Goal: Navigation & Orientation: Find specific page/section

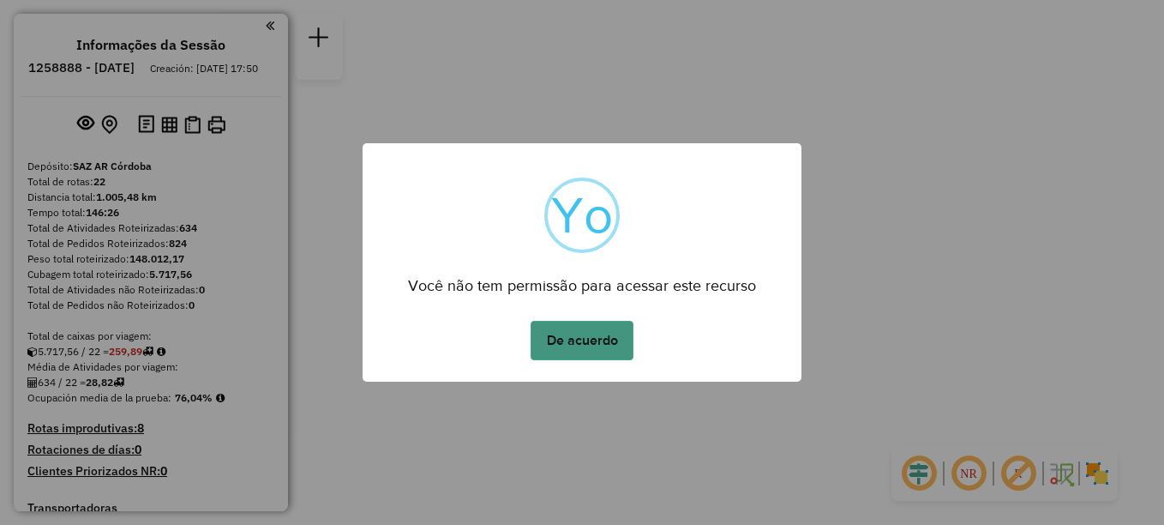
click at [580, 338] on button "De acuerdo" at bounding box center [582, 340] width 103 height 39
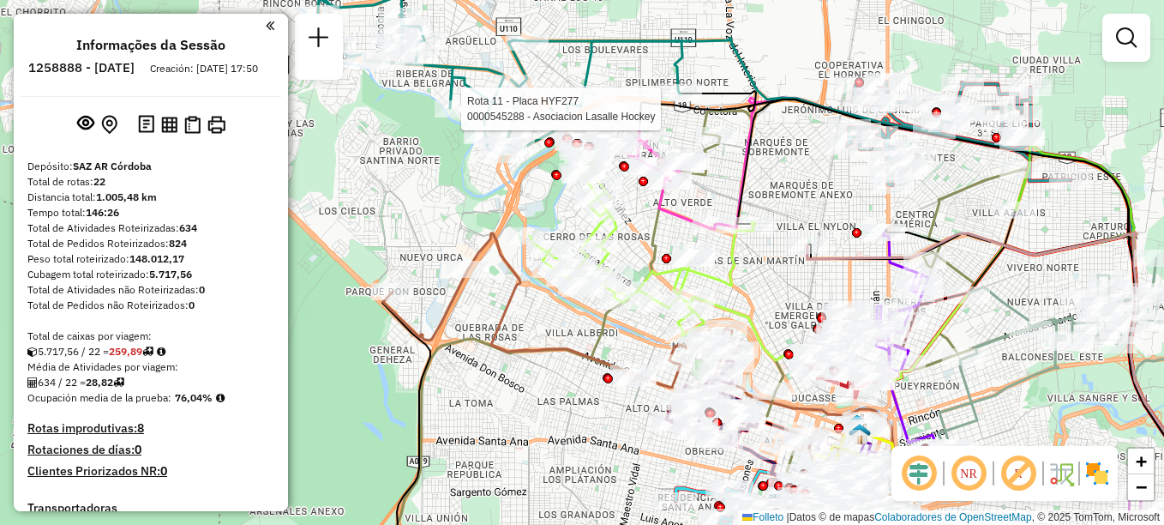
select select "**********"
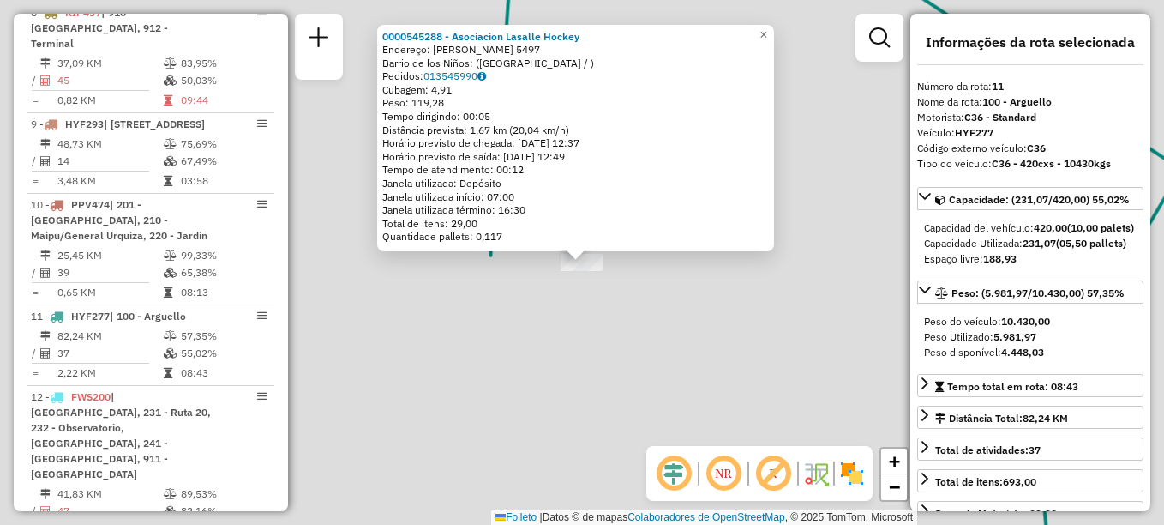
scroll to position [1540, 0]
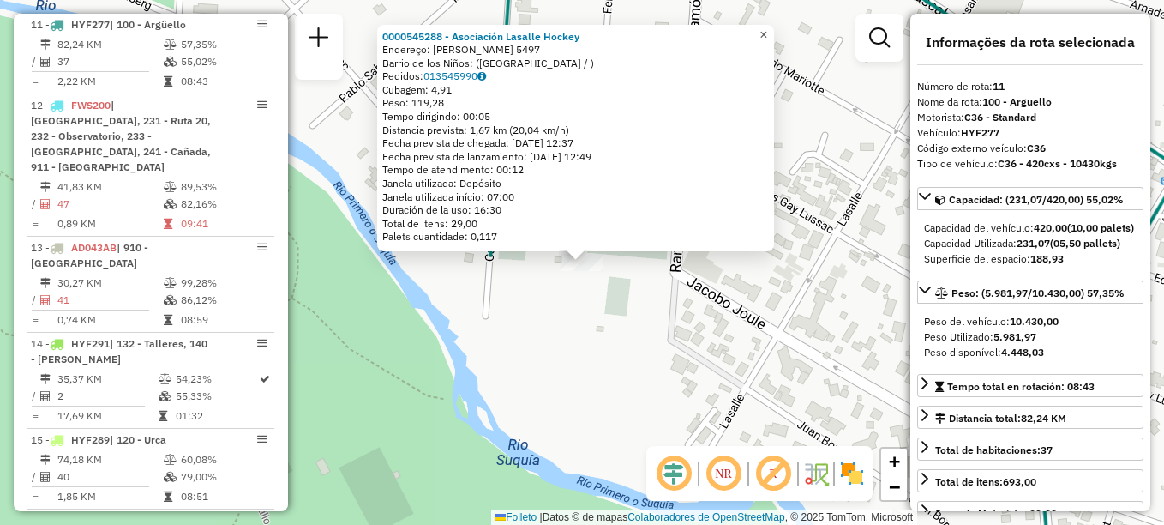
click at [767, 32] on span "×" at bounding box center [764, 34] width 8 height 15
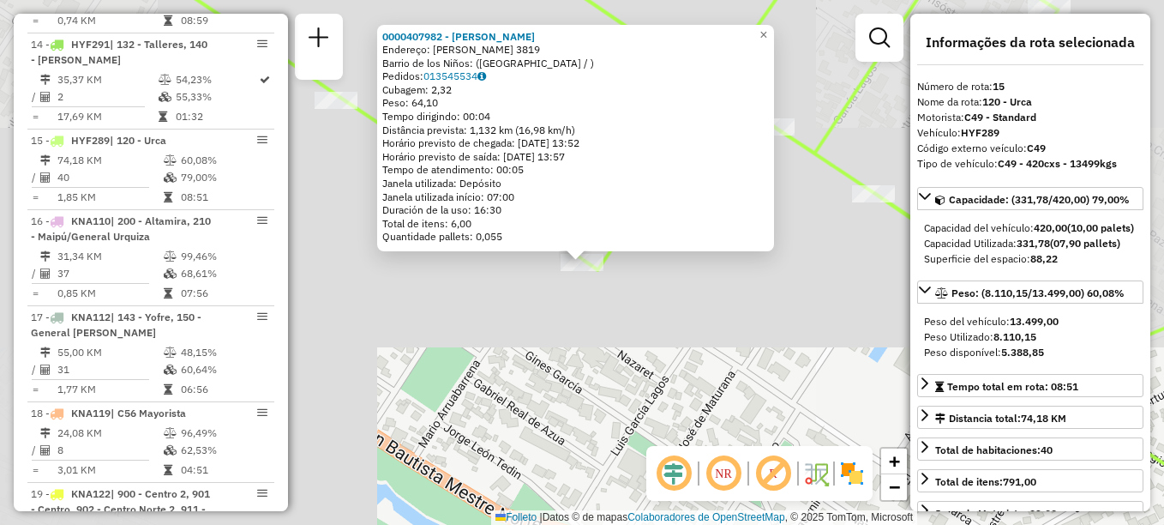
scroll to position [1939, 0]
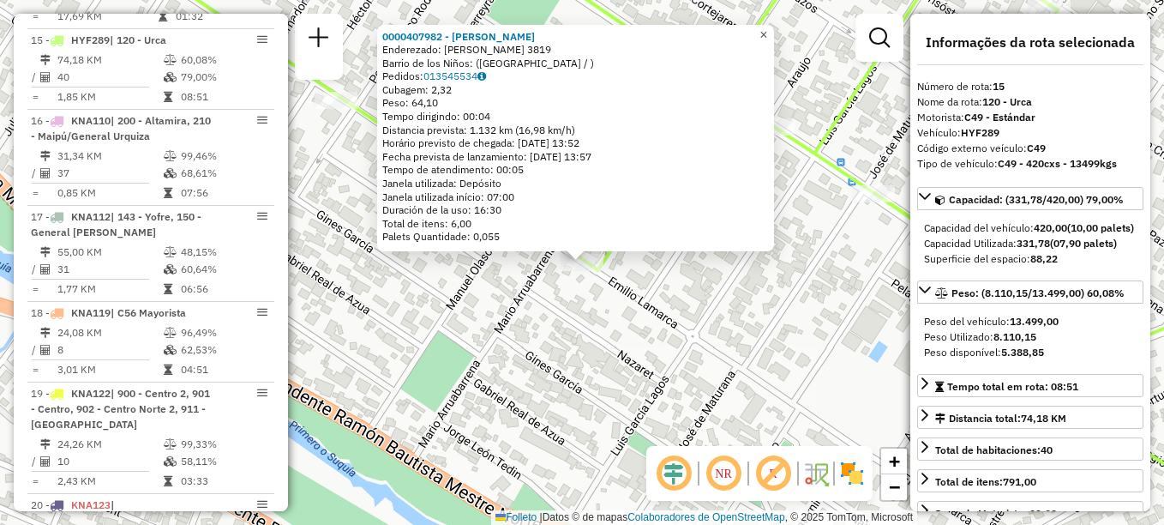
click at [767, 30] on span "×" at bounding box center [764, 34] width 8 height 15
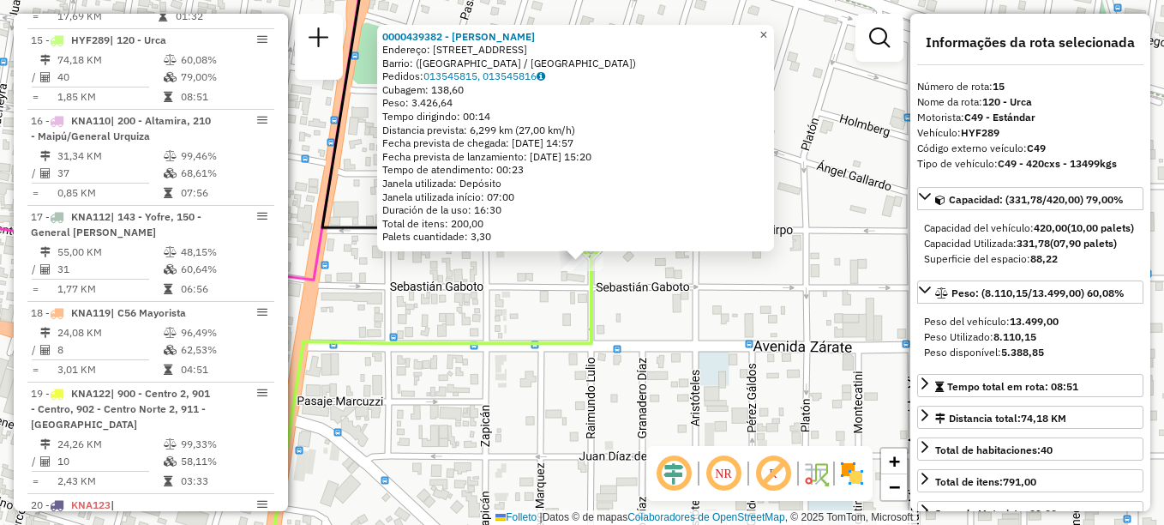
click at [767, 28] on span "×" at bounding box center [764, 34] width 8 height 15
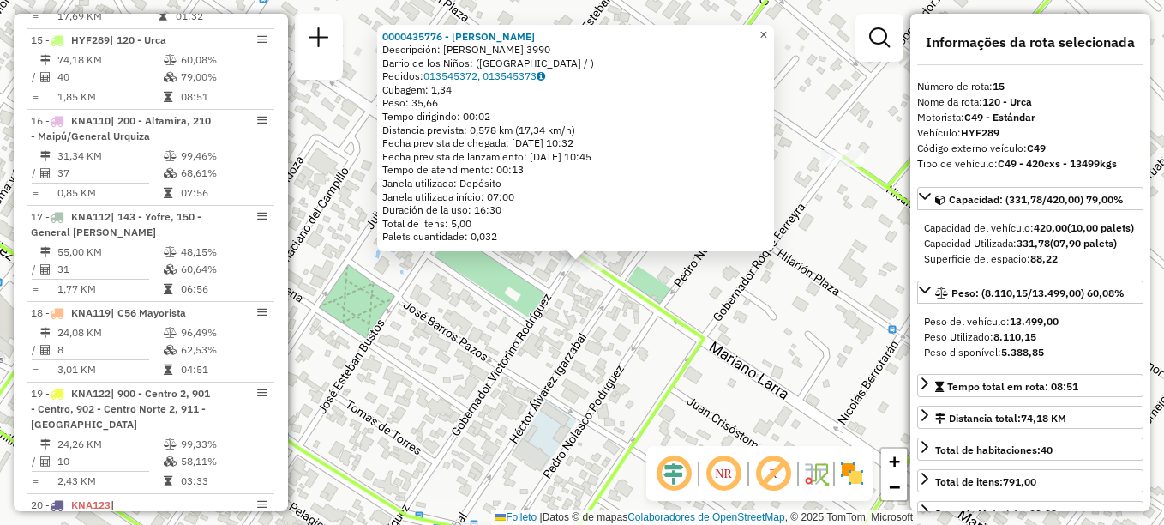
drag, startPoint x: 773, startPoint y: 33, endPoint x: 742, endPoint y: 63, distance: 42.4
click at [767, 34] on span "×" at bounding box center [764, 34] width 8 height 15
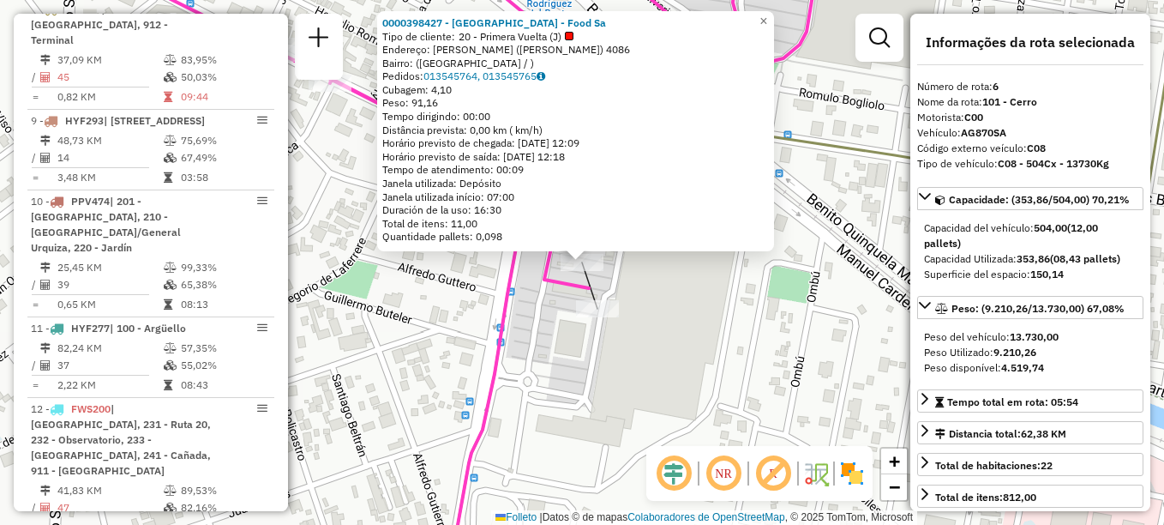
scroll to position [1060, 0]
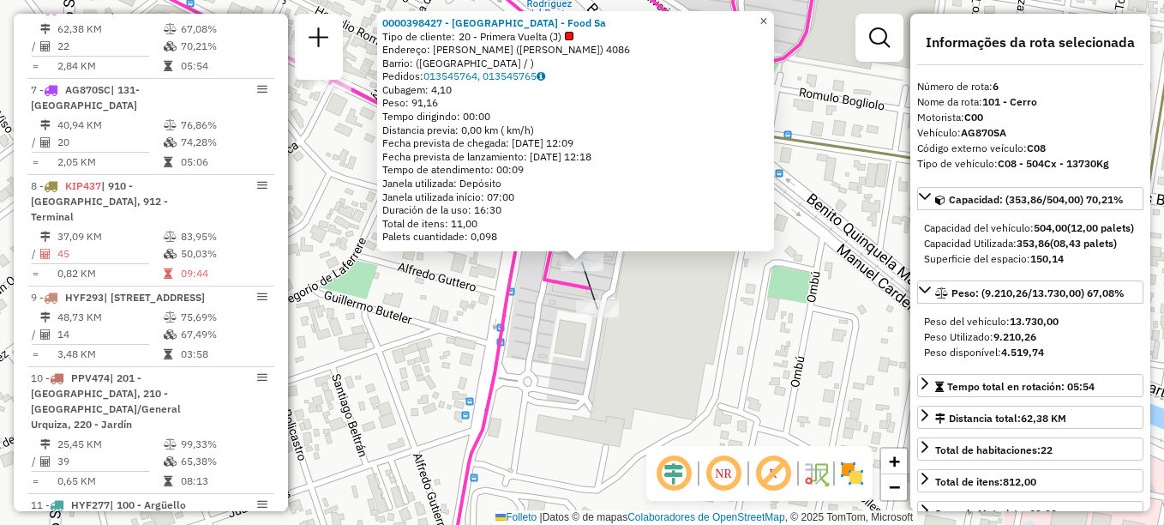
click at [767, 17] on span "×" at bounding box center [764, 21] width 8 height 15
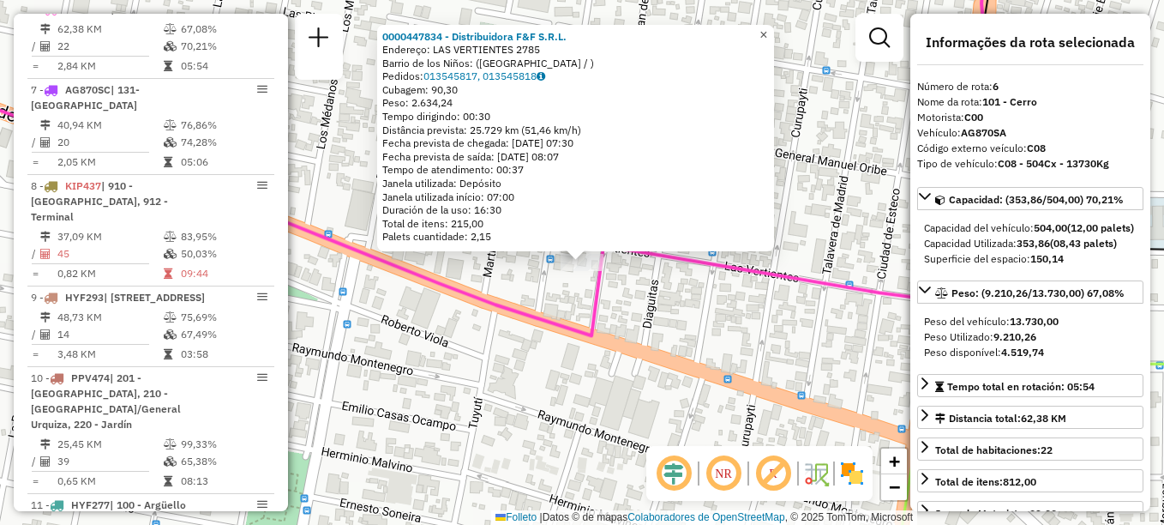
click at [767, 31] on span "×" at bounding box center [764, 34] width 8 height 15
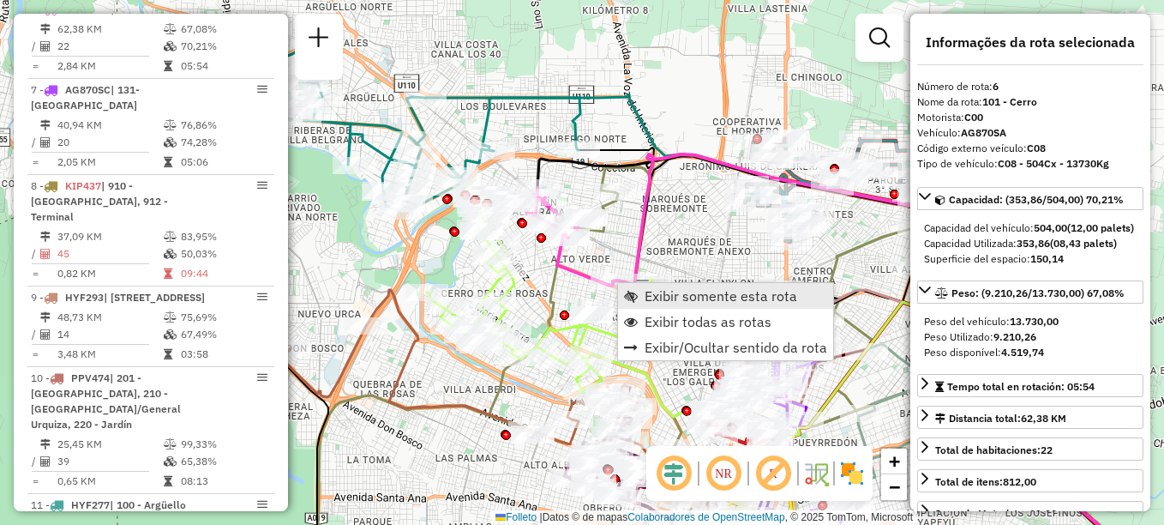
click at [650, 293] on span "Exibir somente esta rota" at bounding box center [721, 296] width 153 height 14
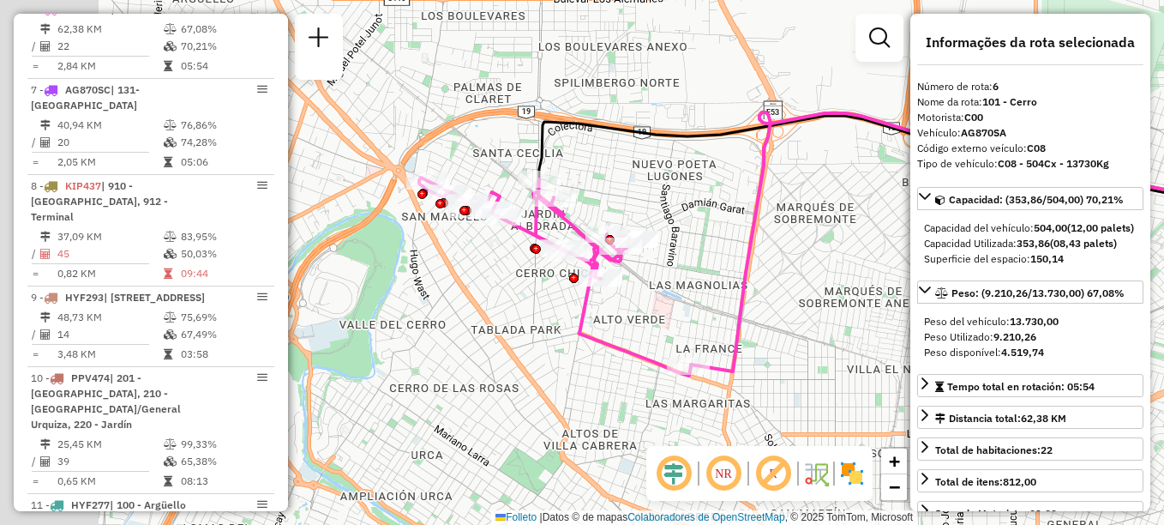
click at [540, 294] on div "Janela de atendimento Grade de atendimento Capacidade Transportadoras Veículos …" at bounding box center [582, 262] width 1164 height 525
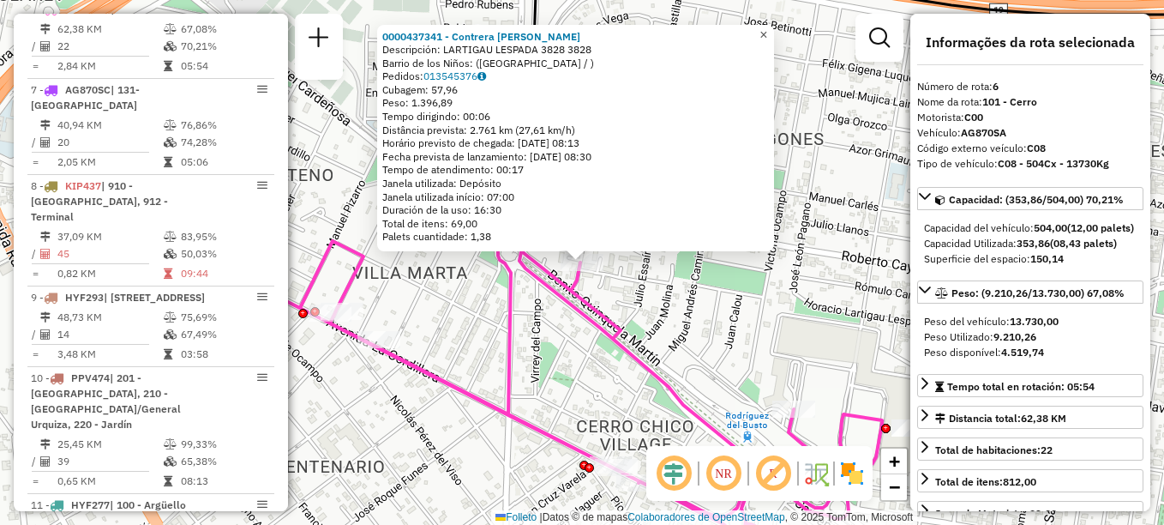
click at [767, 33] on span "×" at bounding box center [764, 34] width 8 height 15
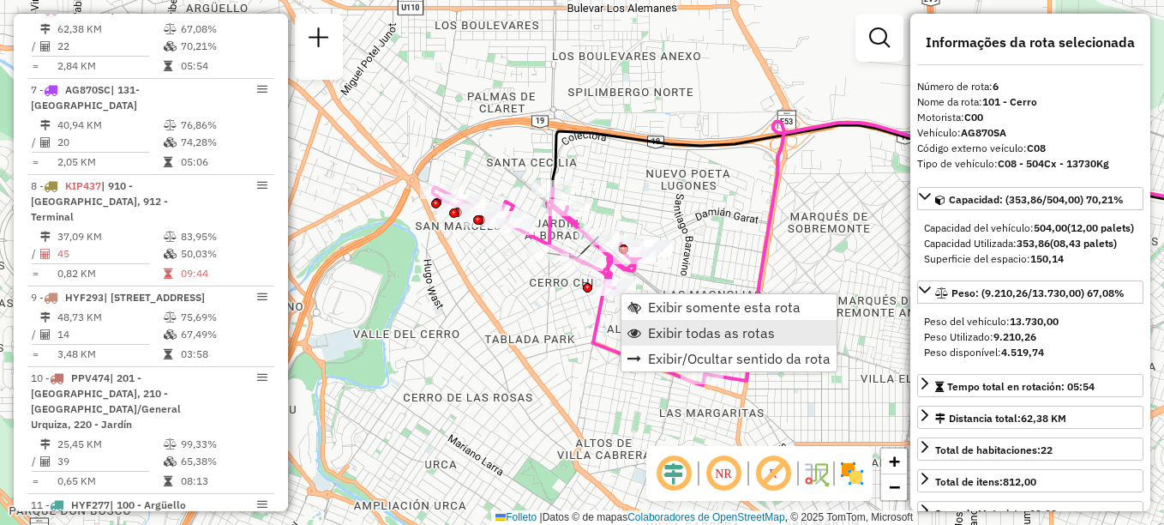
click at [710, 342] on link "Exibir todas as rotas" at bounding box center [729, 333] width 215 height 26
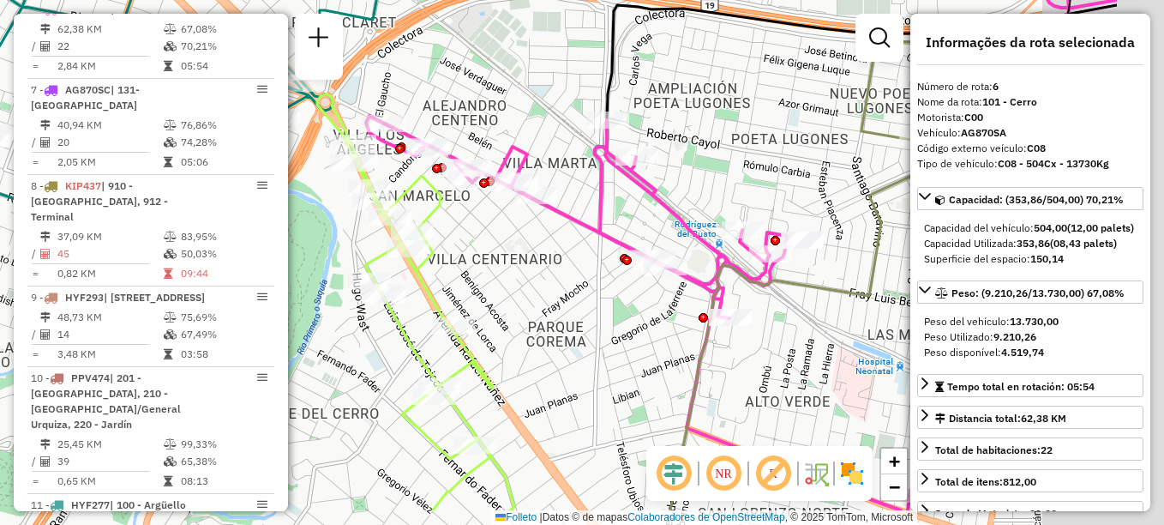
drag, startPoint x: 720, startPoint y: 379, endPoint x: 514, endPoint y: 269, distance: 233.9
click at [529, 273] on div "Janela de atendimento Grade de atendimento Capacidade Transportadoras Veículos …" at bounding box center [582, 262] width 1164 height 525
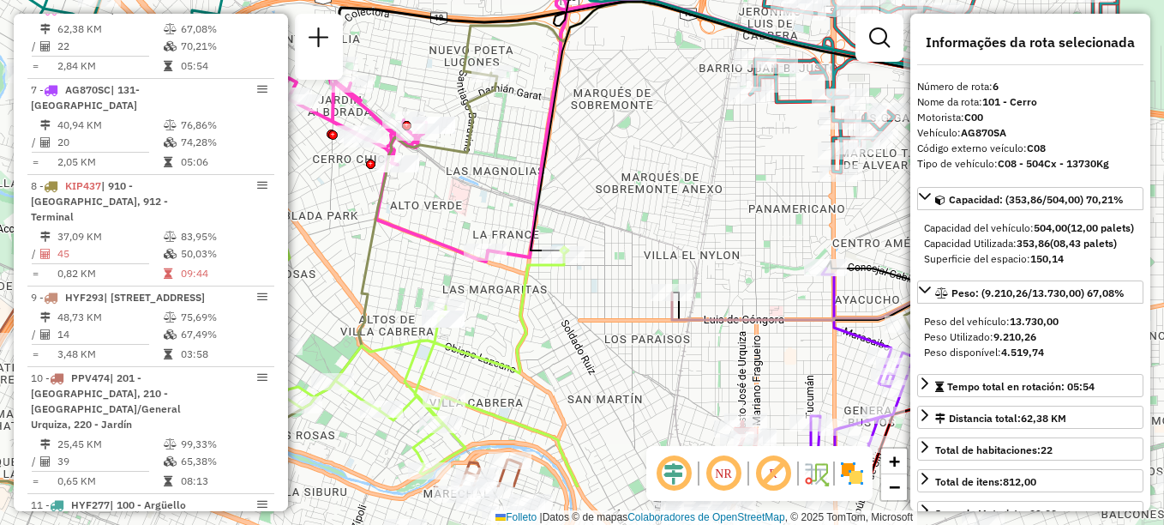
drag, startPoint x: 495, startPoint y: 298, endPoint x: 405, endPoint y: 260, distance: 97.1
click at [405, 260] on div "Janela de atendimento Grade de atendimento Capacidade Transportadoras Veículos …" at bounding box center [582, 262] width 1164 height 525
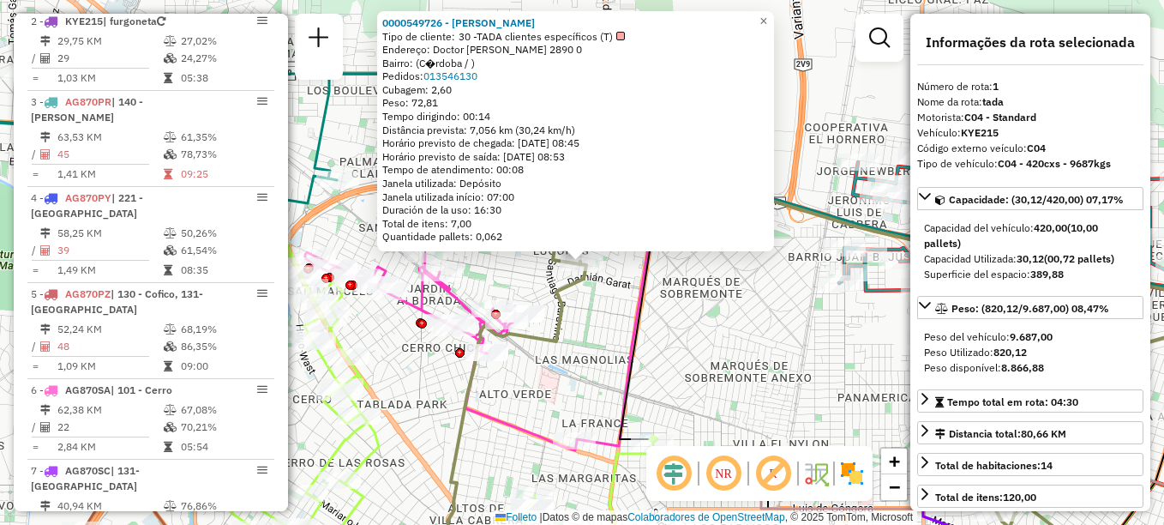
scroll to position [610, 0]
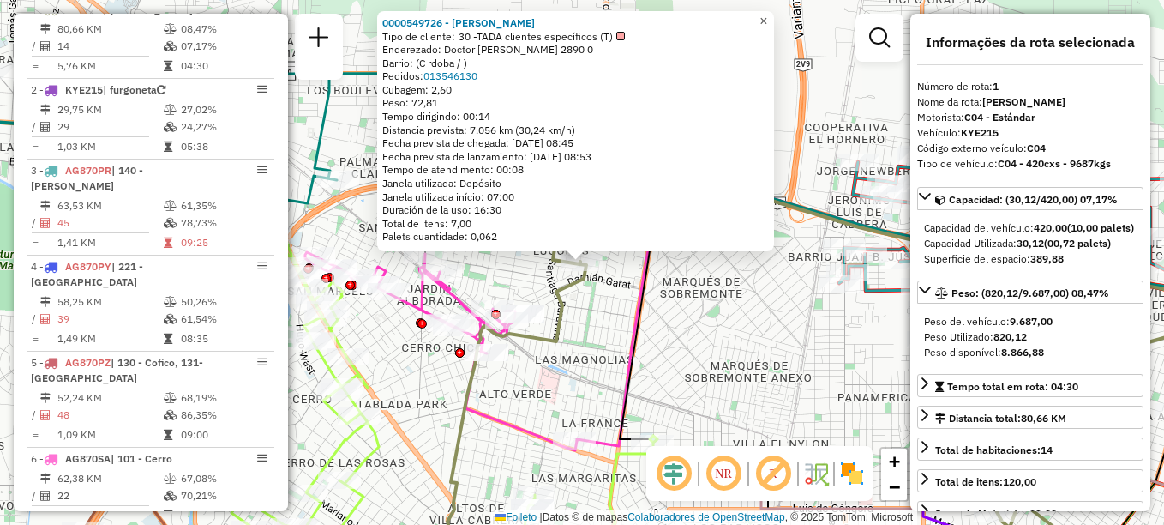
click at [767, 17] on span "×" at bounding box center [764, 21] width 8 height 15
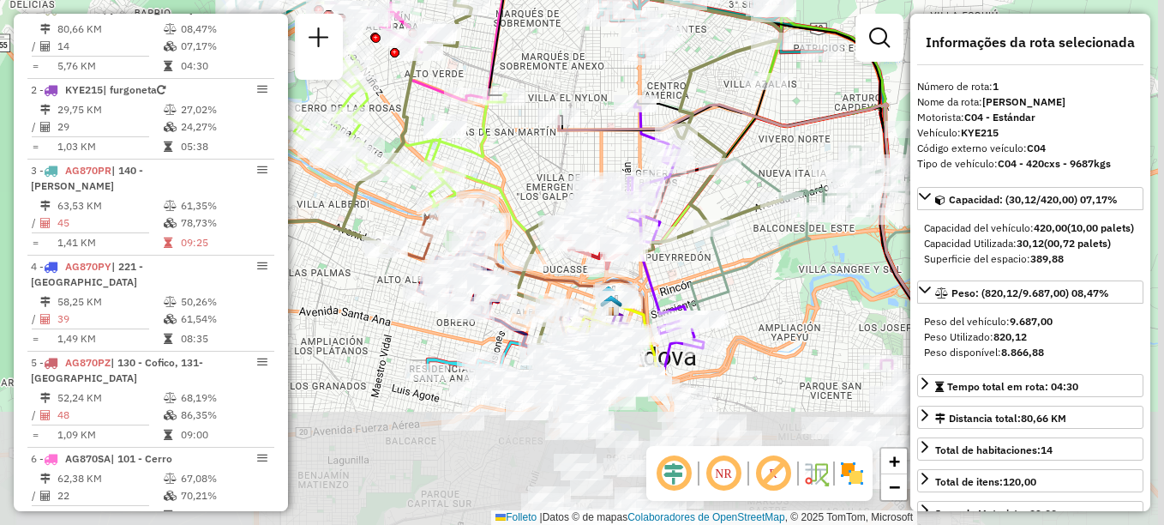
drag, startPoint x: 579, startPoint y: 231, endPoint x: 492, endPoint y: 45, distance: 205.2
click at [492, 45] on icon at bounding box center [730, 170] width 482 height 399
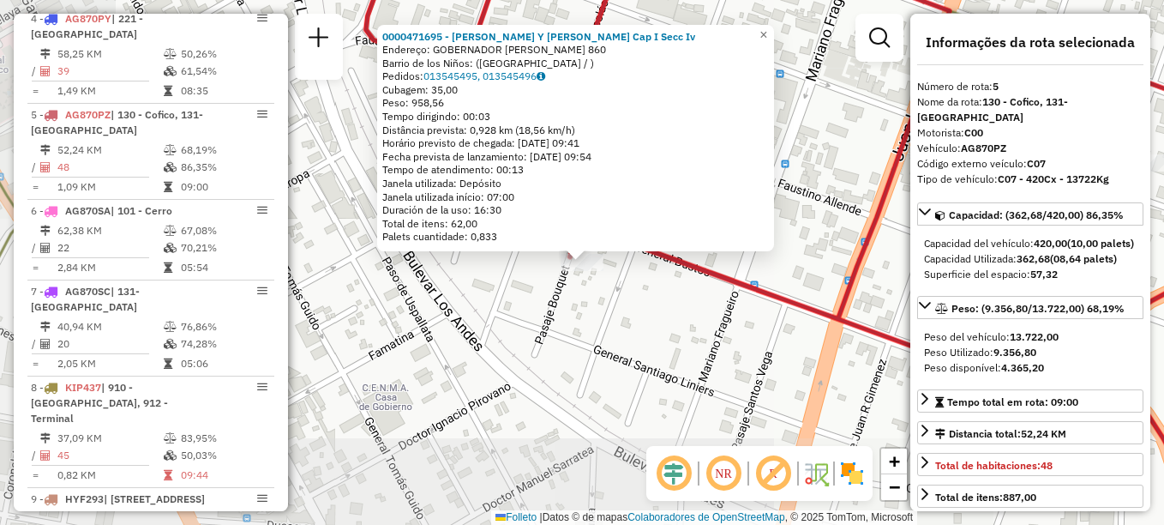
scroll to position [964, 0]
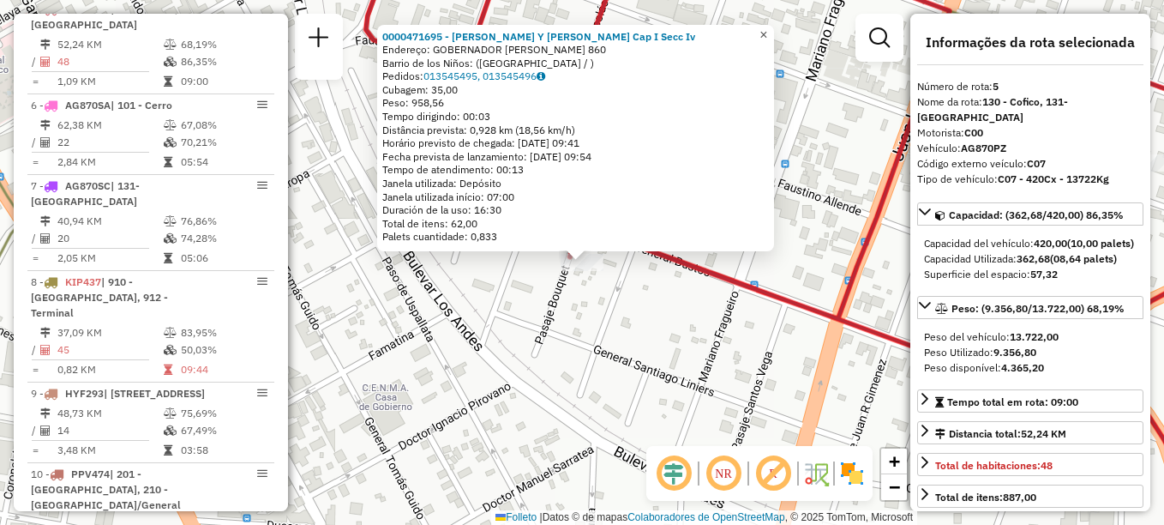
click at [767, 27] on span "×" at bounding box center [764, 34] width 8 height 15
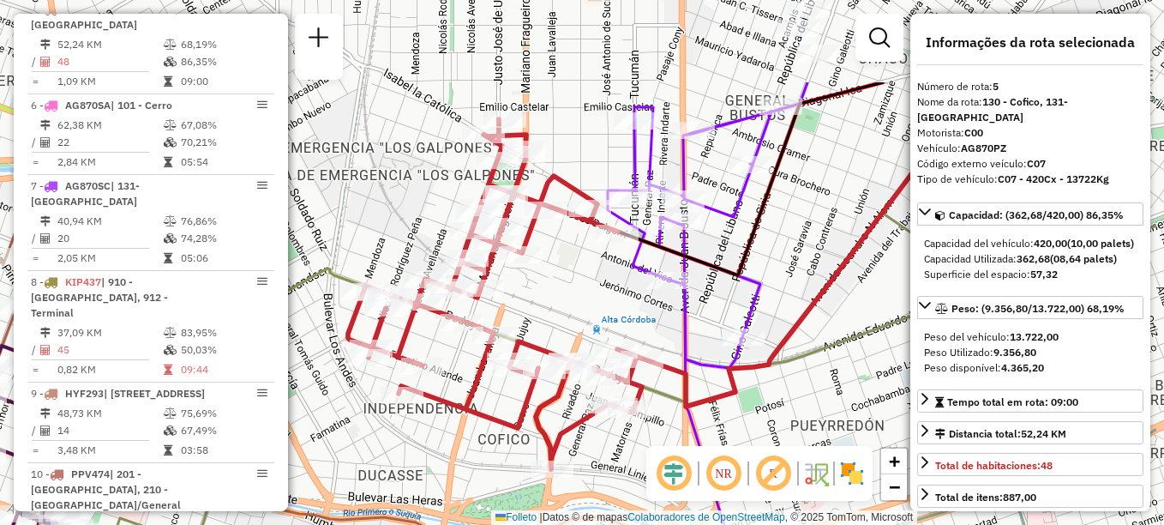
drag, startPoint x: 644, startPoint y: 185, endPoint x: 537, endPoint y: 304, distance: 160.3
click at [537, 304] on div "Janela de atendimento Grade de atendimento Capacidade Transportadoras Veículos …" at bounding box center [582, 262] width 1164 height 525
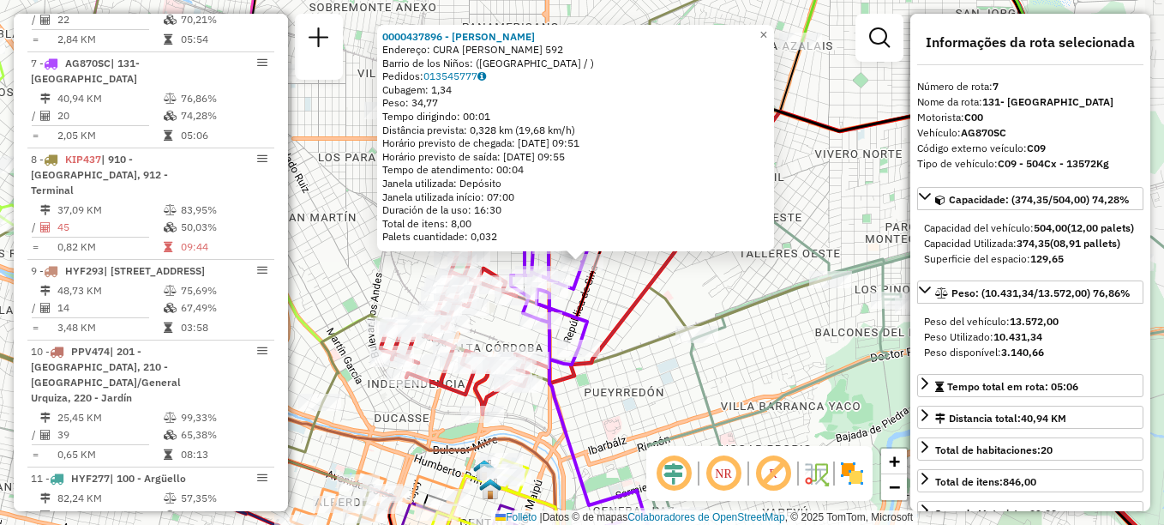
scroll to position [1140, 0]
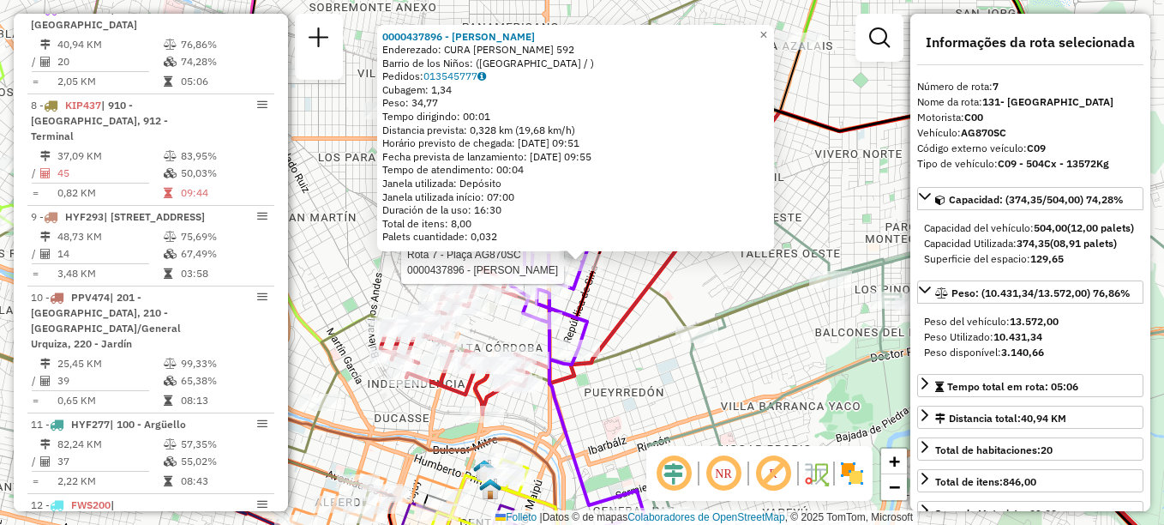
click at [835, 157] on div "Rota 7 - Plaça AG870SC 0000437896 - Coria Rubén Orlando 0000437896 - Coria Rubé…" at bounding box center [582, 262] width 1164 height 525
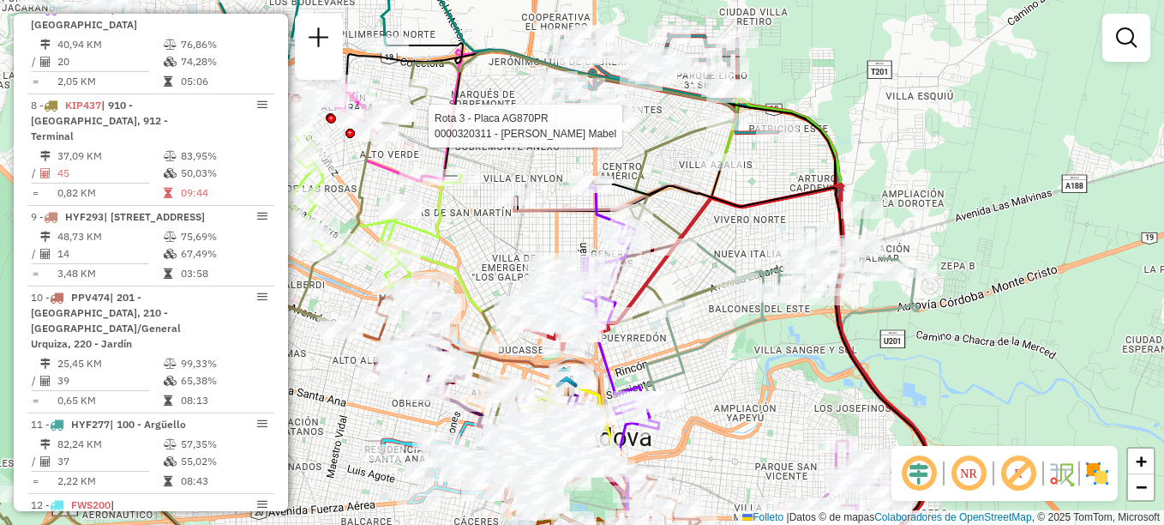
select select "**********"
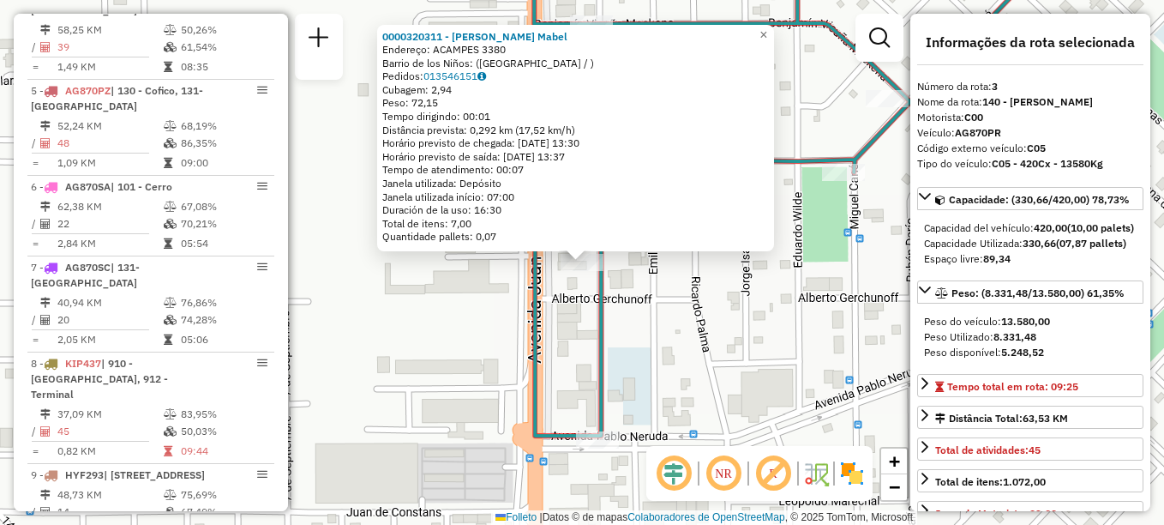
scroll to position [772, 0]
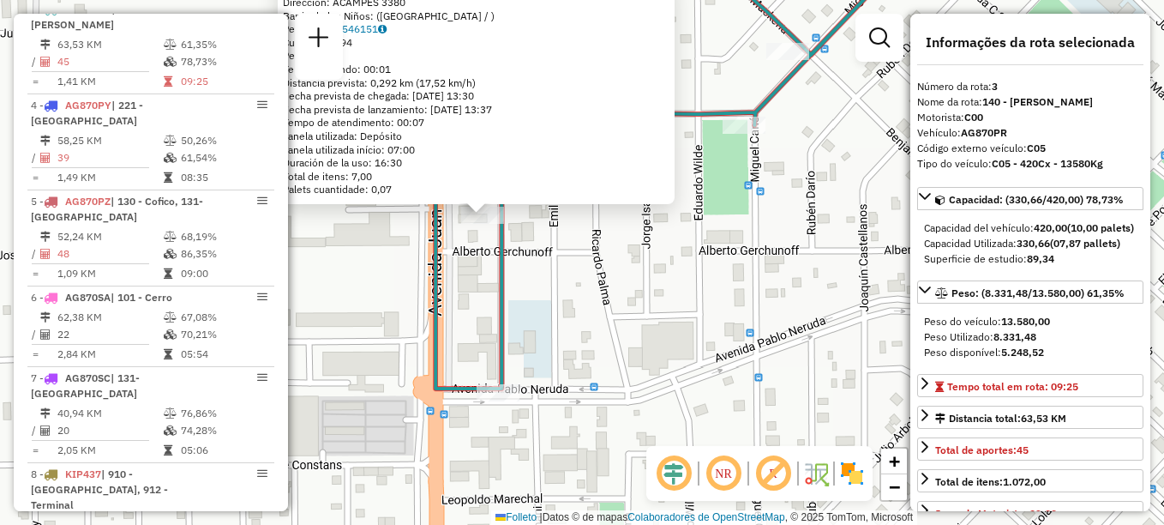
drag, startPoint x: 655, startPoint y: 401, endPoint x: 473, endPoint y: 310, distance: 203.2
click at [474, 315] on div "Rota 3 - Placa AG870PR 0000320311 - Foco Moore Mabel 0000320311 - Foco Moore Ma…" at bounding box center [582, 262] width 1164 height 525
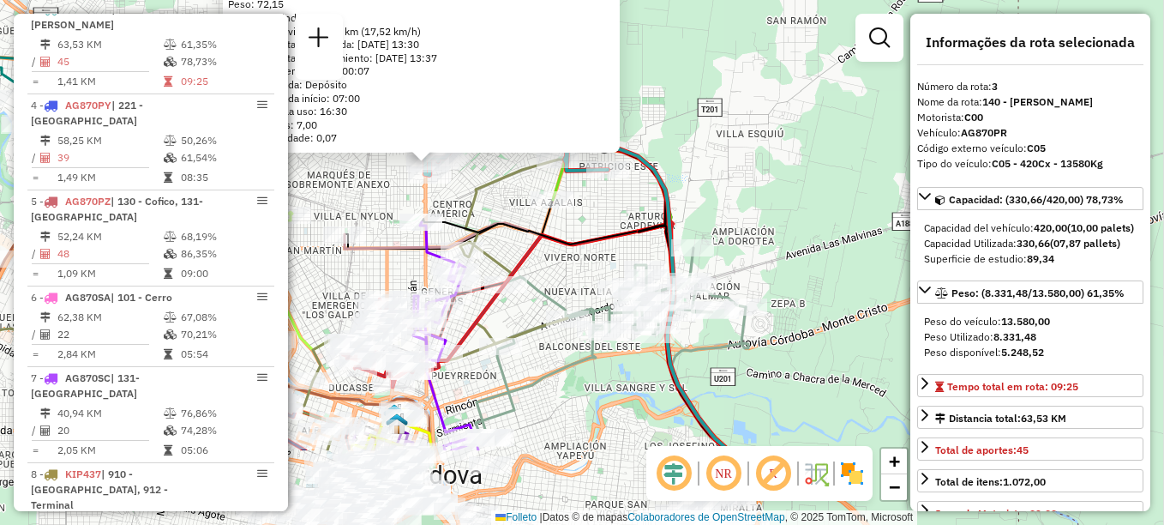
drag, startPoint x: 557, startPoint y: 278, endPoint x: 507, endPoint y: 201, distance: 92.3
click at [507, 201] on div "0000320311 - Foco Moore Mabel Dirección: ACAMPES 3380 Barrio de los Niños: (CÓR…" at bounding box center [582, 262] width 1164 height 525
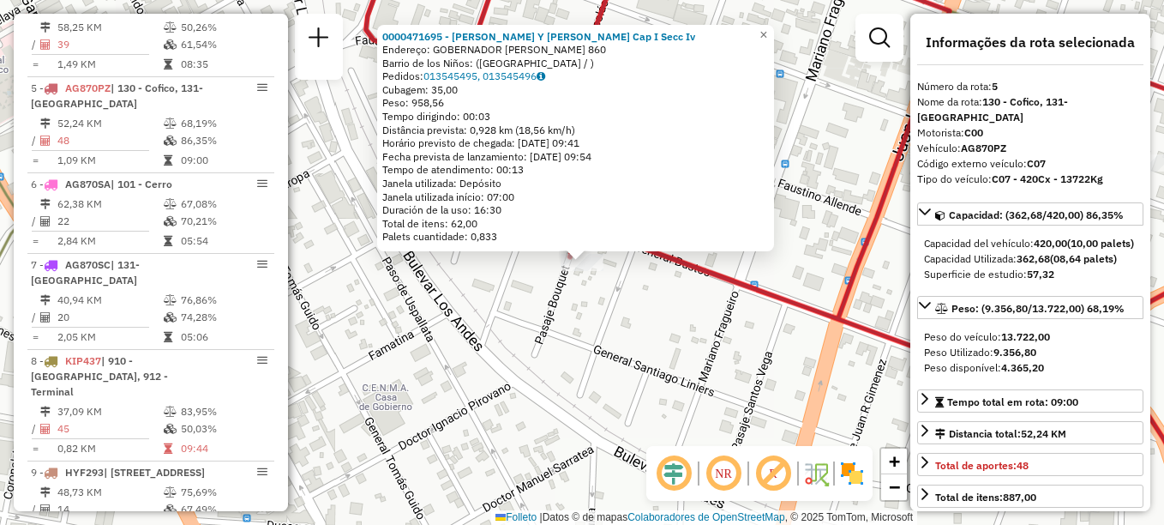
scroll to position [964, 0]
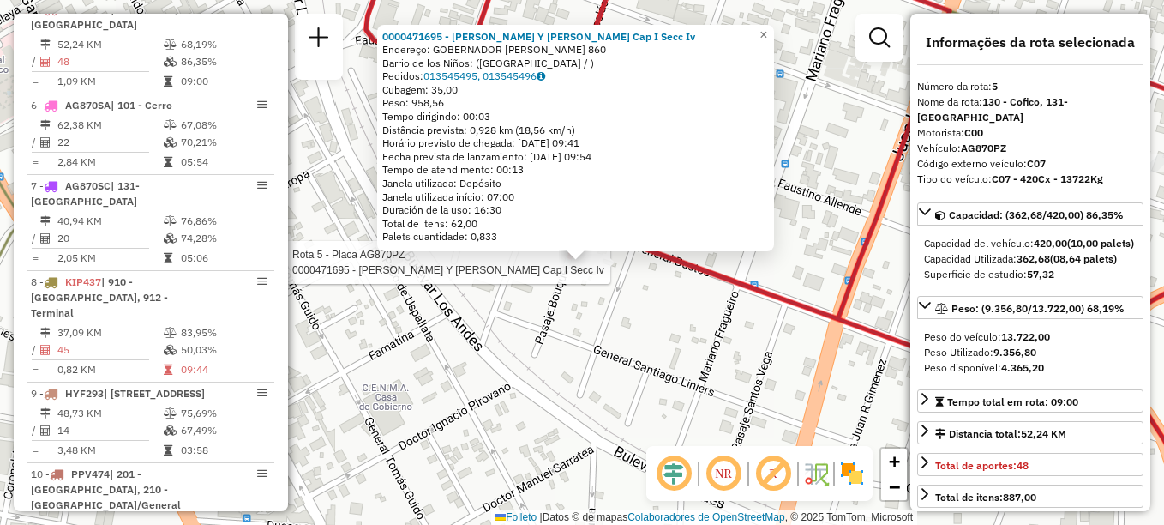
click at [664, 400] on div "Rota 5 - Placa AG870PZ 0000471695 - Chen Xiangquan Y Dai Lunan S. Cap I Secc Iv…" at bounding box center [582, 262] width 1164 height 525
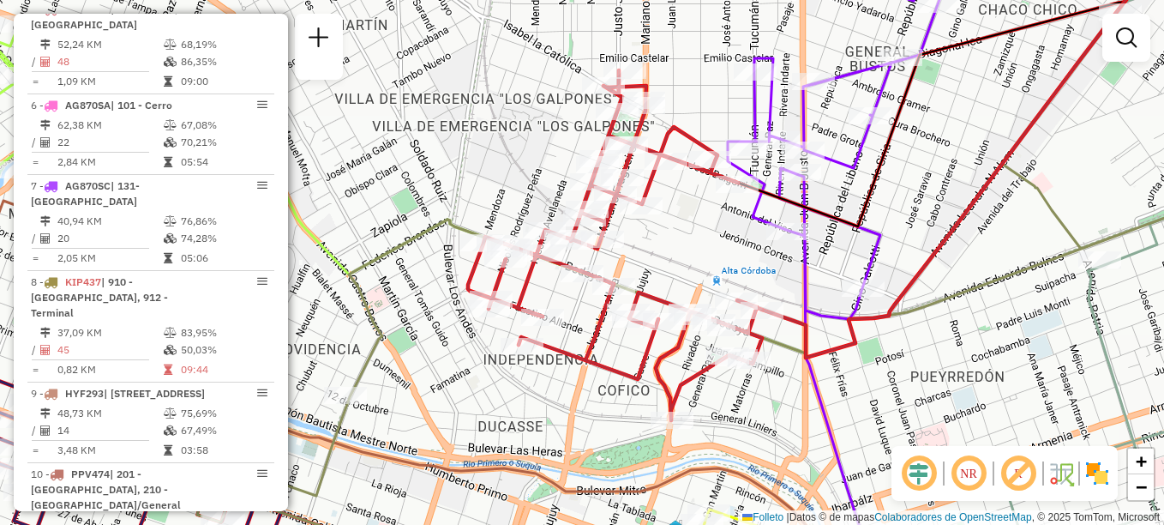
drag, startPoint x: 767, startPoint y: 261, endPoint x: 746, endPoint y: 263, distance: 21.6
click at [746, 263] on div "Janela de atendimento Grade de atendimento Capacidade Transportadoras Veículos …" at bounding box center [582, 262] width 1164 height 525
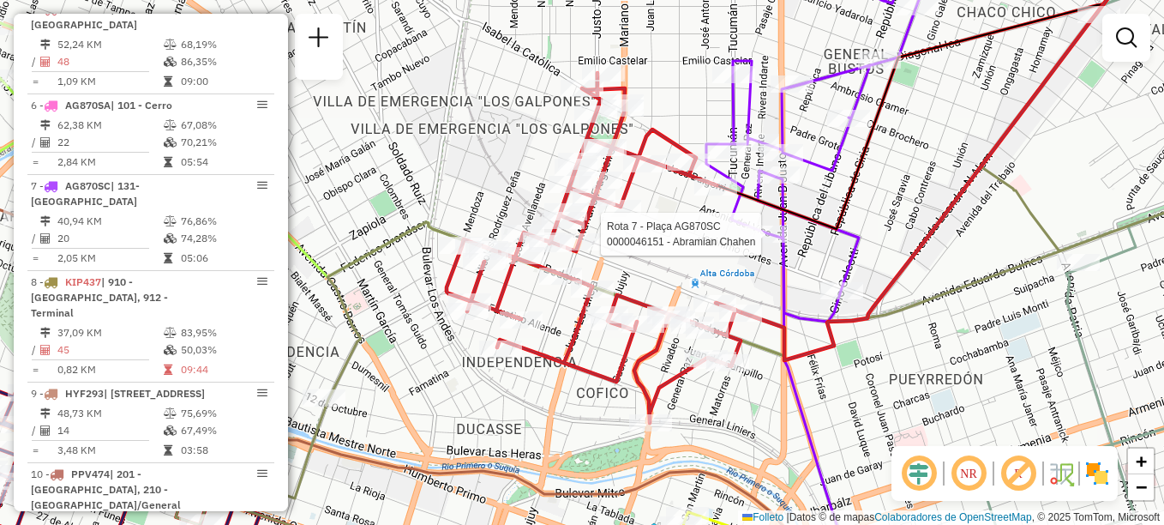
select select "**********"
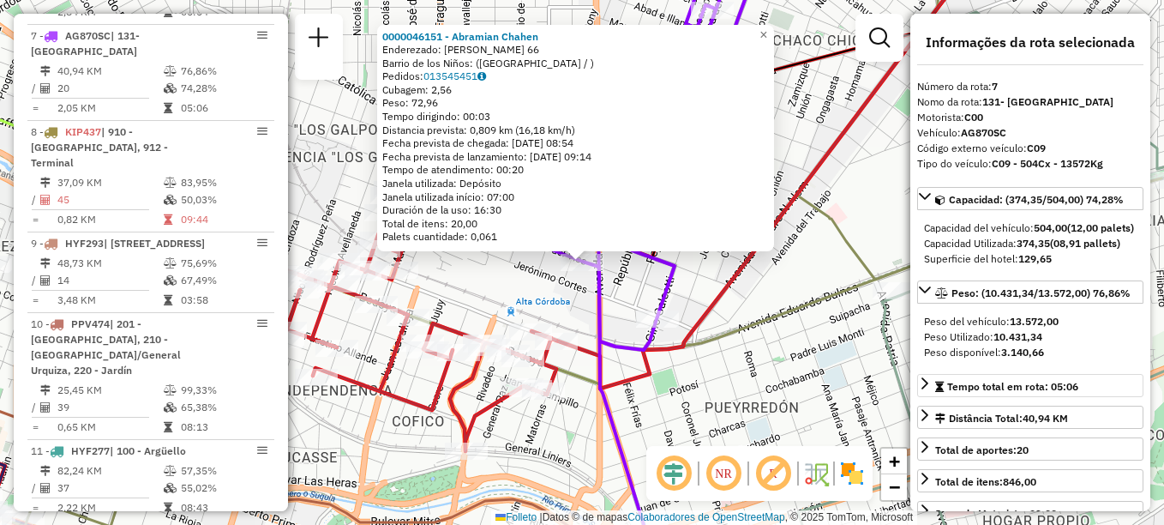
scroll to position [1140, 0]
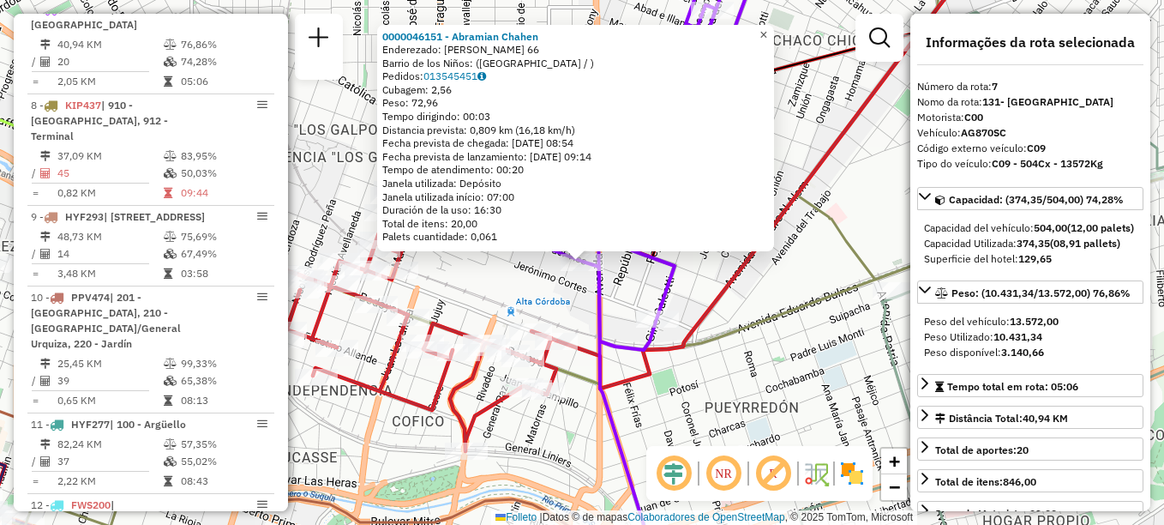
click at [767, 31] on span "×" at bounding box center [764, 34] width 8 height 15
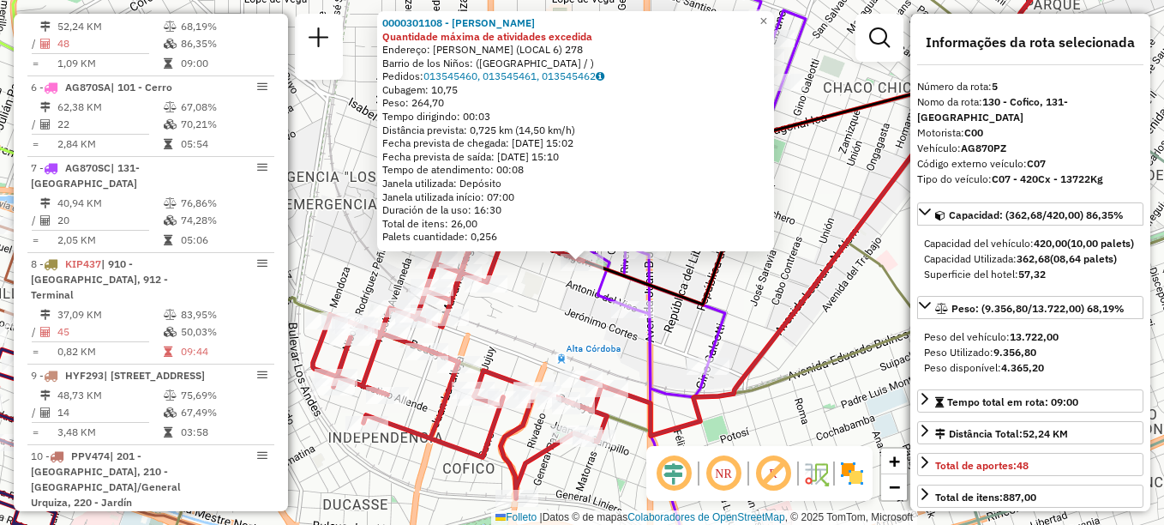
scroll to position [964, 0]
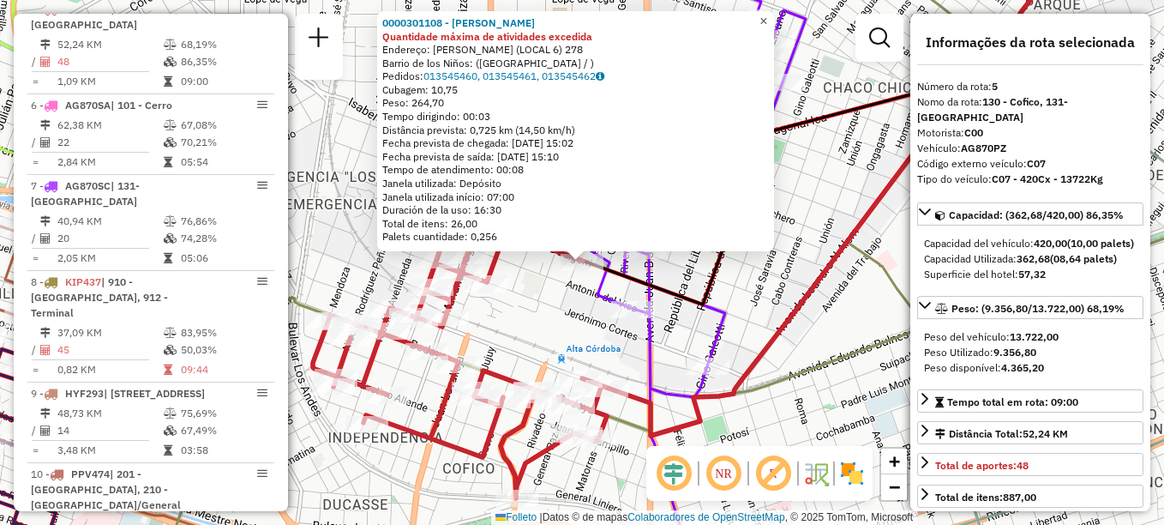
click at [767, 15] on span "×" at bounding box center [764, 21] width 8 height 15
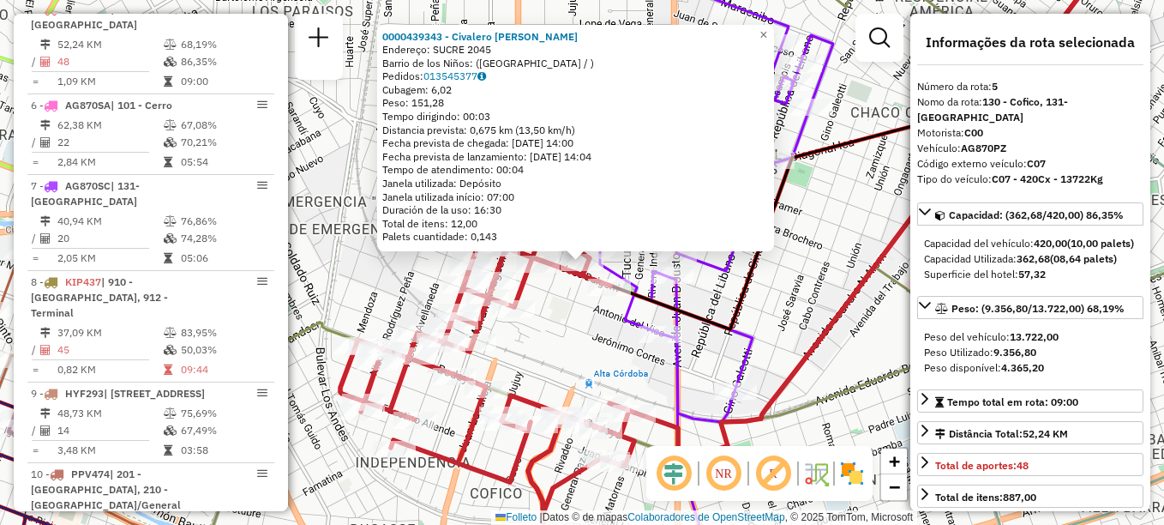
click at [756, 333] on icon at bounding box center [716, 262] width 233 height 629
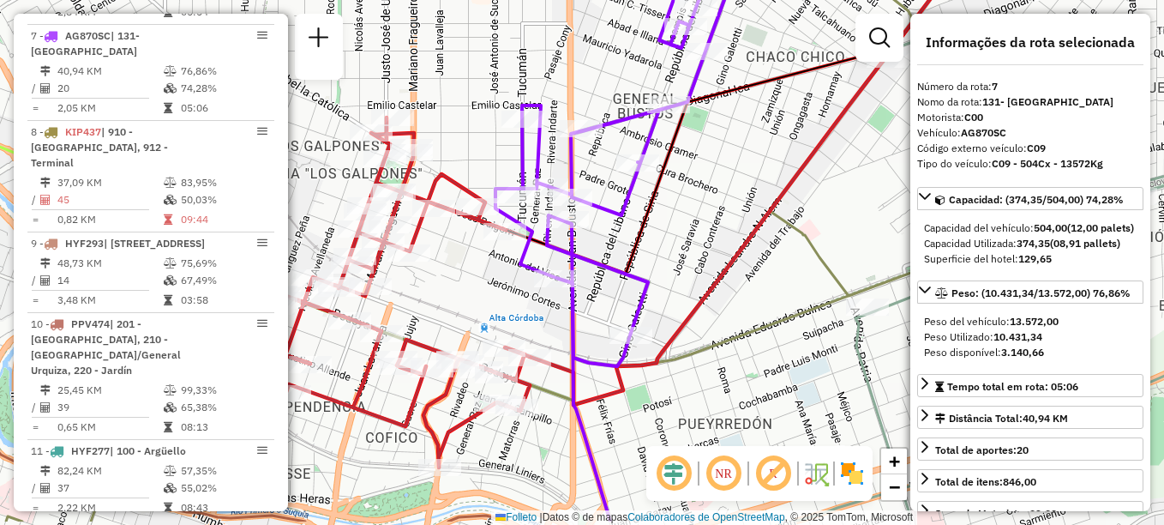
scroll to position [1140, 0]
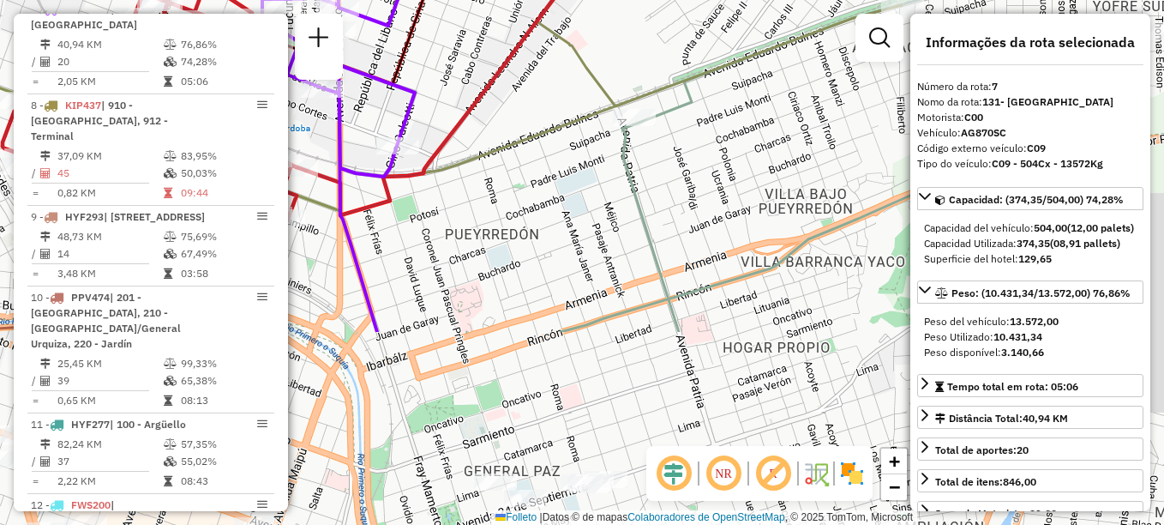
drag, startPoint x: 759, startPoint y: 335, endPoint x: 421, endPoint y: 89, distance: 417.9
click at [421, 89] on icon at bounding box center [378, 17] width 233 height 629
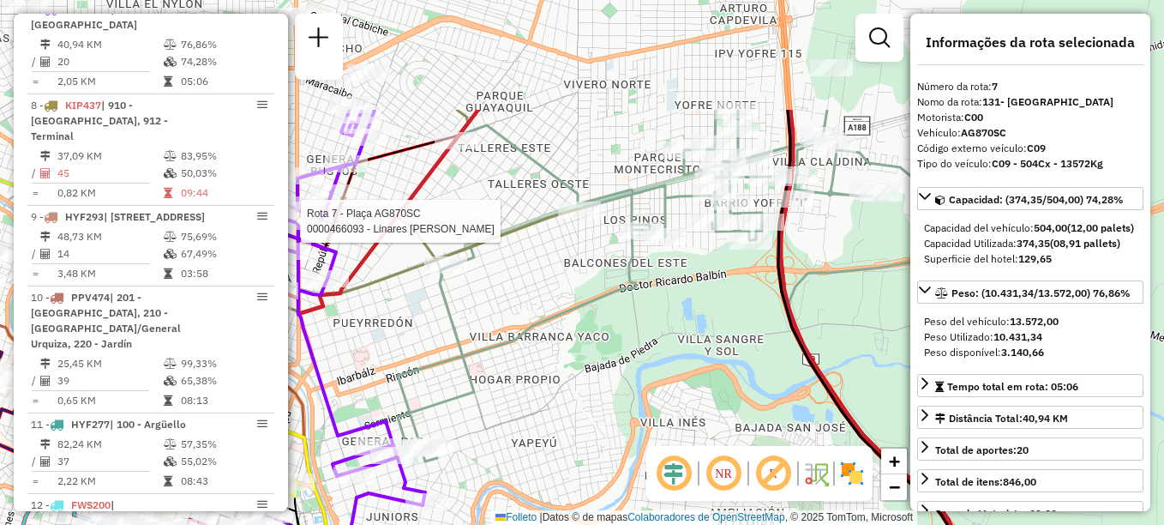
drag, startPoint x: 712, startPoint y: 211, endPoint x: 632, endPoint y: 368, distance: 176.0
click at [632, 368] on div "Rota 7 - Plaça AG870SC 0000466093 - Linares Cristian Fabián Janela de atendimen…" at bounding box center [582, 262] width 1164 height 525
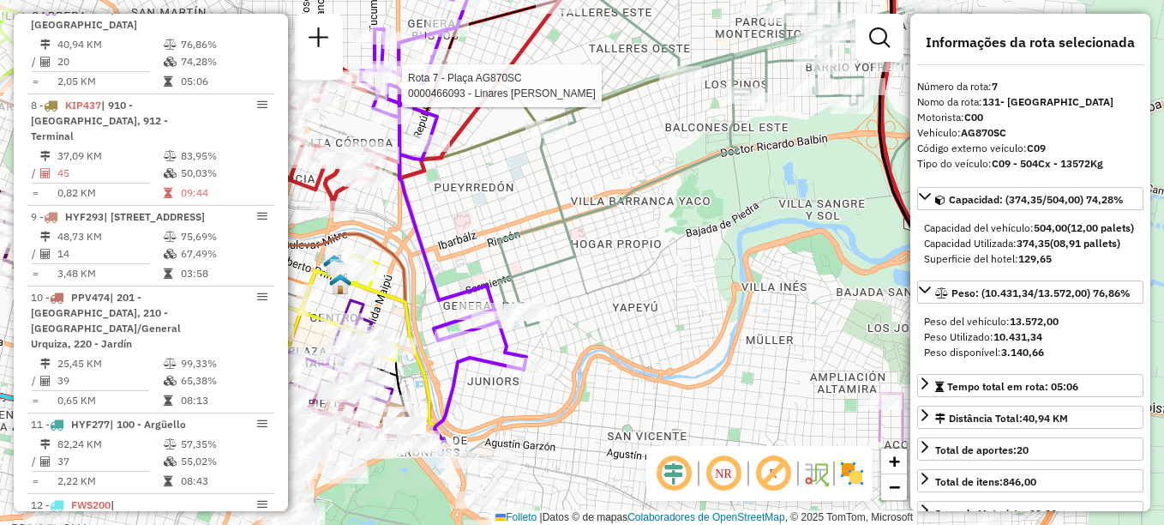
drag, startPoint x: 628, startPoint y: 237, endPoint x: 674, endPoint y: 174, distance: 78.0
click at [674, 174] on div "Rota 7 - Plaça AG870SC 0000466093 - Linares Cristian Fabián Janela de atendimen…" at bounding box center [582, 262] width 1164 height 525
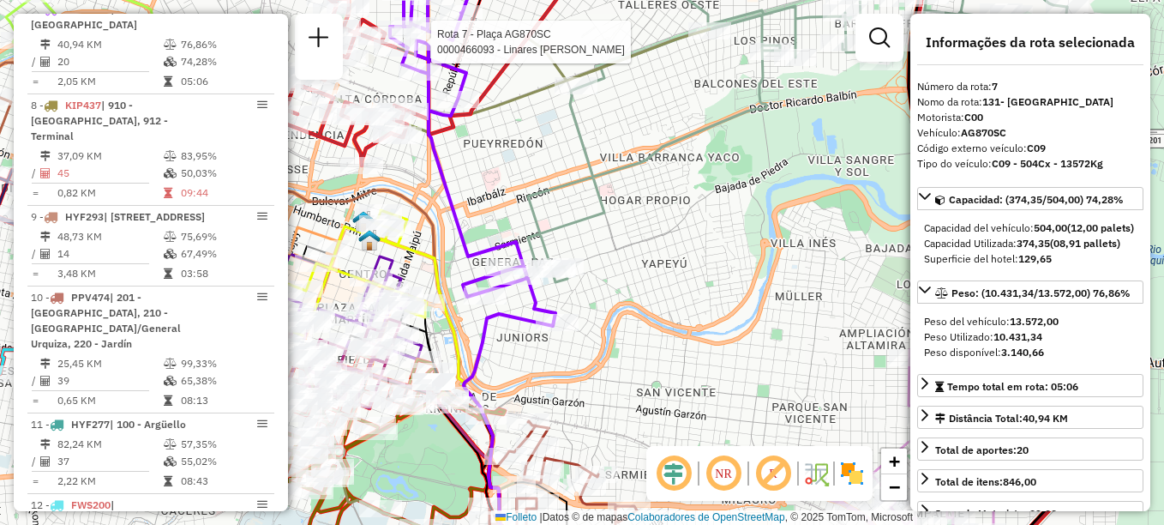
drag, startPoint x: 721, startPoint y: 170, endPoint x: 642, endPoint y: 254, distance: 115.2
click at [642, 254] on div "Rota 7 - Plaça AG870SC 0000466093 - Linares Cristian Fabián Janela de atendimen…" at bounding box center [582, 262] width 1164 height 525
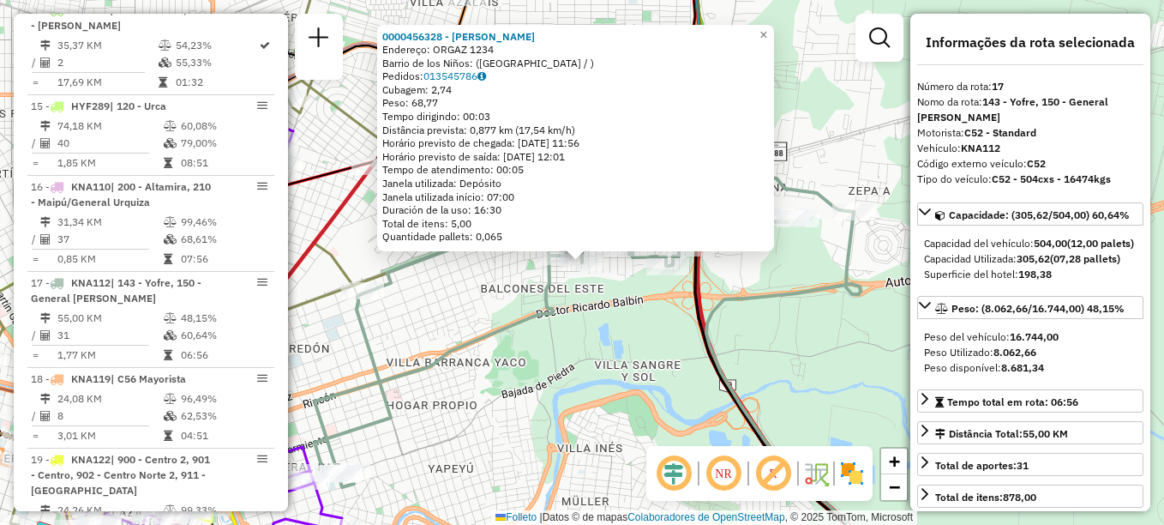
scroll to position [2116, 0]
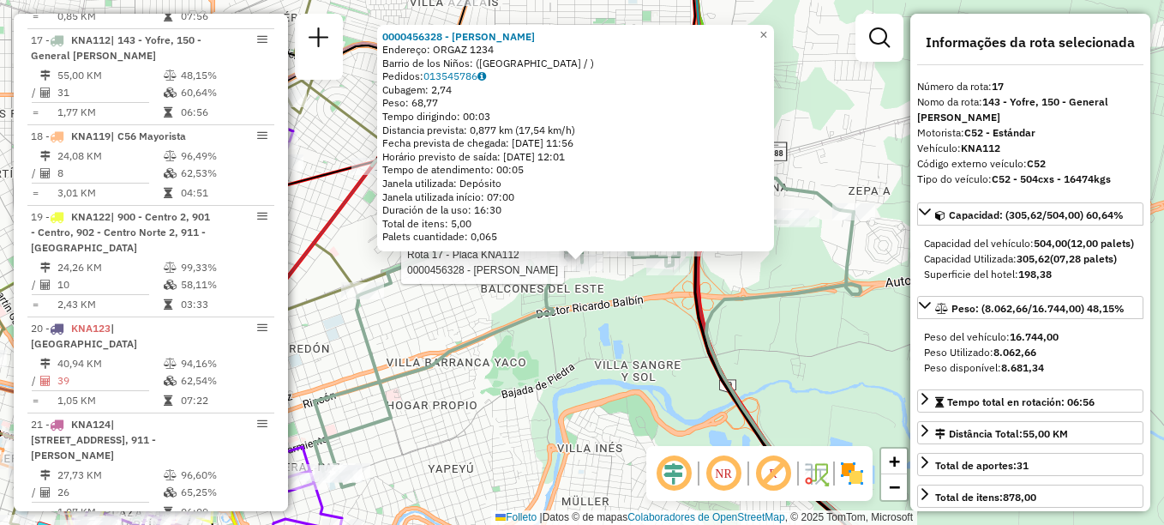
click at [477, 357] on div "Rota 17 - Placa KNA112 0000456328 - Tevez Fabian Agustin 0000456328 - Tevez Fab…" at bounding box center [582, 262] width 1164 height 525
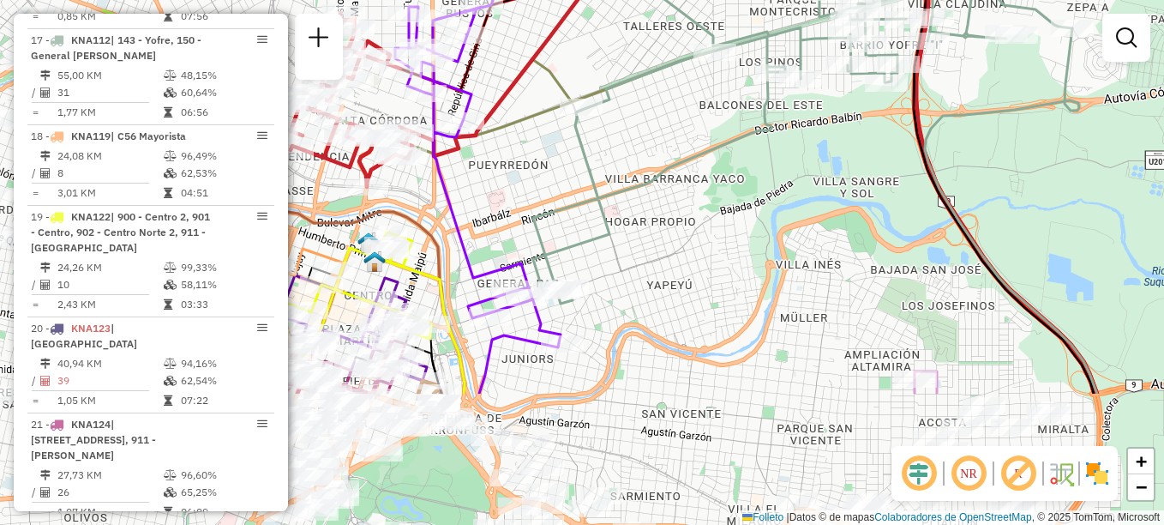
drag, startPoint x: 452, startPoint y: 414, endPoint x: 701, endPoint y: 187, distance: 337.4
click at [697, 192] on div "Janela de atendimento Grade de atendimento Capacidade Transportadoras Veículos …" at bounding box center [582, 262] width 1164 height 525
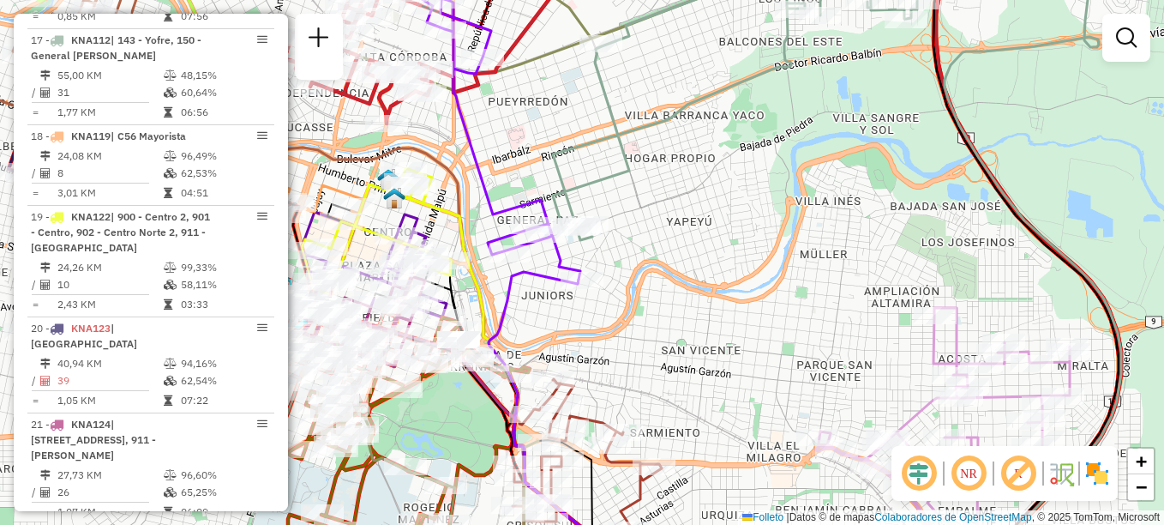
drag, startPoint x: 646, startPoint y: 236, endPoint x: 638, endPoint y: 213, distance: 24.7
click at [638, 213] on div "Janela de atendimento Grade de atendimento Capacidade Transportadoras Veículos …" at bounding box center [582, 262] width 1164 height 525
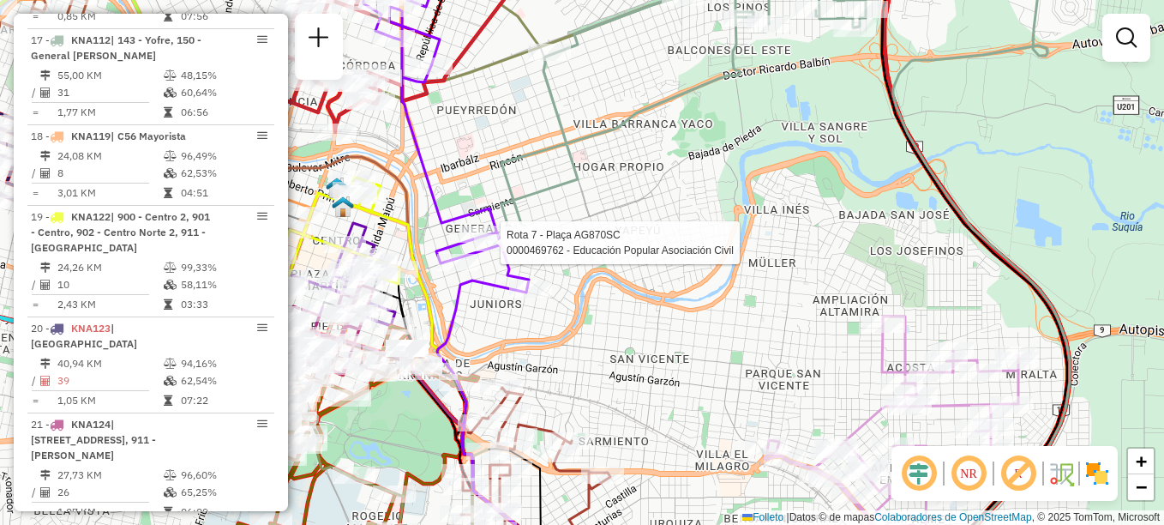
select select "**********"
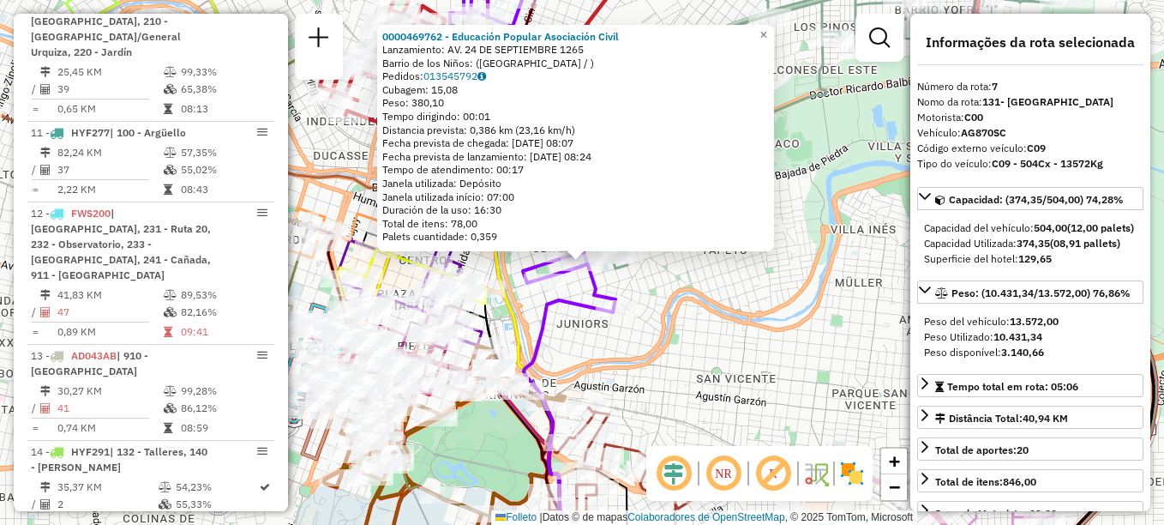
scroll to position [1140, 0]
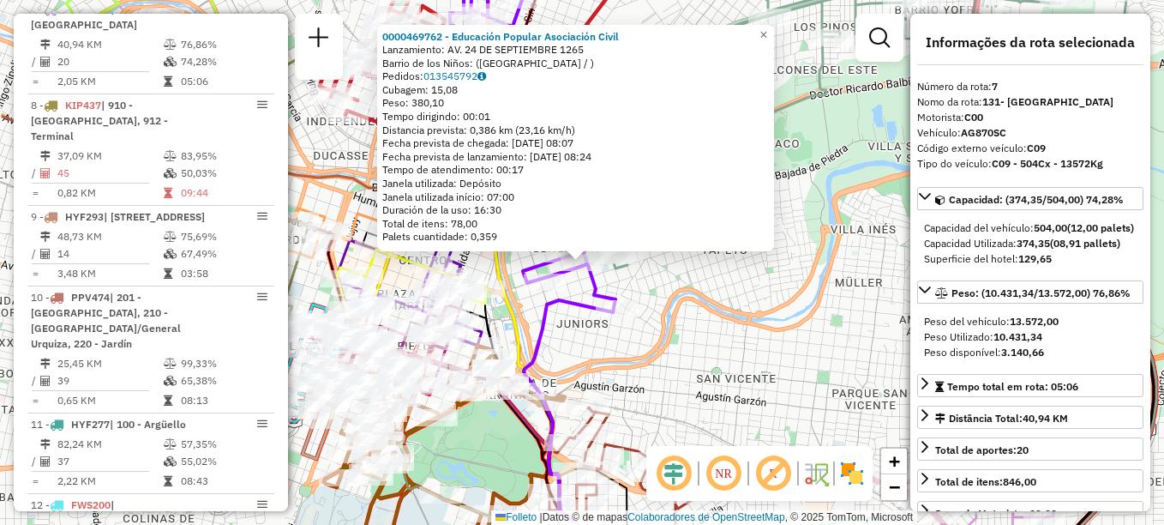
click at [753, 280] on div "0000469762 - Educación Popular Asociación Civil Lanzamiento: AV. 24 DE SEPTIEMB…" at bounding box center [582, 262] width 1164 height 525
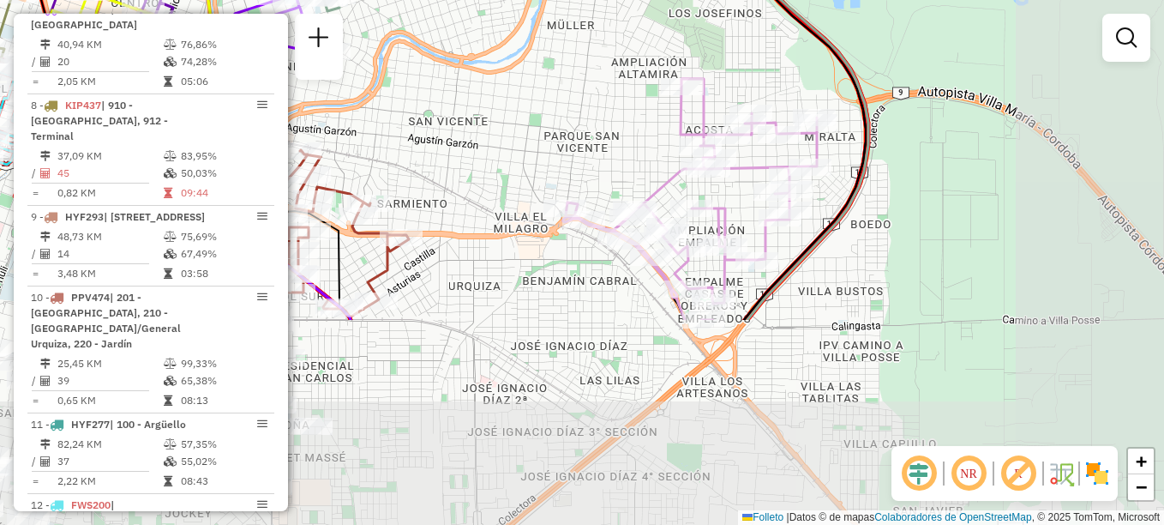
drag, startPoint x: 601, startPoint y: 169, endPoint x: 470, endPoint y: 33, distance: 188.5
click at [470, 33] on div "Janela de atendimento Grade de atendimento Capacidade Transportadoras Veículos …" at bounding box center [582, 262] width 1164 height 525
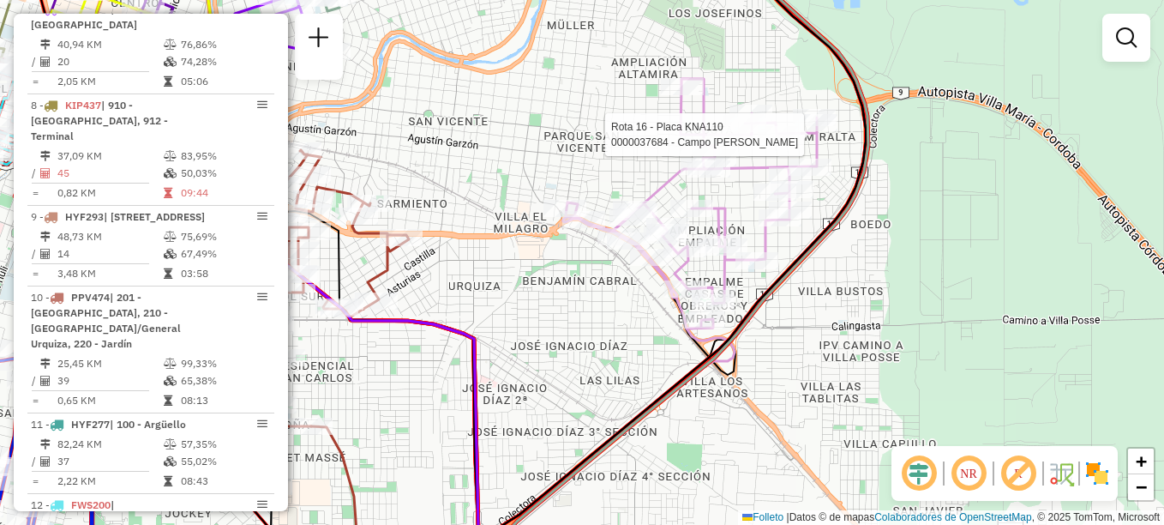
select select "**********"
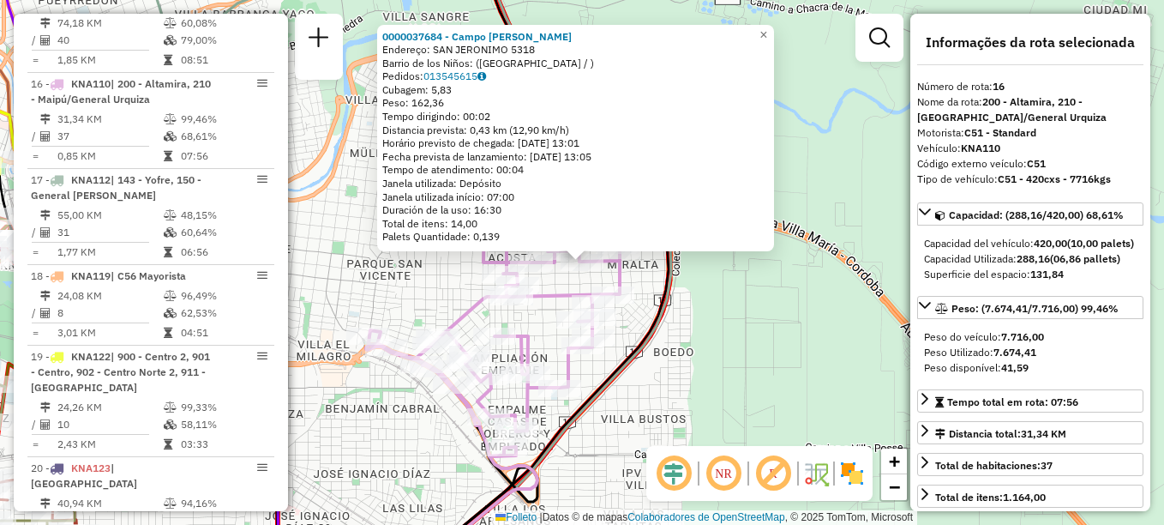
scroll to position [2020, 0]
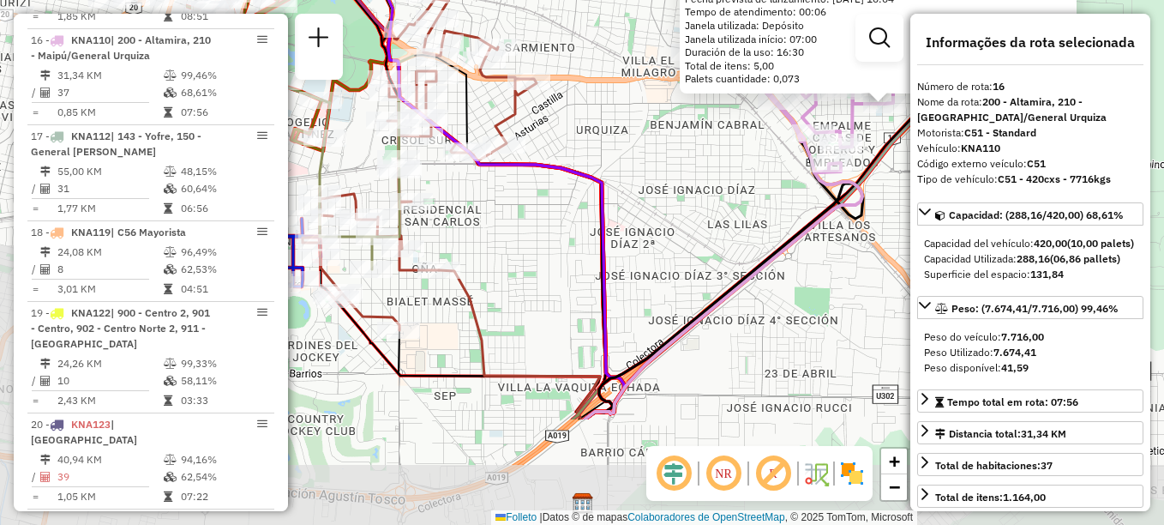
drag, startPoint x: 441, startPoint y: 407, endPoint x: 743, endPoint y: 249, distance: 340.5
click at [743, 249] on div "0000030773 - Bustos Nelly Noemi Endereço: MEDRANO (5117) 5117 Barrio de los Niñ…" at bounding box center [582, 262] width 1164 height 525
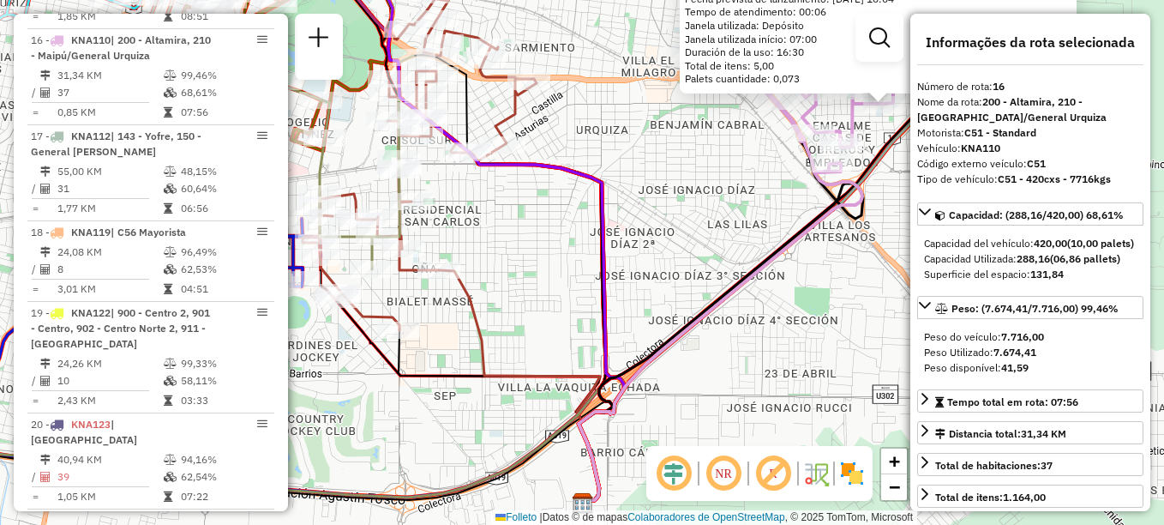
click at [700, 273] on div "0000030773 - Bustos Nelly Noemi Endereço: MEDRANO (5117) 5117 Barrio de los Niñ…" at bounding box center [582, 262] width 1164 height 525
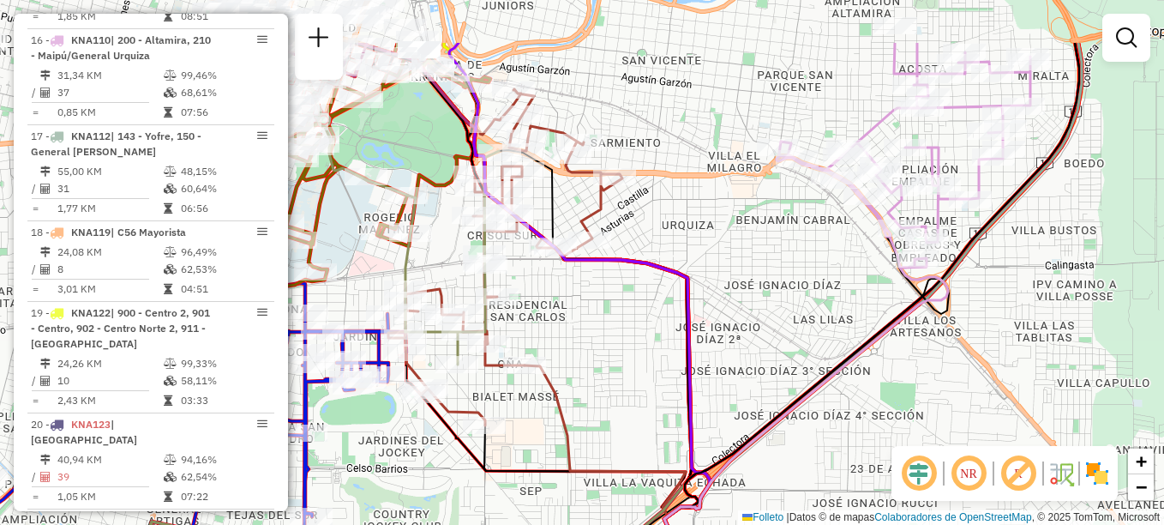
drag, startPoint x: 663, startPoint y: 271, endPoint x: 748, endPoint y: 343, distance: 112.0
click at [748, 343] on div "Janela de atendimento Grade de atendimento Capacidade Transportadoras Veículos …" at bounding box center [582, 262] width 1164 height 525
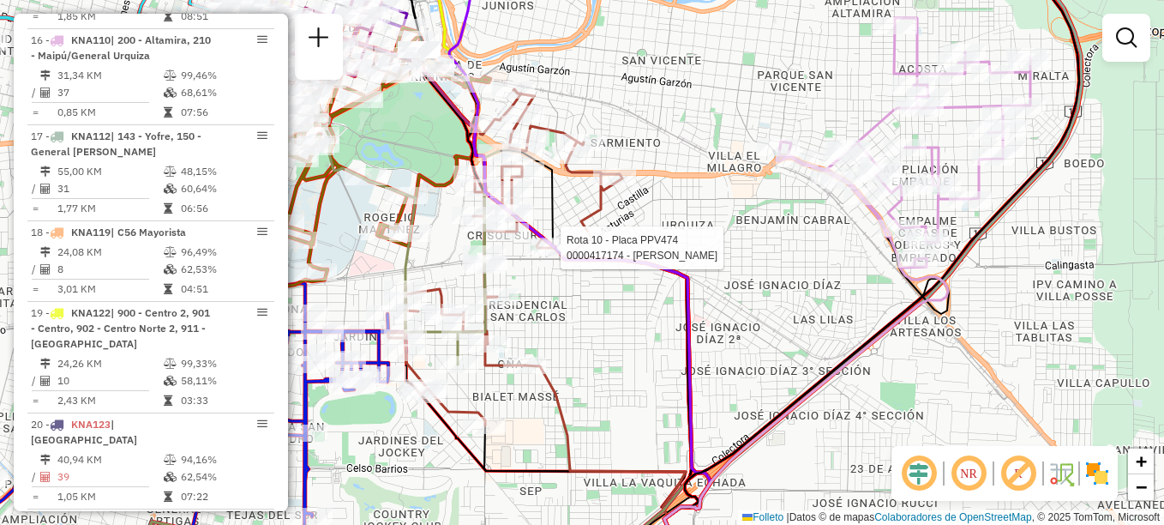
select select "**********"
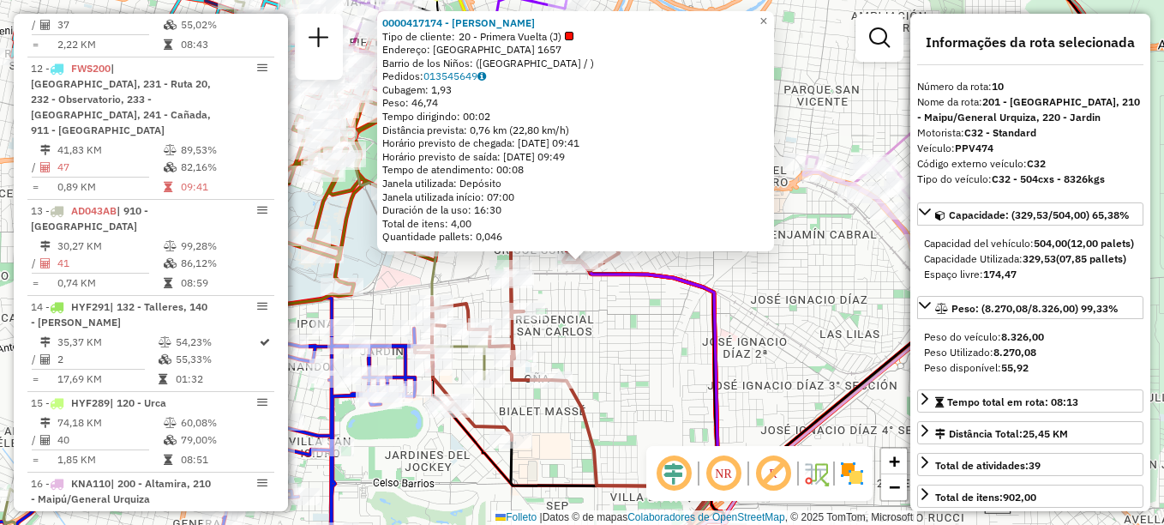
scroll to position [1428, 0]
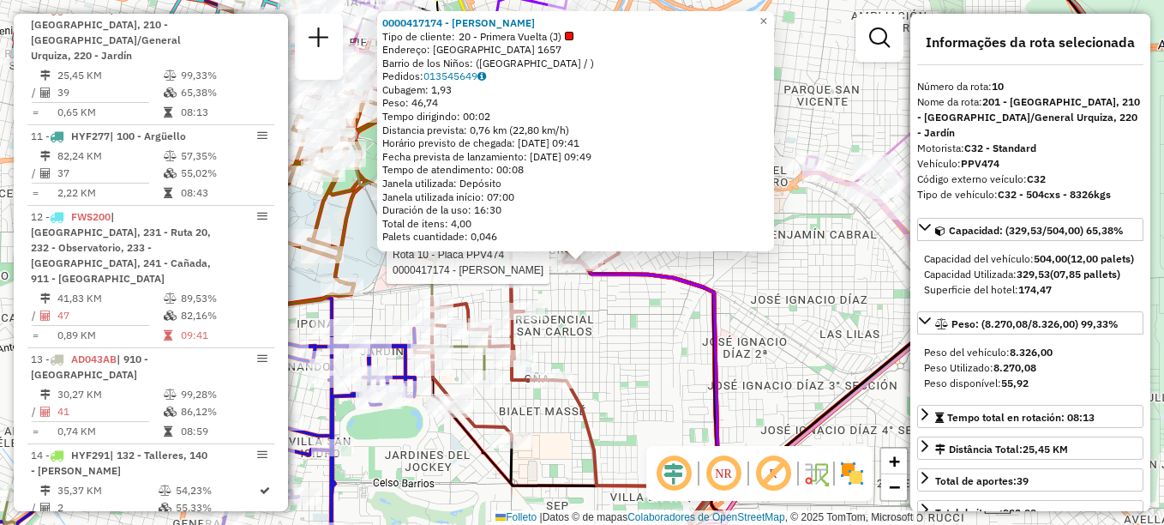
click at [603, 363] on div "Rota 10 - Placa PPV474 0000417174 - Villagra Daniel Alejandro 0000417174 - Vill…" at bounding box center [582, 262] width 1164 height 525
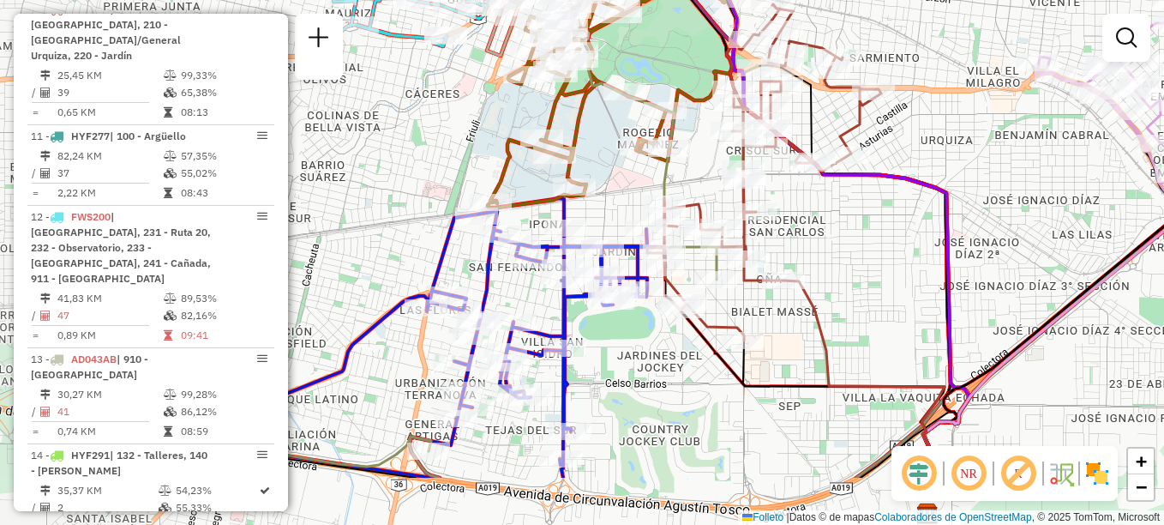
drag, startPoint x: 712, startPoint y: 349, endPoint x: 825, endPoint y: 279, distance: 132.5
click at [844, 282] on div "Janela de atendimento Grade de atendimento Capacidade Transportadoras Veículos …" at bounding box center [582, 262] width 1164 height 525
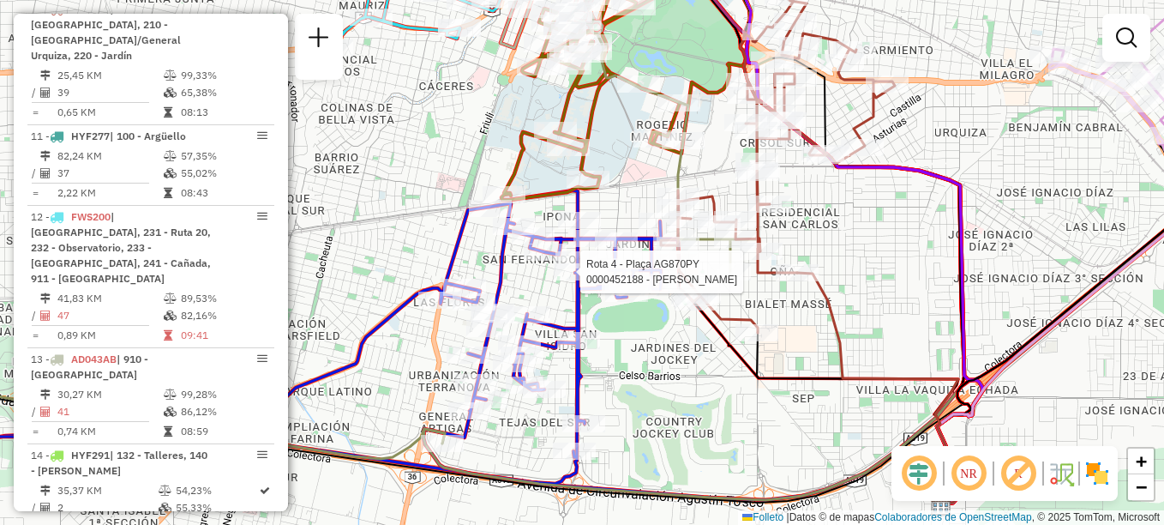
select select "**********"
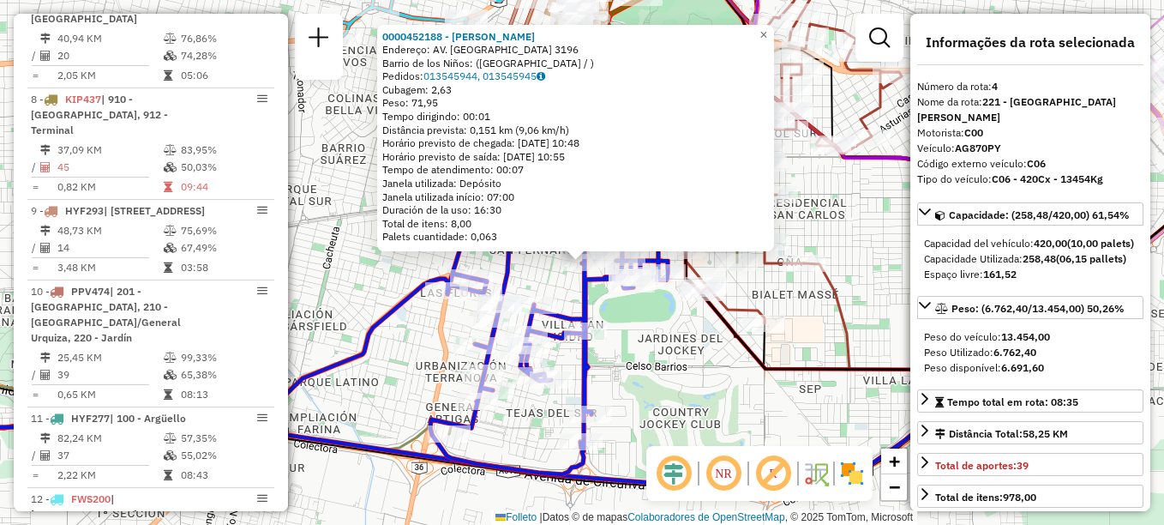
scroll to position [868, 0]
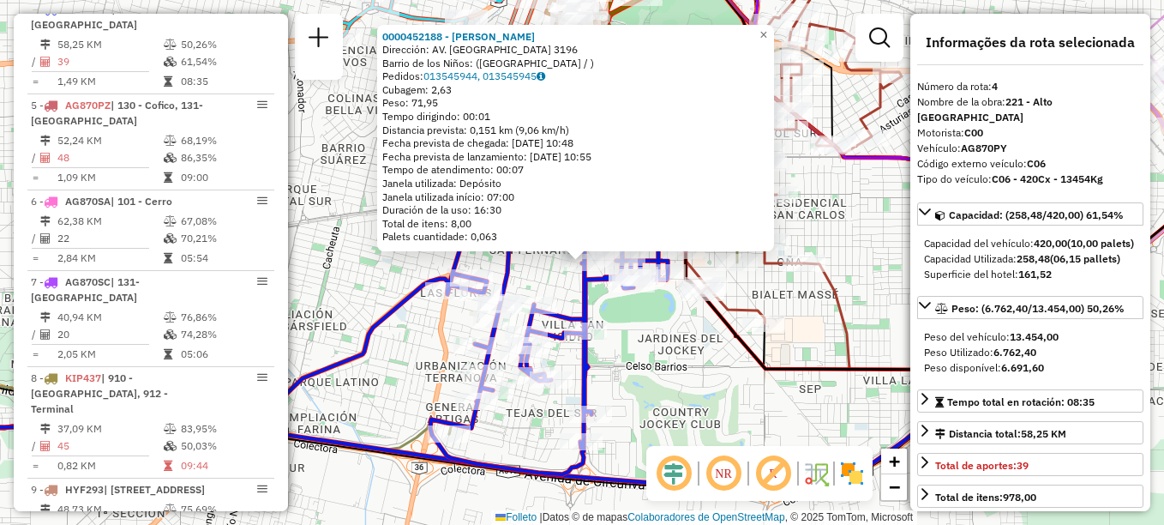
click at [536, 429] on div "Rota 4 - Plaça AG870PY 0000452188 - Barbero Valeria Soledad 0000452188 - Barber…" at bounding box center [582, 262] width 1164 height 525
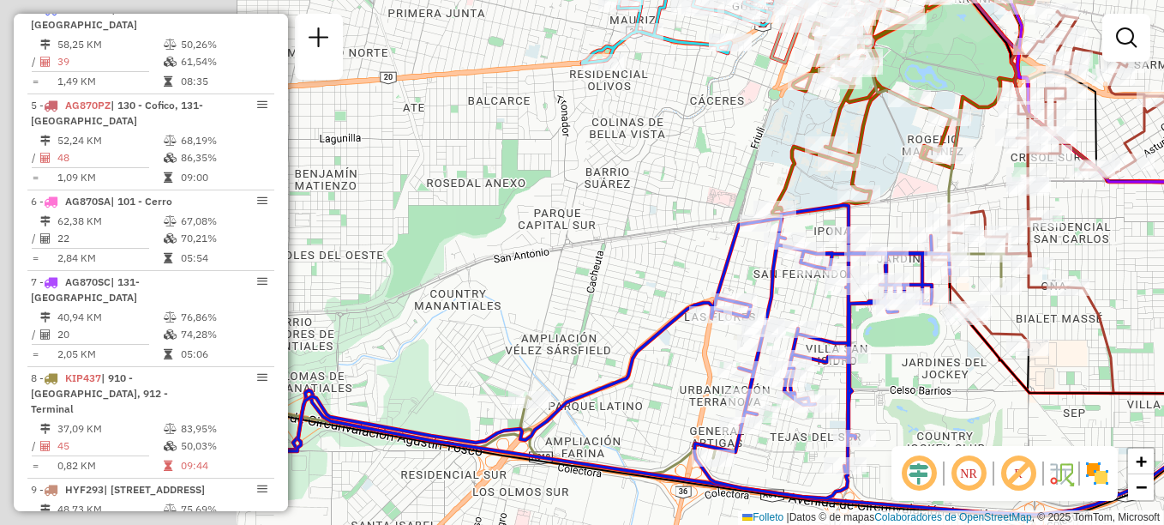
drag, startPoint x: 450, startPoint y: 393, endPoint x: 784, endPoint y: 409, distance: 333.9
click at [783, 412] on div "Rota 4 - Placa AG870PY 0000398636 - Gomez Matias Alejandro Janela de atendiment…" at bounding box center [582, 262] width 1164 height 525
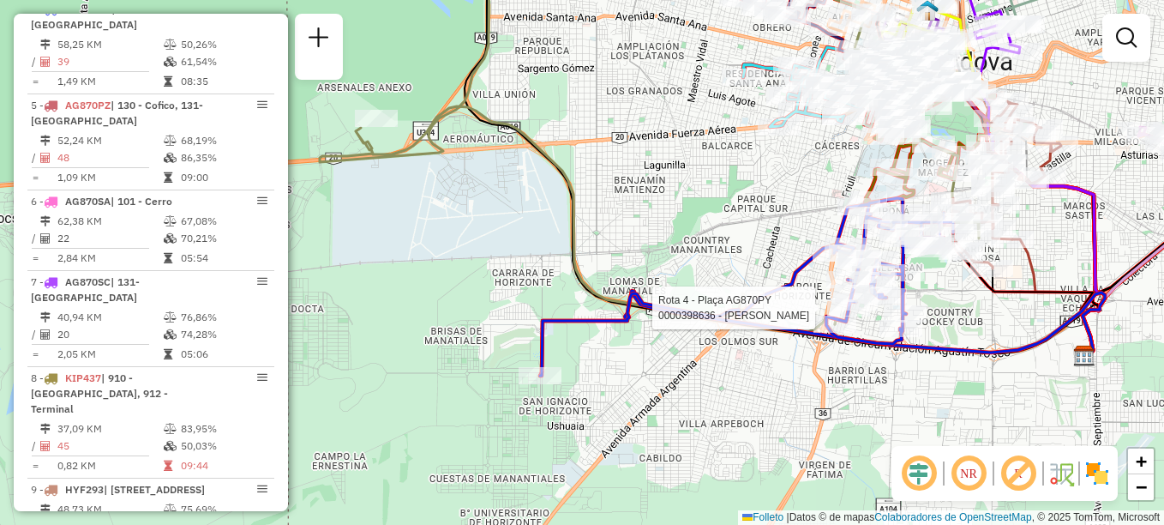
drag, startPoint x: 522, startPoint y: 274, endPoint x: 615, endPoint y: 189, distance: 125.6
click at [615, 189] on div "Rota 4 - Plaça AG870PY 0000398636 - Gómez Matías Alejandro Janela de atendiment…" at bounding box center [582, 262] width 1164 height 525
click at [471, 298] on div "Rota 4 - Plaça AG870PY 0000398636 - Gómez Matías Alejandro Rota 4 - Plaça AG870…" at bounding box center [582, 262] width 1164 height 525
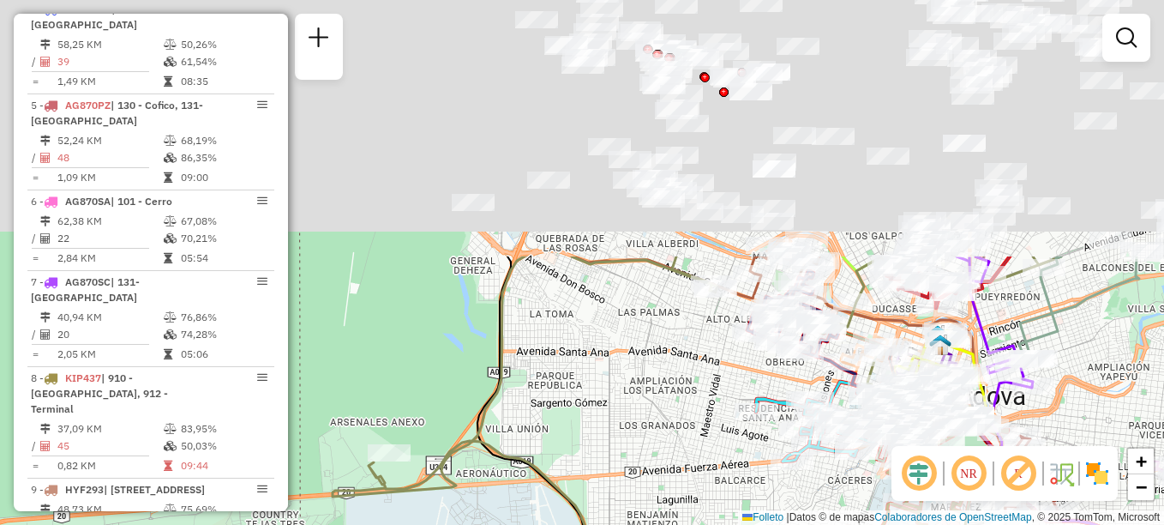
drag, startPoint x: 643, startPoint y: 159, endPoint x: 651, endPoint y: 501, distance: 342.1
click at [651, 501] on div "Rota 4 - Plaça AG870PY 0000398636 - Gómez Matías Alejandro Janela de atendiment…" at bounding box center [582, 262] width 1164 height 525
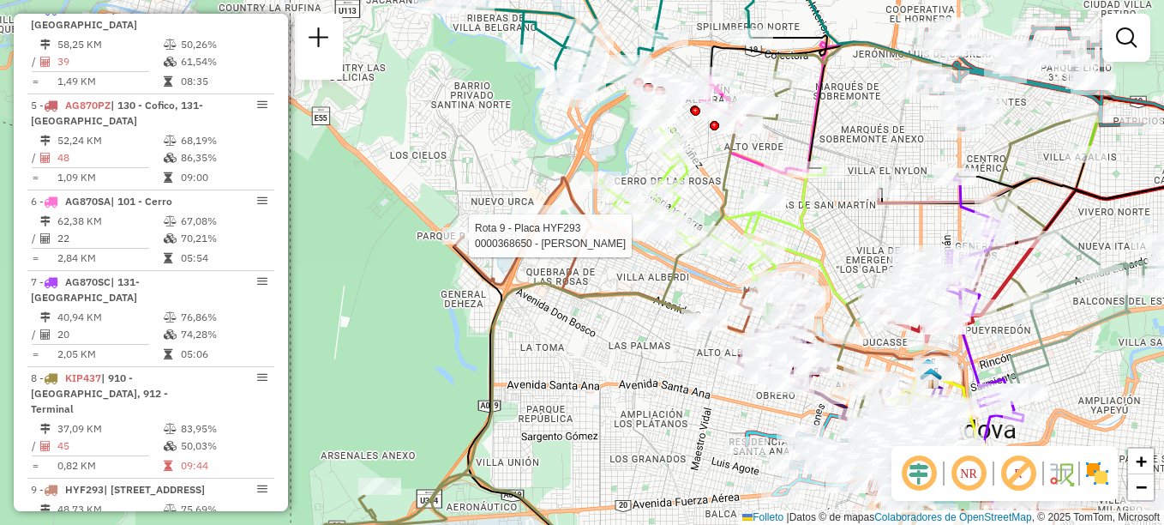
click at [472, 244] on div at bounding box center [463, 235] width 43 height 17
select select "**********"
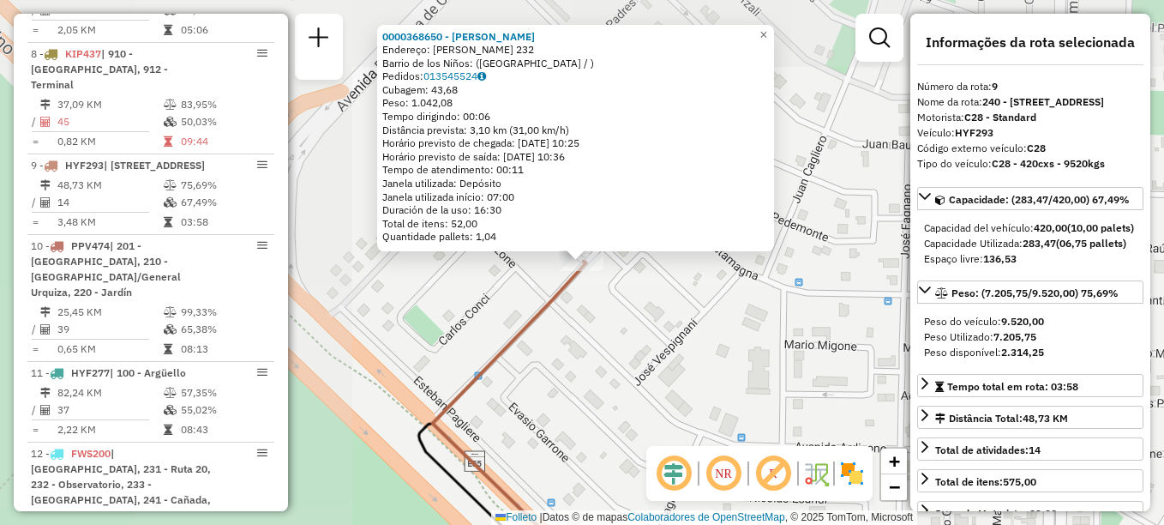
scroll to position [1332, 0]
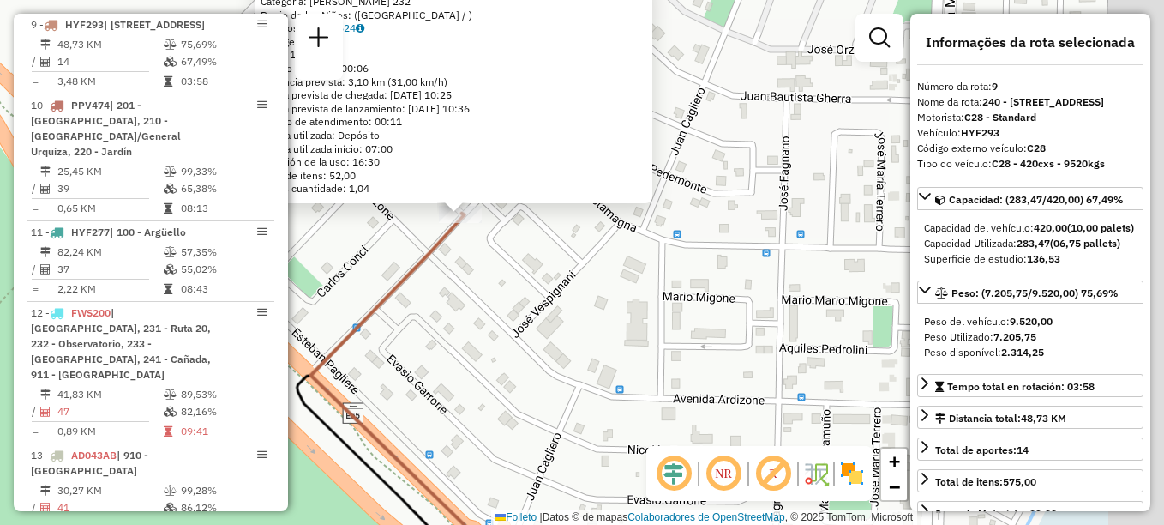
drag, startPoint x: 750, startPoint y: 363, endPoint x: 568, endPoint y: 290, distance: 196.9
click at [580, 295] on div "0000368650 - Zaavedra Susana Categoría: NICOLAS MASCARDI 232 Barrio de los Niño…" at bounding box center [582, 262] width 1164 height 525
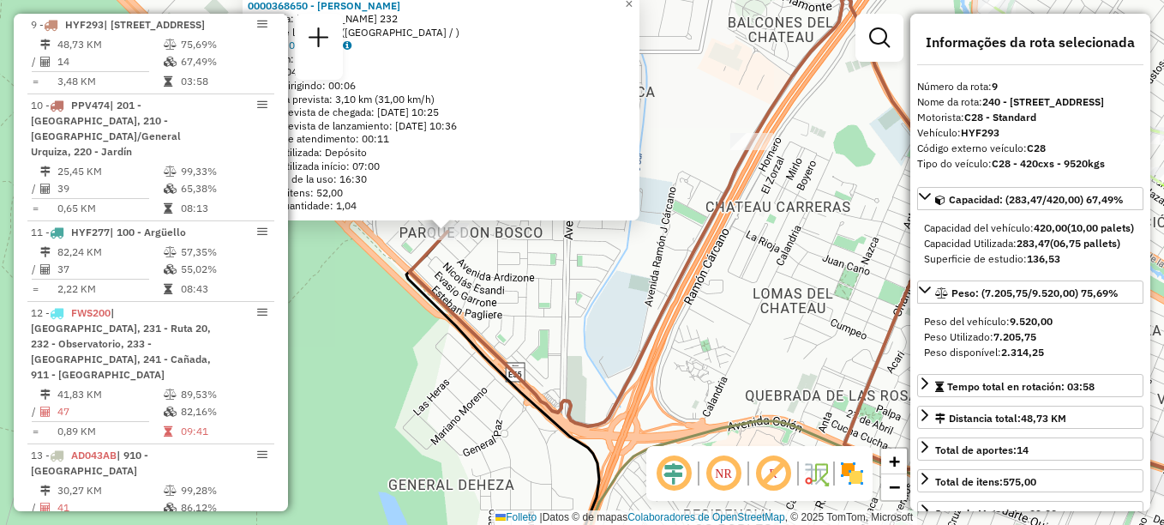
click at [568, 268] on div "0000368650 - Zaavedra Susana Categoría: NICOLAS MASCARDI 232 Barrio de los Niño…" at bounding box center [582, 262] width 1164 height 525
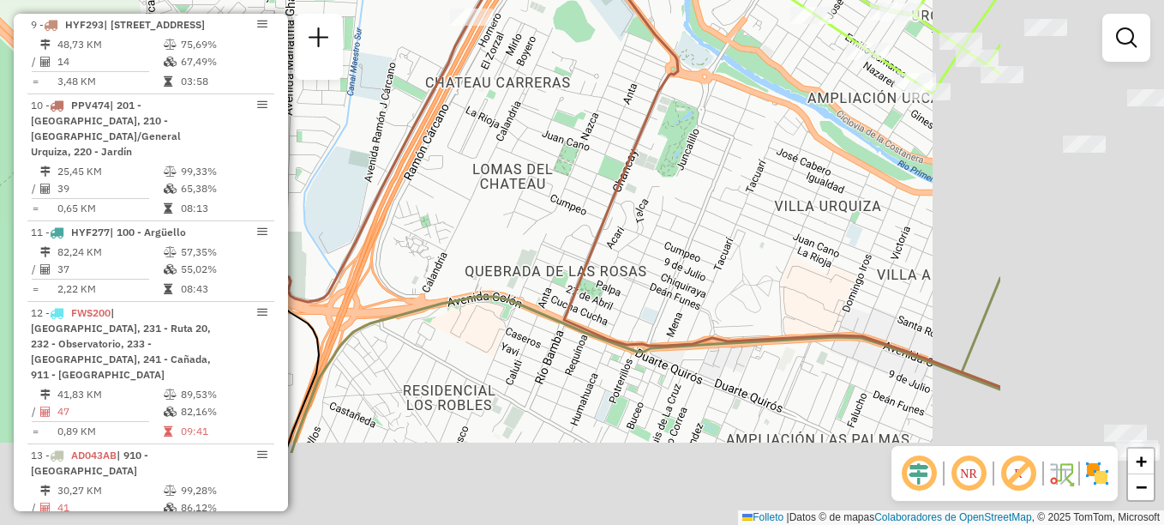
drag, startPoint x: 864, startPoint y: 370, endPoint x: 467, endPoint y: 187, distance: 437.3
click at [544, 216] on icon at bounding box center [564, 130] width 871 height 514
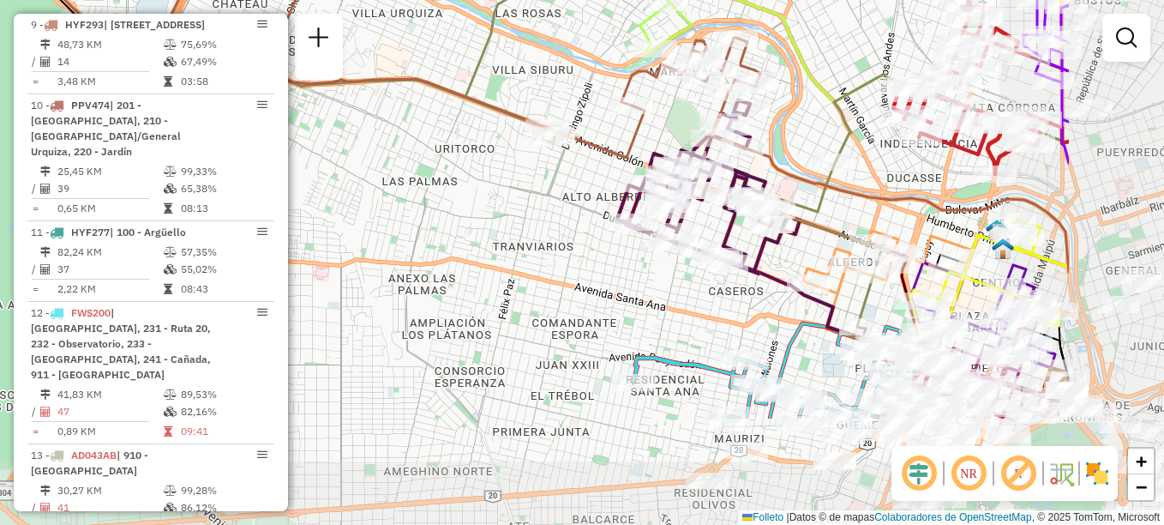
drag, startPoint x: 579, startPoint y: 262, endPoint x: 506, endPoint y: 199, distance: 96.6
click at [506, 199] on div "Janela de atendimento Grade de atendimento Capacidade Transportadoras Veículos …" at bounding box center [582, 262] width 1164 height 525
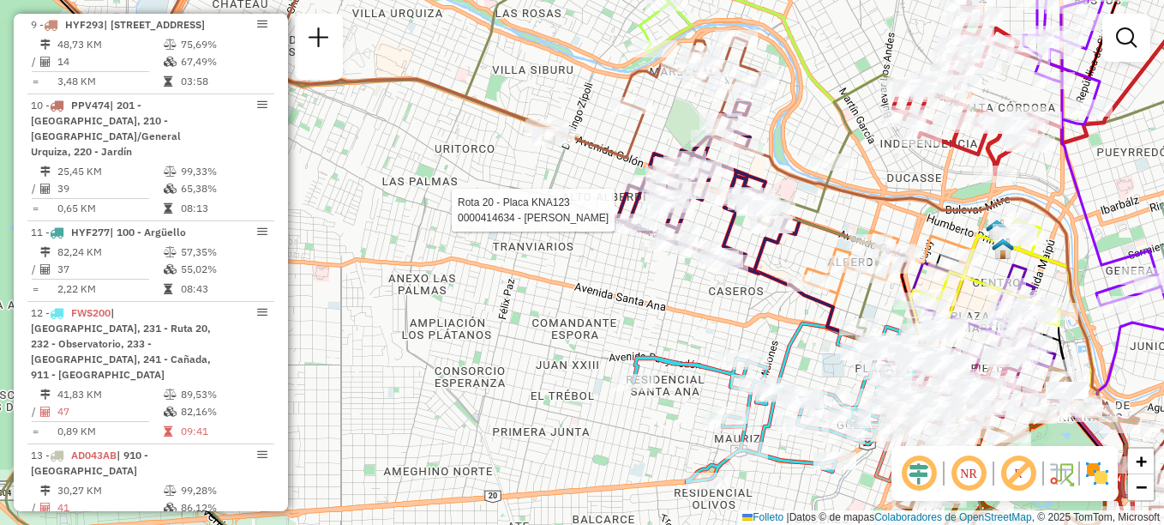
click at [670, 219] on div at bounding box center [672, 209] width 43 height 17
select select "**********"
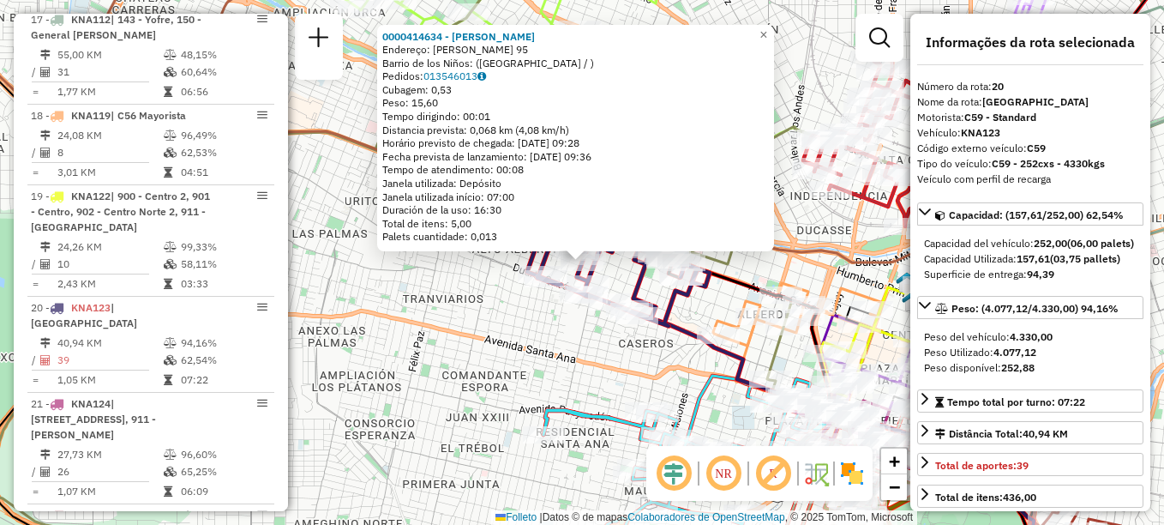
scroll to position [2224, 0]
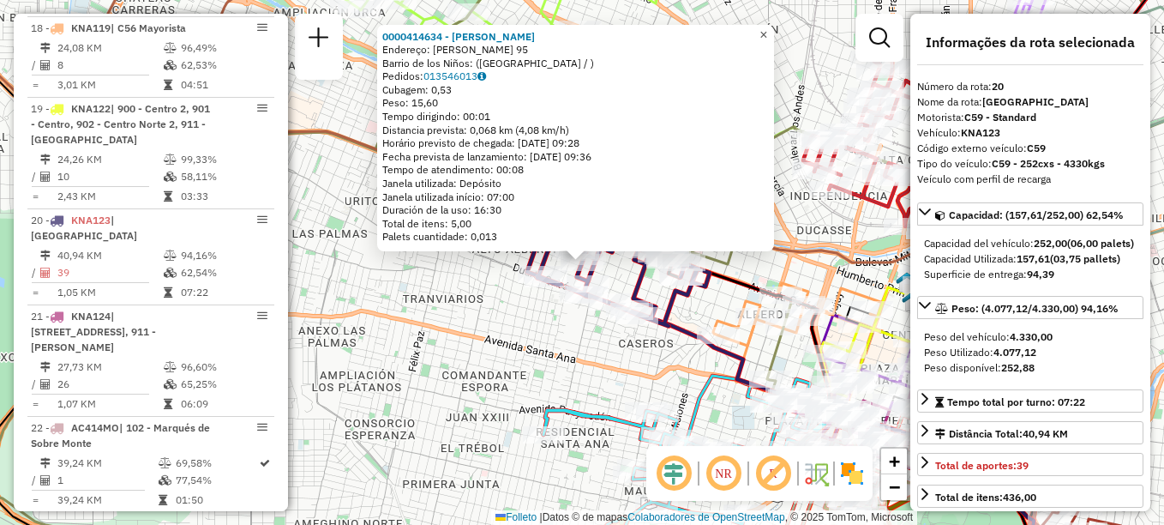
click at [774, 27] on link "×" at bounding box center [764, 35] width 21 height 21
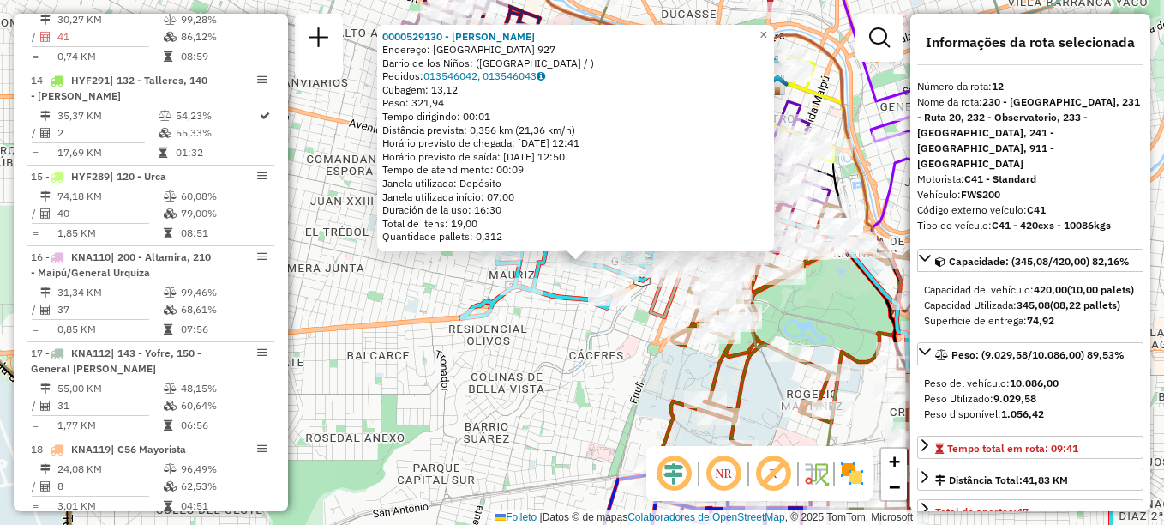
scroll to position [1620, 0]
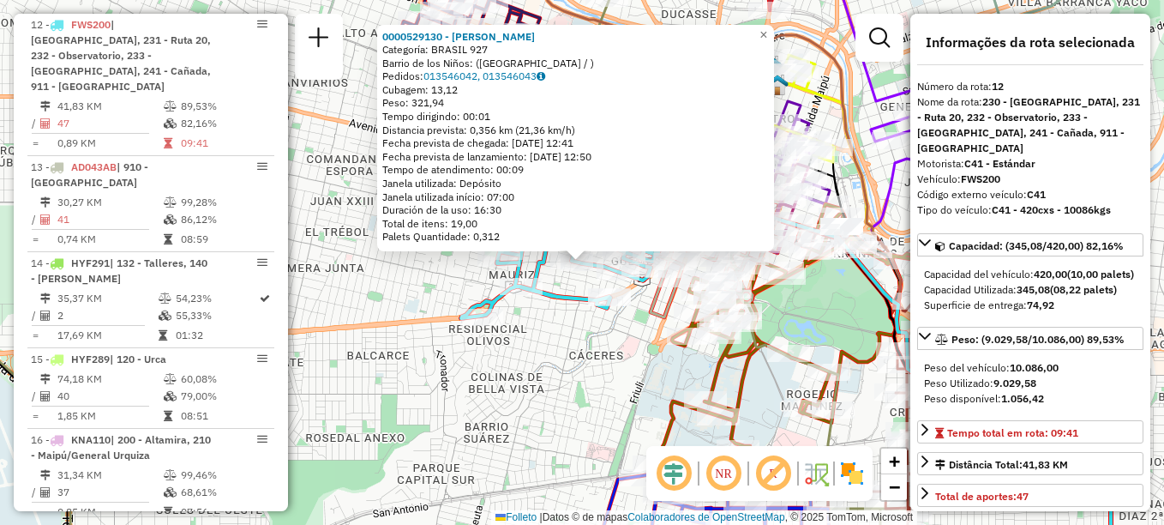
click at [513, 363] on div "Rota 12 - Placa FWS200 0000529130 - Torrico Rojas Angel 0000529130 - Torrico Ro…" at bounding box center [582, 262] width 1164 height 525
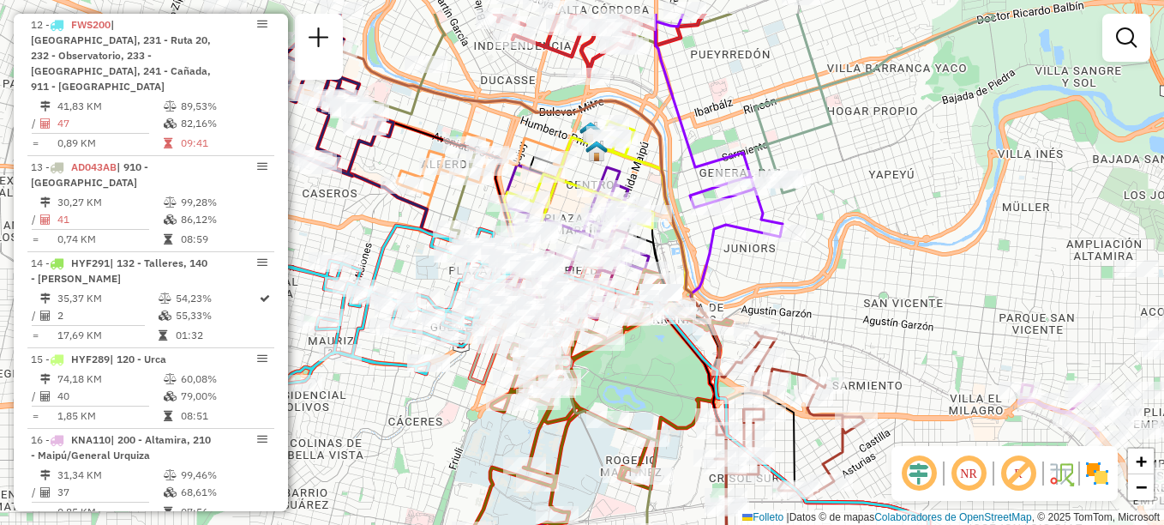
drag, startPoint x: 608, startPoint y: 341, endPoint x: 432, endPoint y: 404, distance: 186.5
click at [432, 404] on div "Janela de atendimento Grade de atendimento Capacidade Transportadoras Veículos …" at bounding box center [582, 262] width 1164 height 525
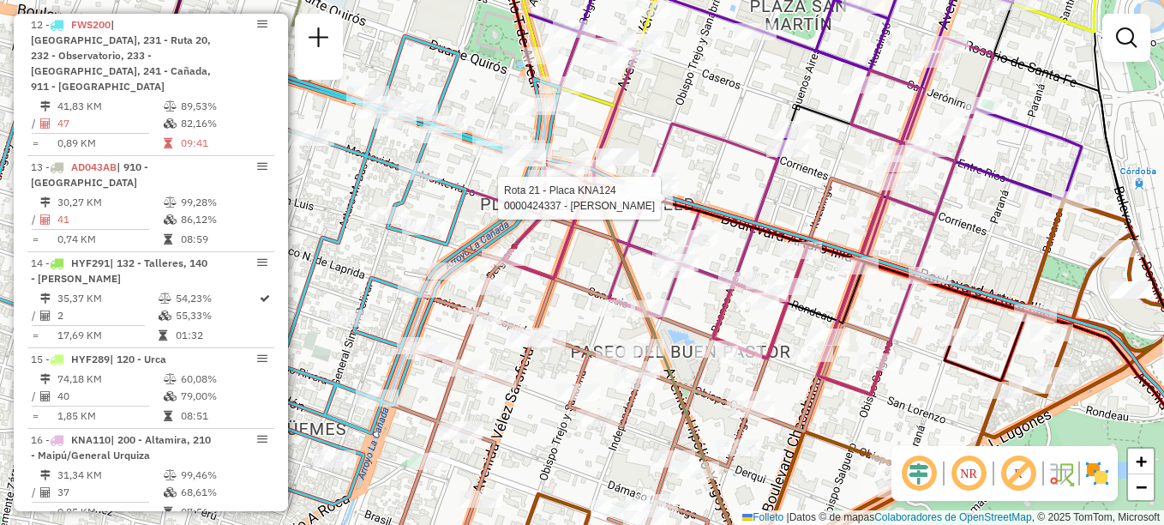
select select "**********"
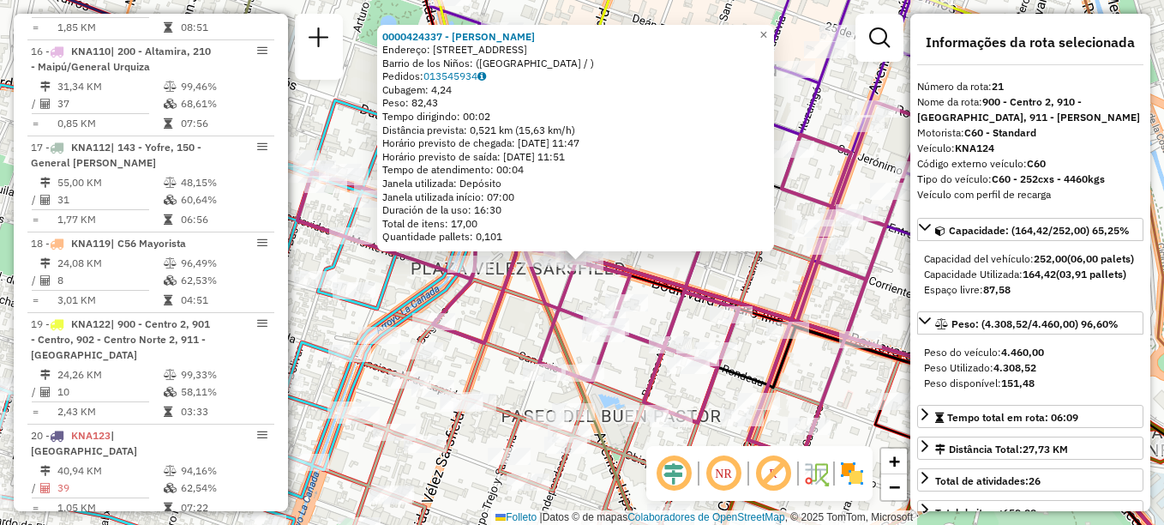
scroll to position [2224, 0]
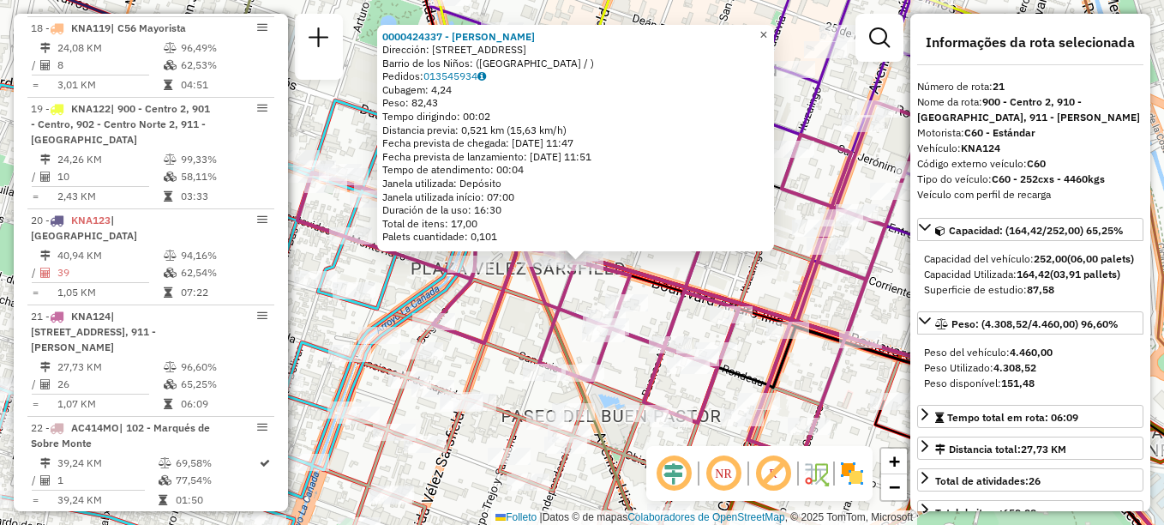
click at [767, 27] on span "×" at bounding box center [764, 34] width 8 height 15
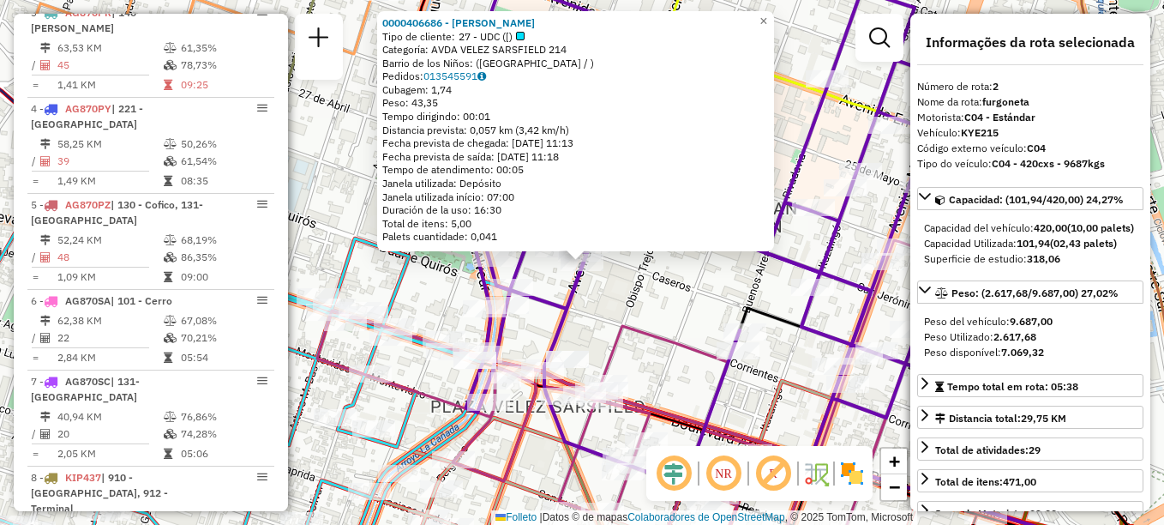
scroll to position [691, 0]
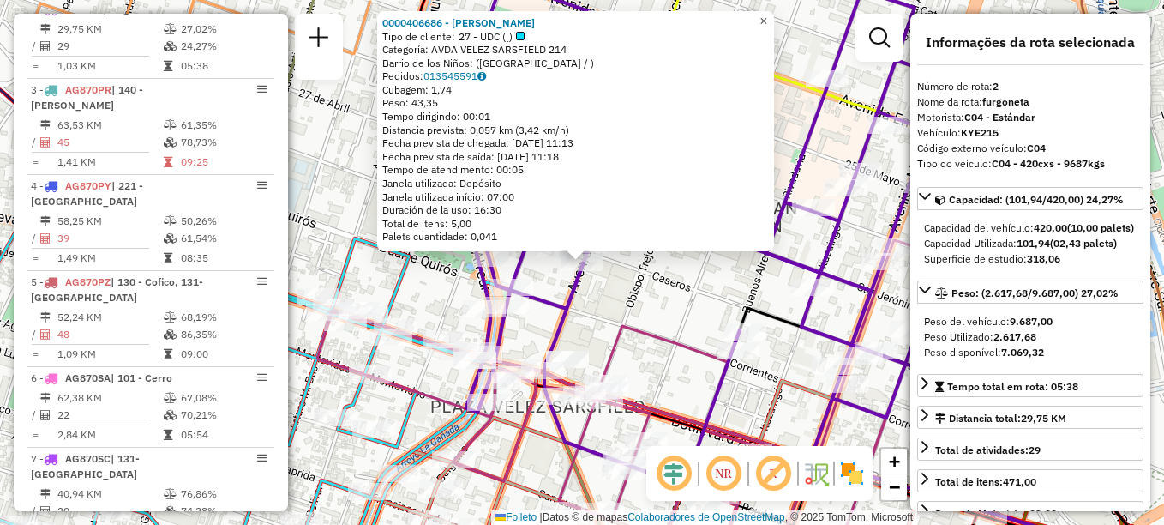
click at [767, 17] on span "×" at bounding box center [764, 21] width 8 height 15
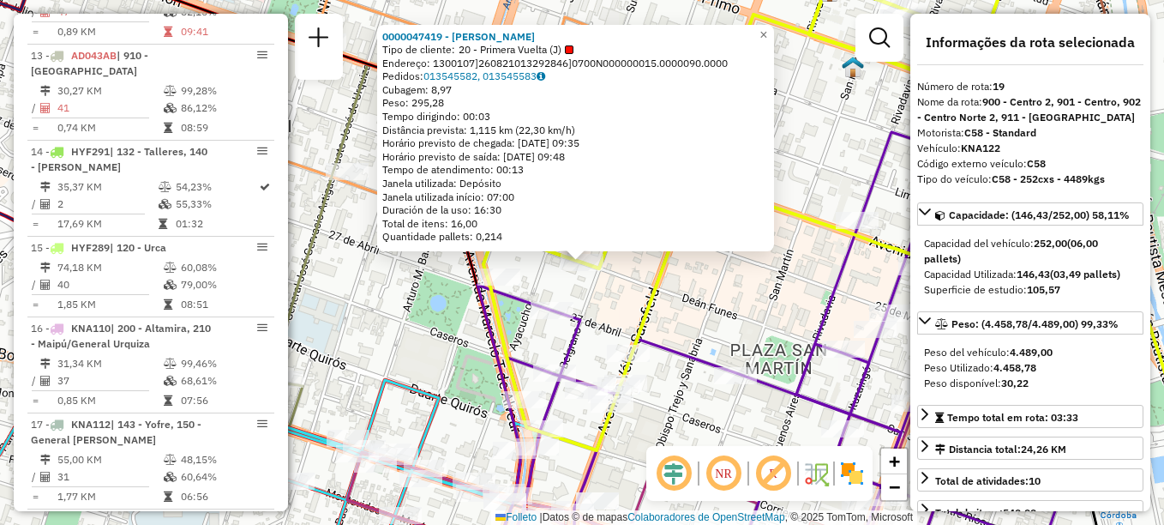
scroll to position [2224, 0]
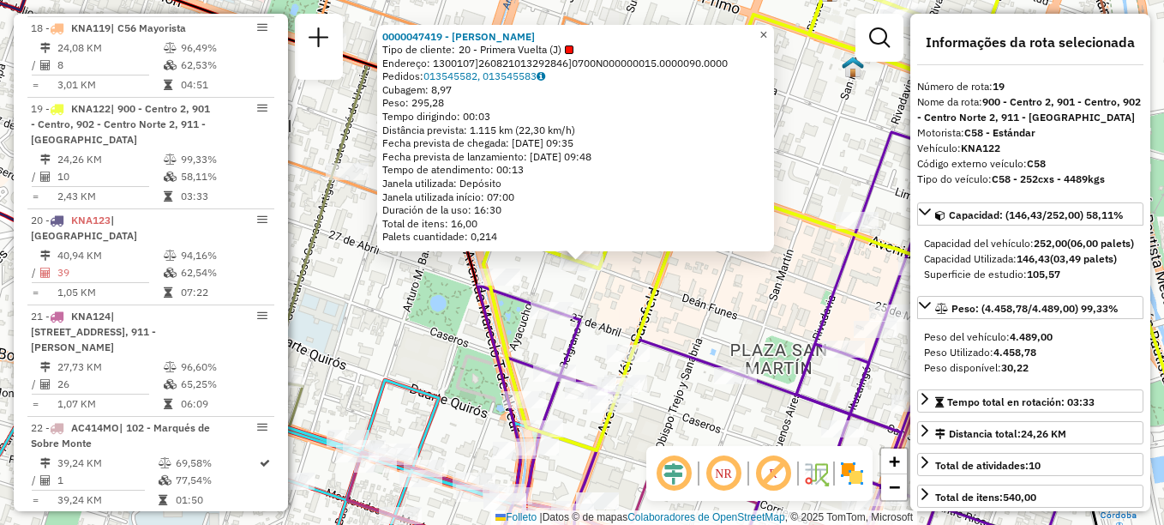
drag, startPoint x: 772, startPoint y: 30, endPoint x: 757, endPoint y: 123, distance: 93.7
click at [767, 31] on span "×" at bounding box center [764, 34] width 8 height 15
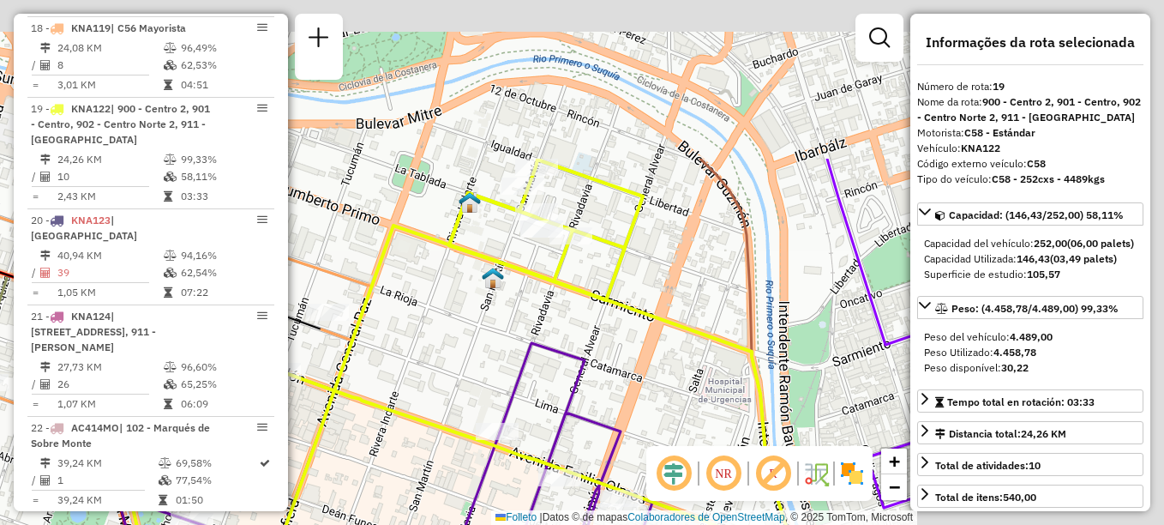
drag, startPoint x: 766, startPoint y: 168, endPoint x: 399, endPoint y: 385, distance: 426.2
click at [396, 389] on div "Janela de atendimento Grade de atendimento Capacidade Transportadoras Veículos …" at bounding box center [582, 262] width 1164 height 525
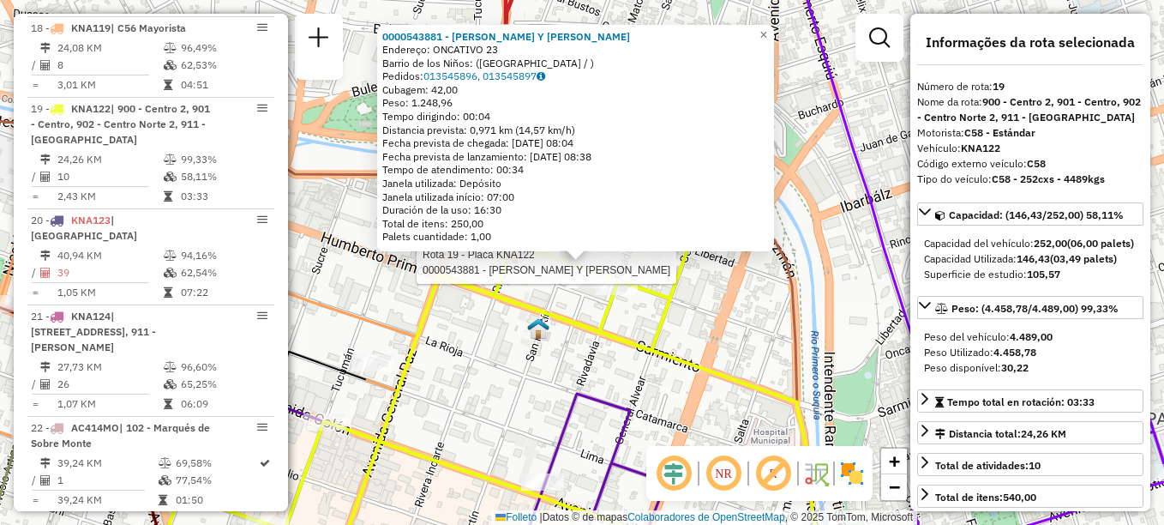
click at [672, 425] on div "Rota 19 - Placa KNA122 0000543881 - Coco Y Lin S.A.S. 0000543881 - Coco Y Lin S…" at bounding box center [582, 262] width 1164 height 525
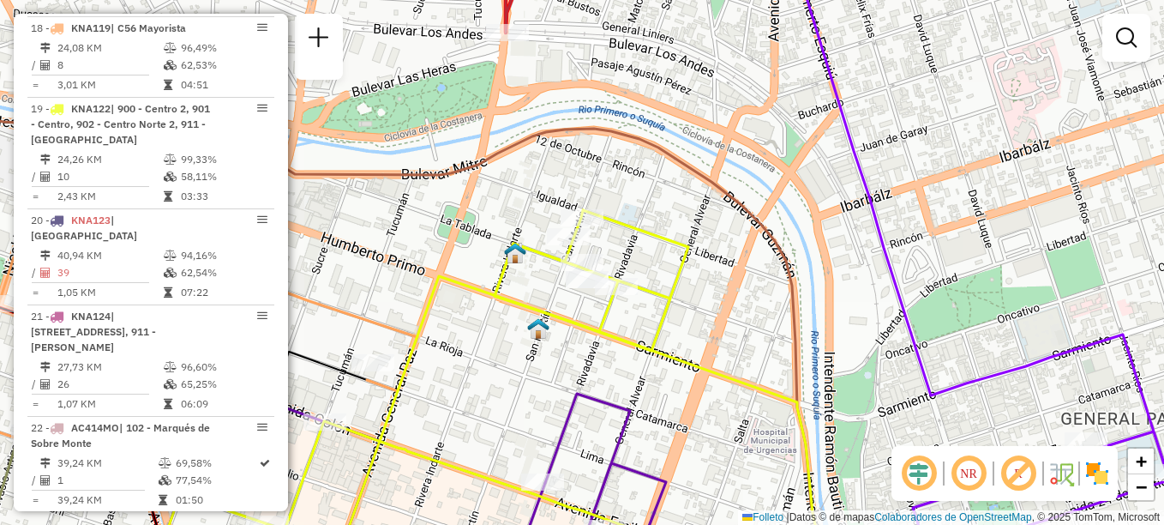
drag, startPoint x: 501, startPoint y: 402, endPoint x: 739, endPoint y: 239, distance: 288.7
click at [722, 252] on div "Janela de atendimento Grade de atendimento Capacidade Transportadoras Veículos …" at bounding box center [582, 262] width 1164 height 525
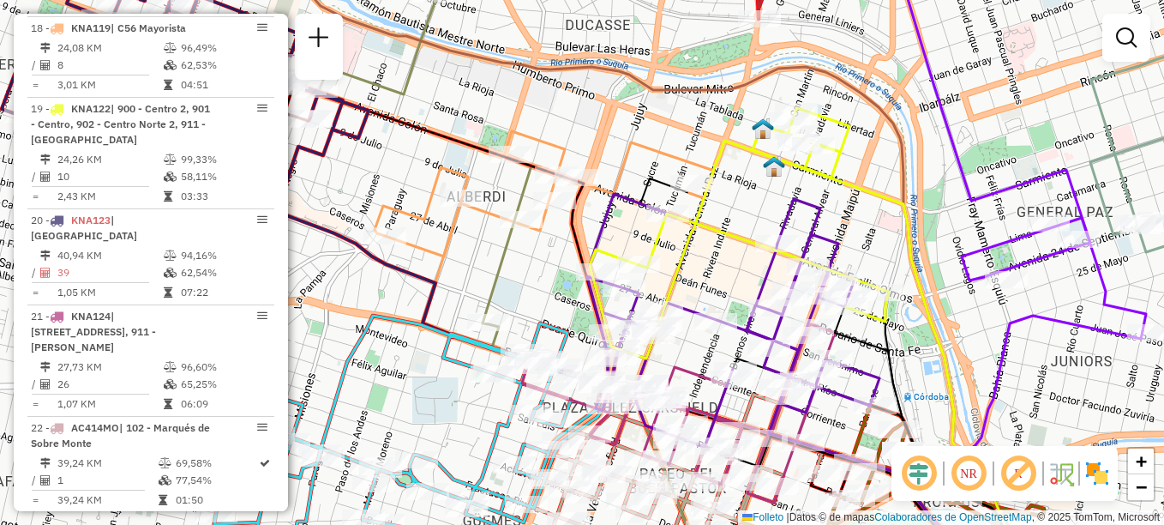
drag, startPoint x: 692, startPoint y: 289, endPoint x: 728, endPoint y: 225, distance: 72.9
click at [728, 225] on div "Janela de atendimento Grade de atendimento Capacidade Transportadoras Veículos …" at bounding box center [582, 262] width 1164 height 525
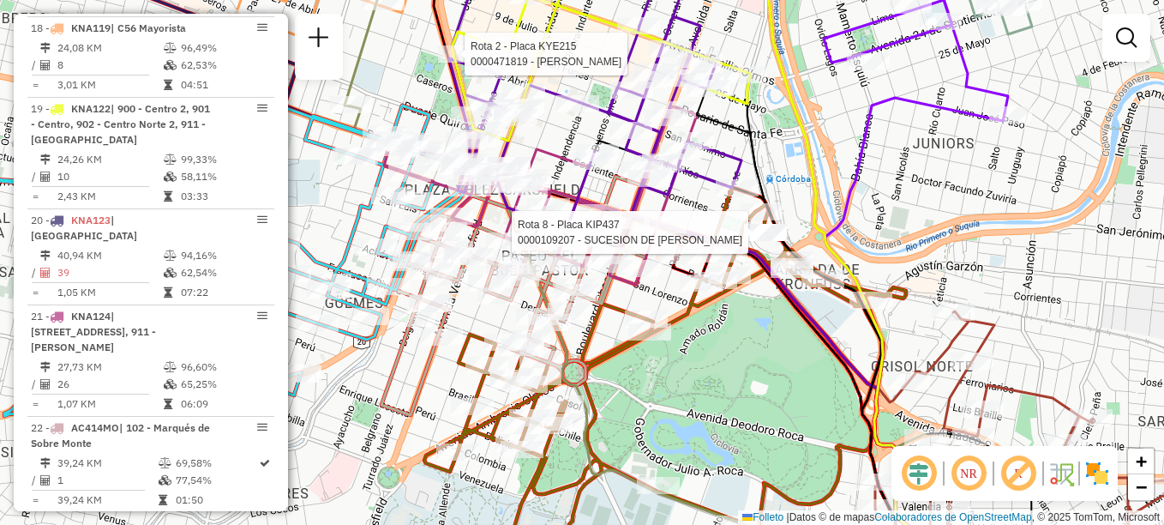
select select "**********"
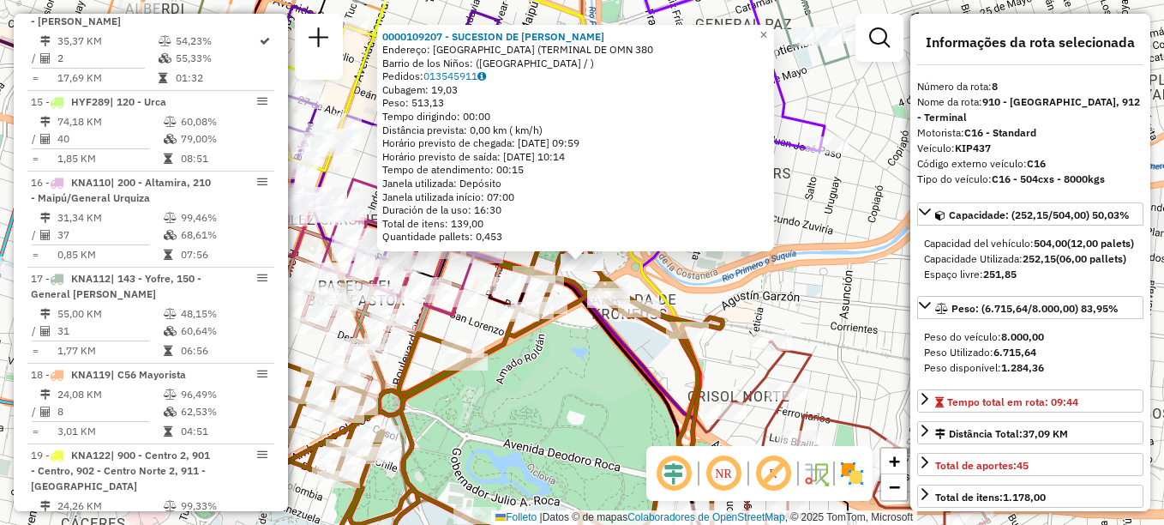
scroll to position [1236, 0]
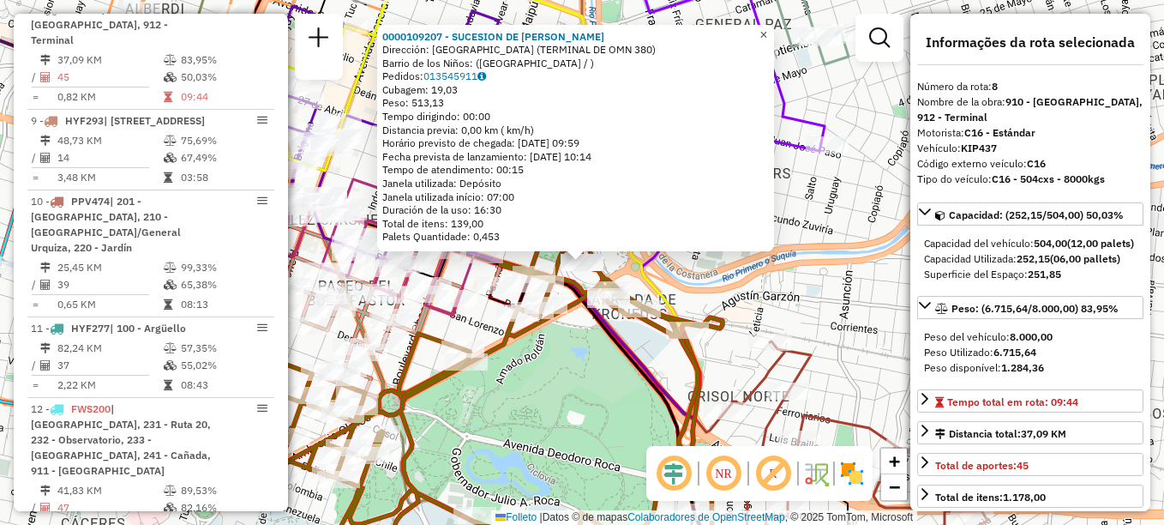
click at [767, 28] on span "×" at bounding box center [764, 34] width 8 height 15
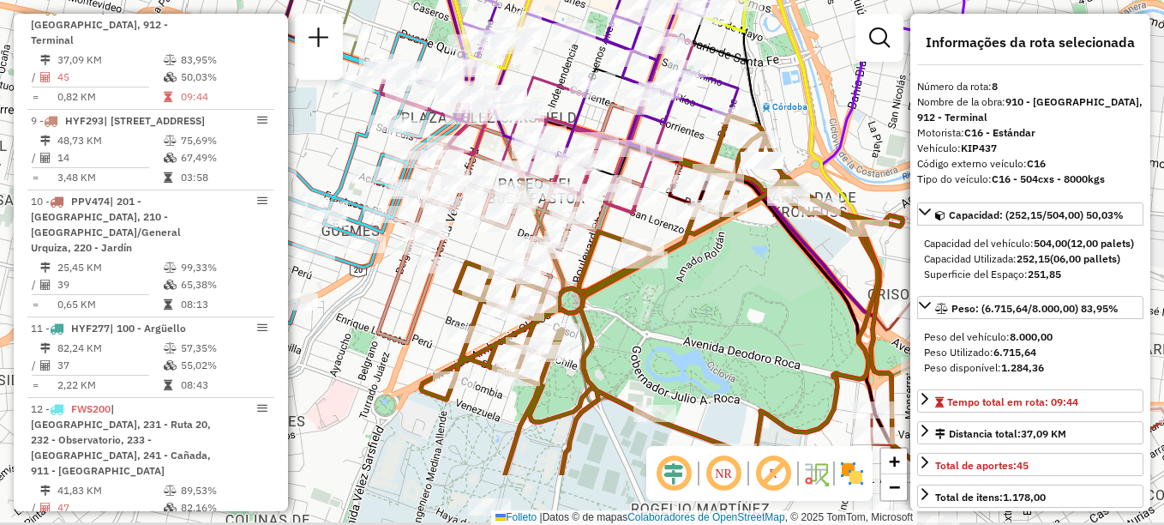
drag, startPoint x: 642, startPoint y: 249, endPoint x: 827, endPoint y: 137, distance: 216.1
click at [827, 137] on div "Janela de atendimento Grade de atendimento Capacidade Transportadoras Veículos …" at bounding box center [582, 262] width 1164 height 525
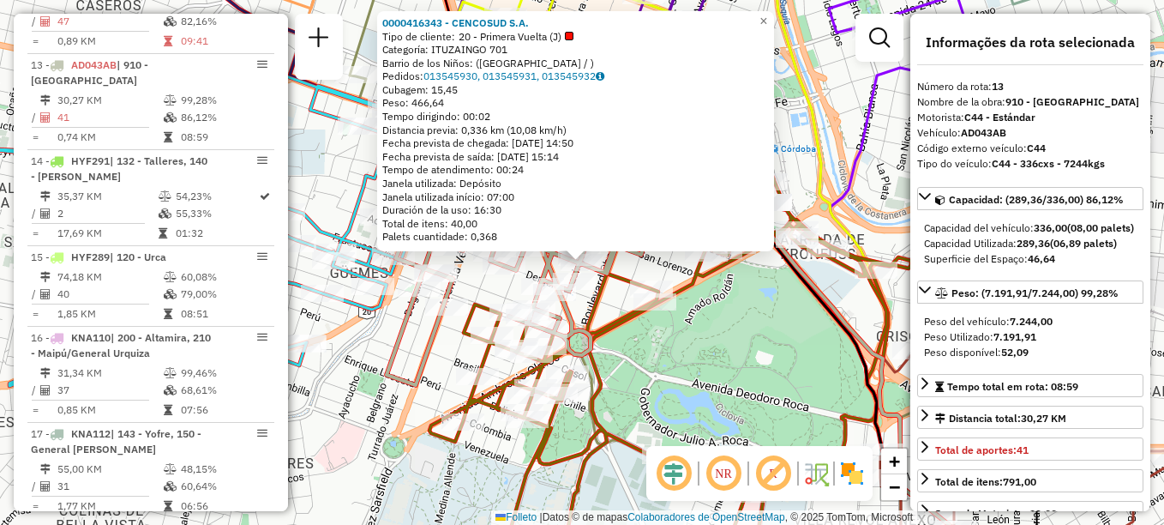
scroll to position [1747, 0]
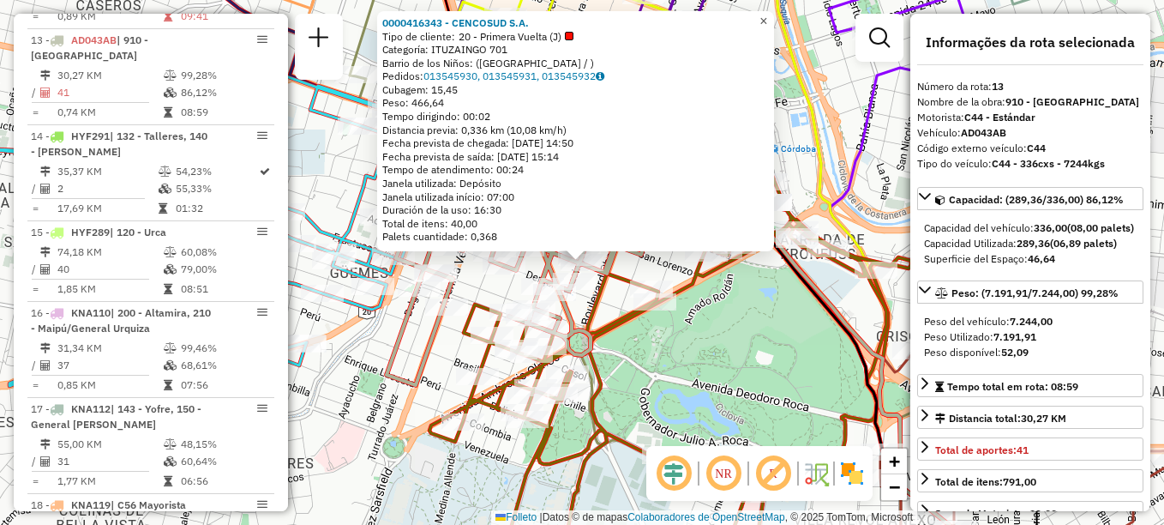
click at [767, 15] on span "×" at bounding box center [764, 21] width 8 height 15
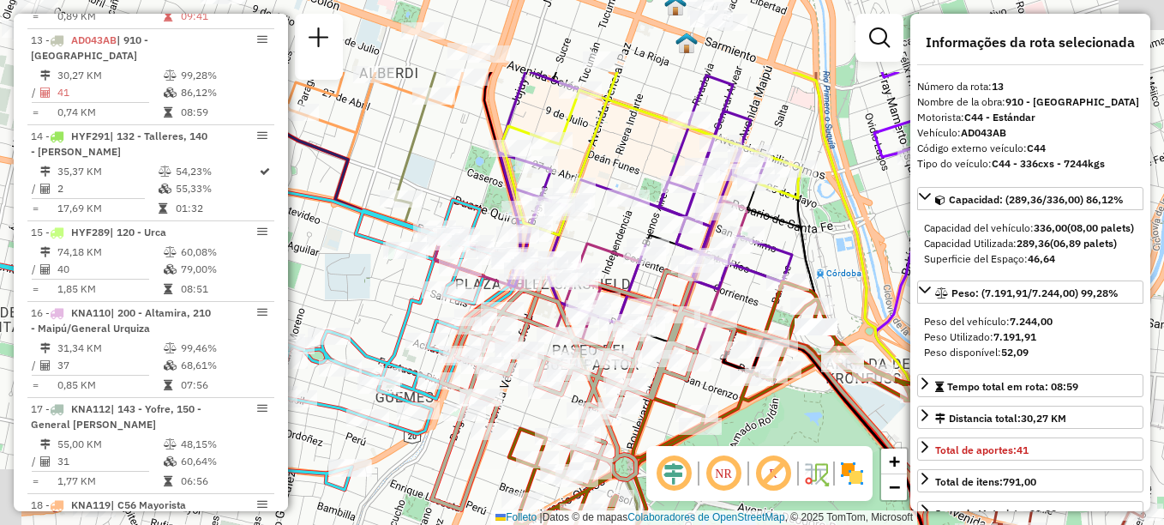
drag, startPoint x: 564, startPoint y: 206, endPoint x: 577, endPoint y: 231, distance: 28.8
click at [577, 231] on div "Janela de atendimento Grade de atendimento Capacidade Transportadoras Veículos …" at bounding box center [582, 262] width 1164 height 525
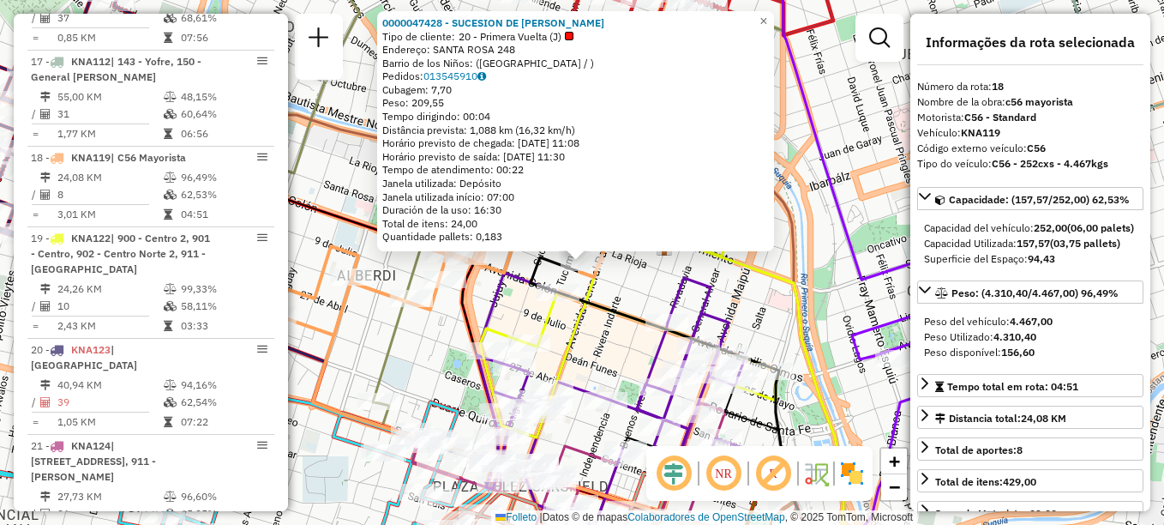
scroll to position [2212, 0]
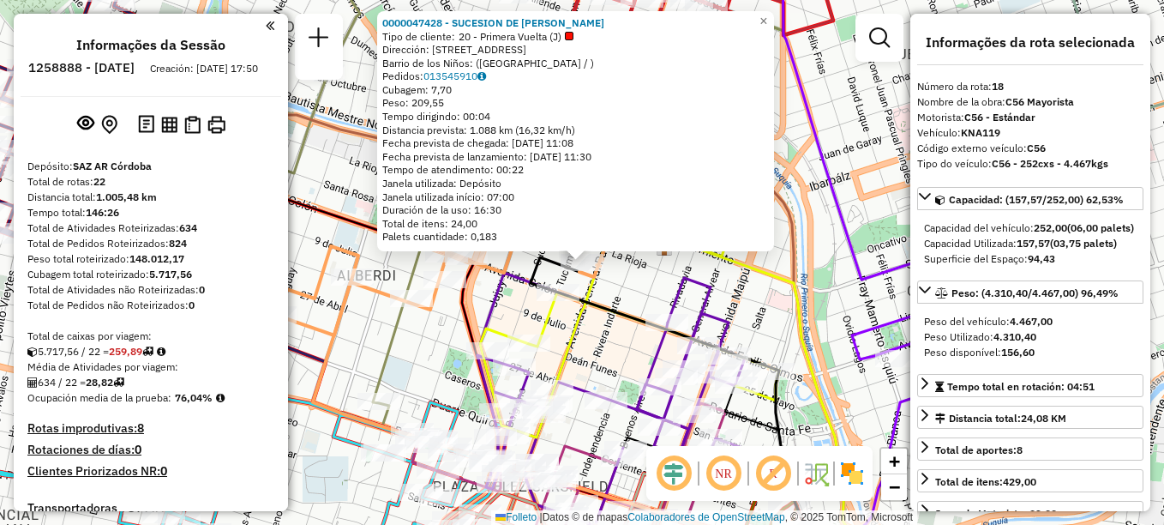
select select "**********"
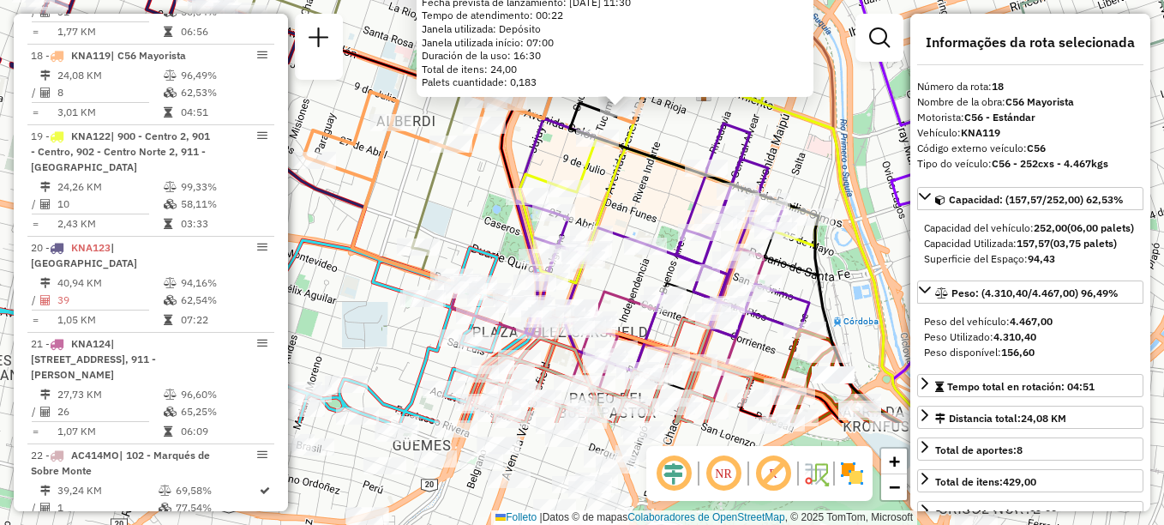
drag, startPoint x: 634, startPoint y: 333, endPoint x: 674, endPoint y: 178, distance: 159.3
click at [674, 178] on div "0000047428 - SUCESION DE BLANCH BENJAMIN Tipo de cliente: 20 - Primera Vuelta (…" at bounding box center [582, 262] width 1164 height 525
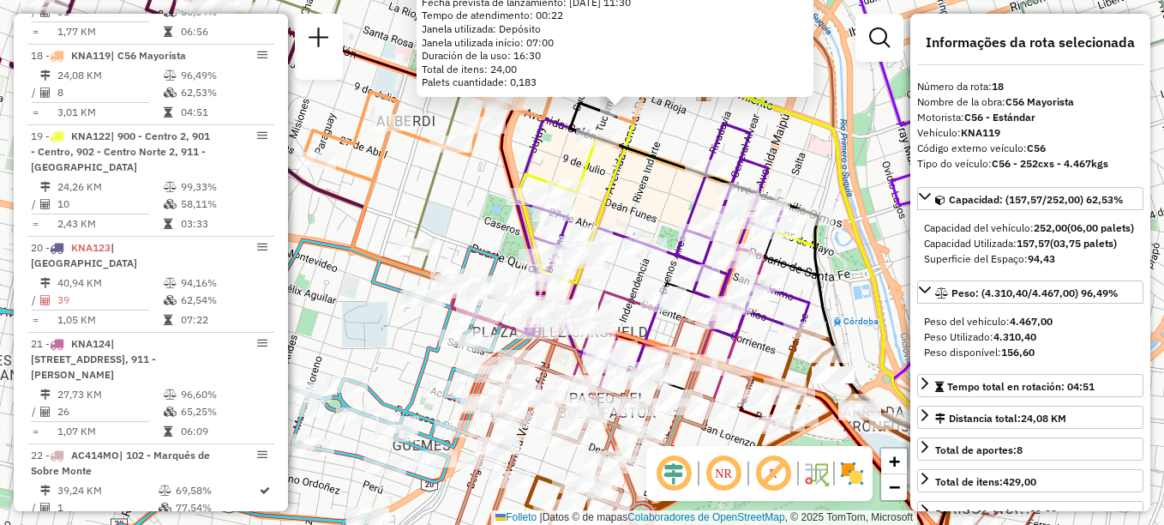
click at [655, 219] on div "0000047428 - SUCESION DE BLANCH BENJAMIN Tipo de cliente: 20 - Primera Vuelta (…" at bounding box center [582, 262] width 1164 height 525
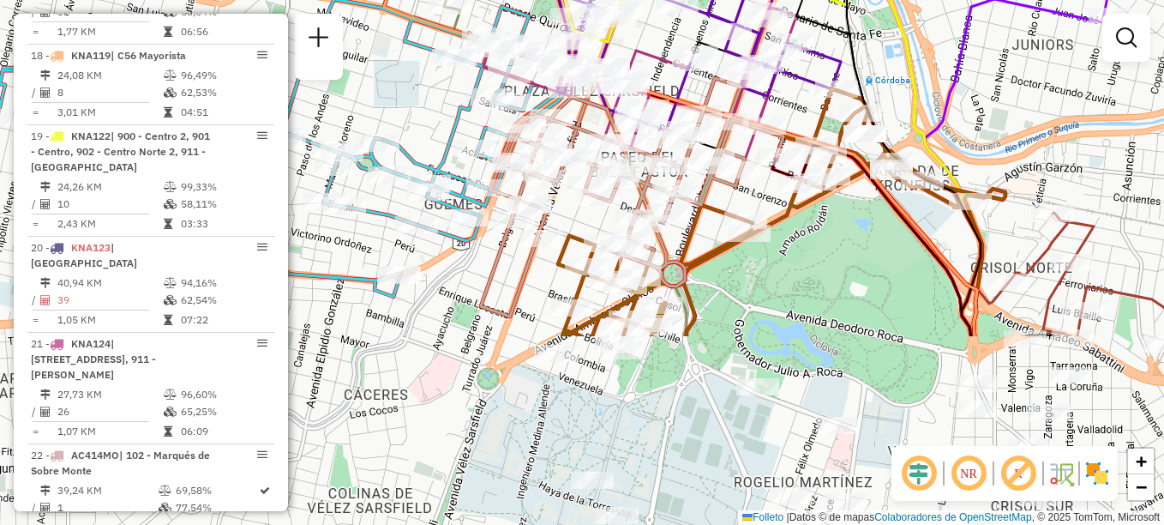
drag, startPoint x: 655, startPoint y: 219, endPoint x: 687, endPoint y: -22, distance: 243.0
click at [687, 0] on html "Aguarde... Pop-up bloqueado! Seu navegador bloqueou automáticamente a abertura …" at bounding box center [582, 262] width 1164 height 525
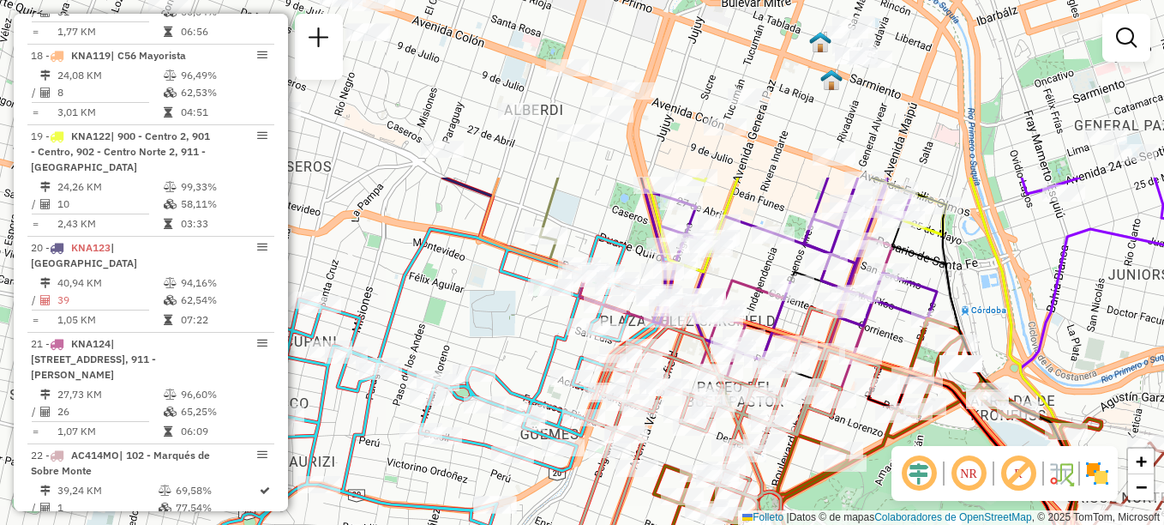
drag, startPoint x: 395, startPoint y: 56, endPoint x: 487, endPoint y: 281, distance: 243.4
click at [487, 281] on div "Janela de atendimento Grade de atendimento Capacidade Transportadoras Veículos …" at bounding box center [582, 262] width 1164 height 525
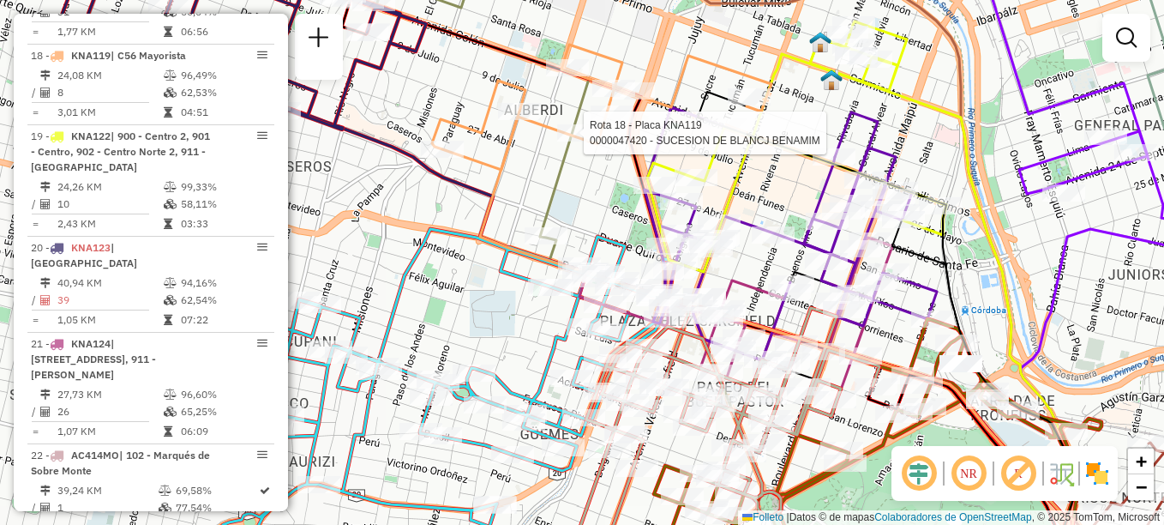
select select "**********"
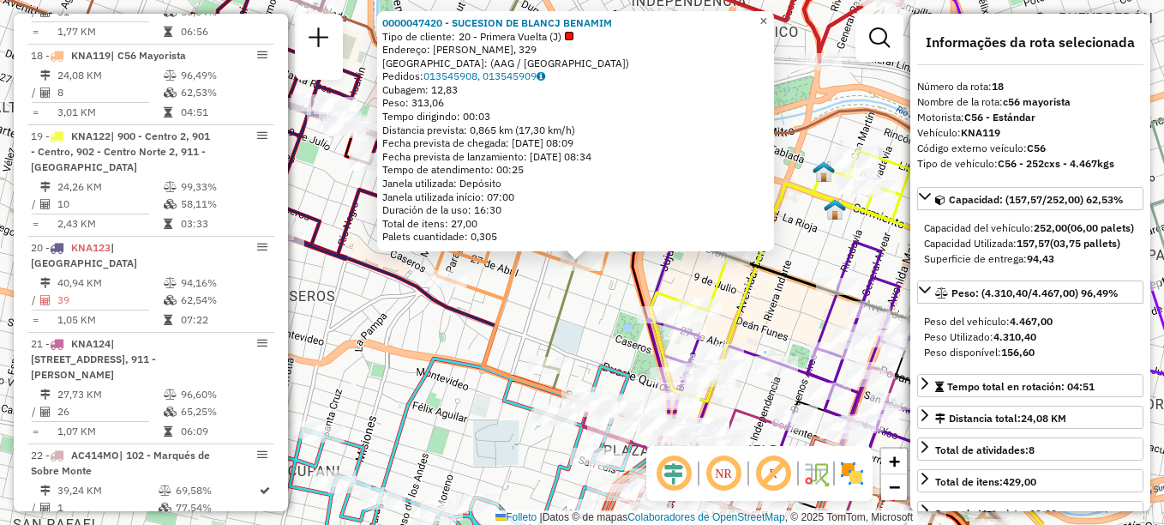
click at [770, 11] on link "×" at bounding box center [764, 21] width 21 height 21
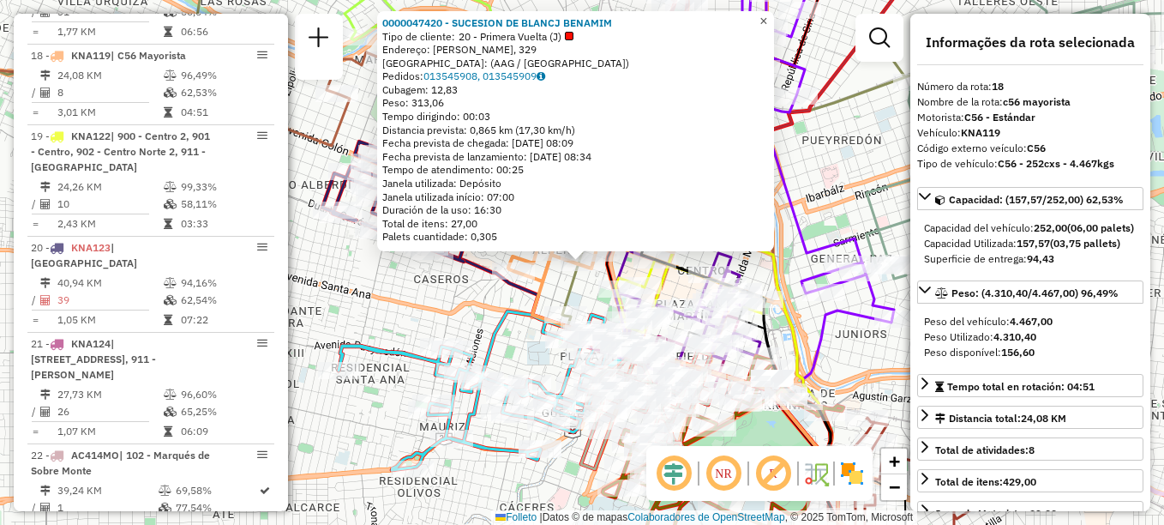
click at [774, 12] on link "×" at bounding box center [764, 21] width 21 height 21
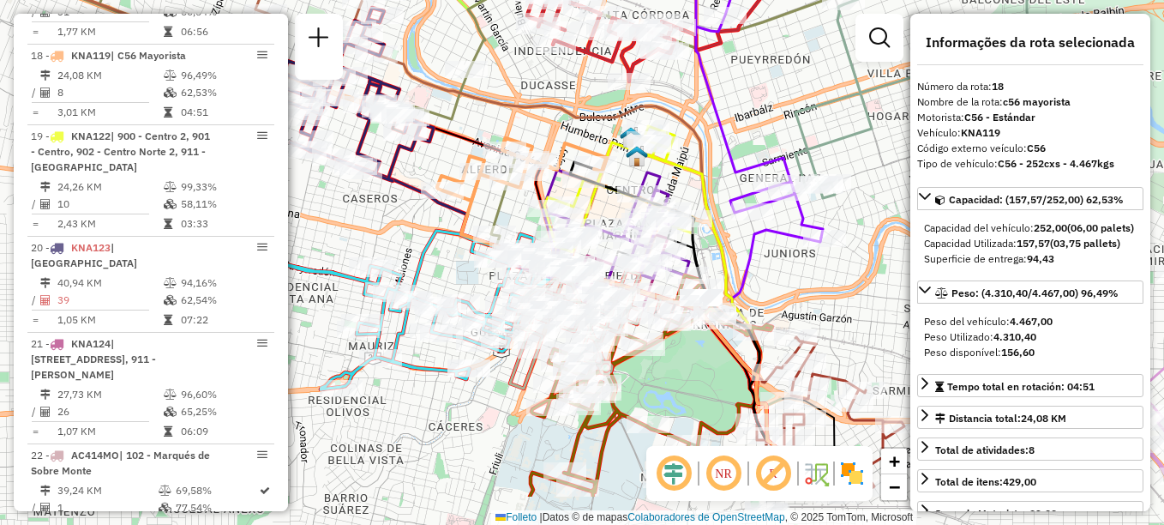
click at [339, 0] on html "Aguarde... Pop-up bloqueado! Seu navegador bloqueou automáticamente a abertura …" at bounding box center [582, 262] width 1164 height 525
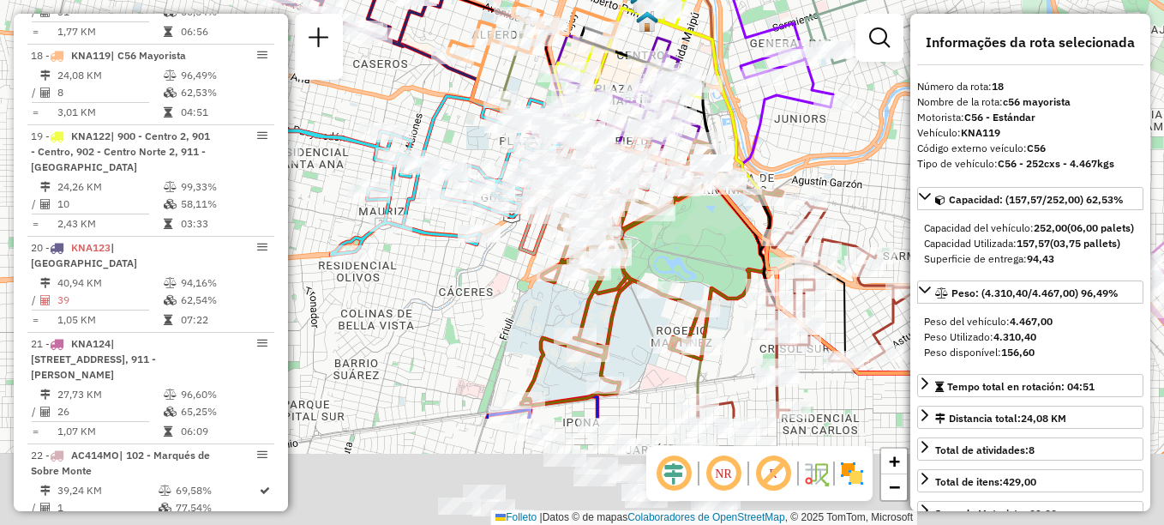
drag, startPoint x: 740, startPoint y: 261, endPoint x: 759, endPoint y: 85, distance: 177.6
click at [759, 85] on div "Rota 9 - Placa HYF293 0000406587 - Delic Jose Omar Rota 7 - Plaça AG870SC 00003…" at bounding box center [582, 262] width 1164 height 525
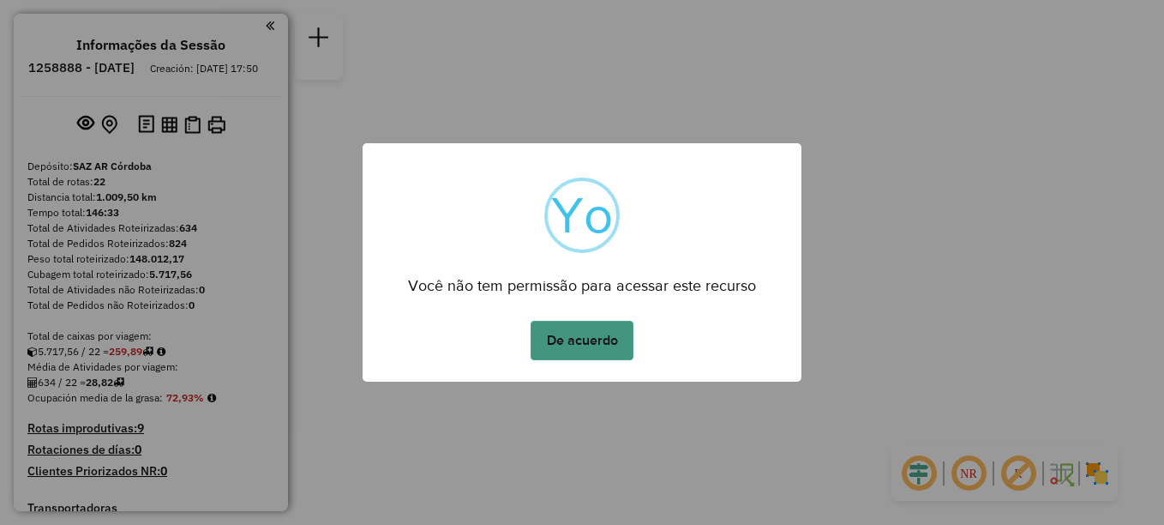
click at [597, 339] on button "De acuerdo" at bounding box center [582, 340] width 103 height 39
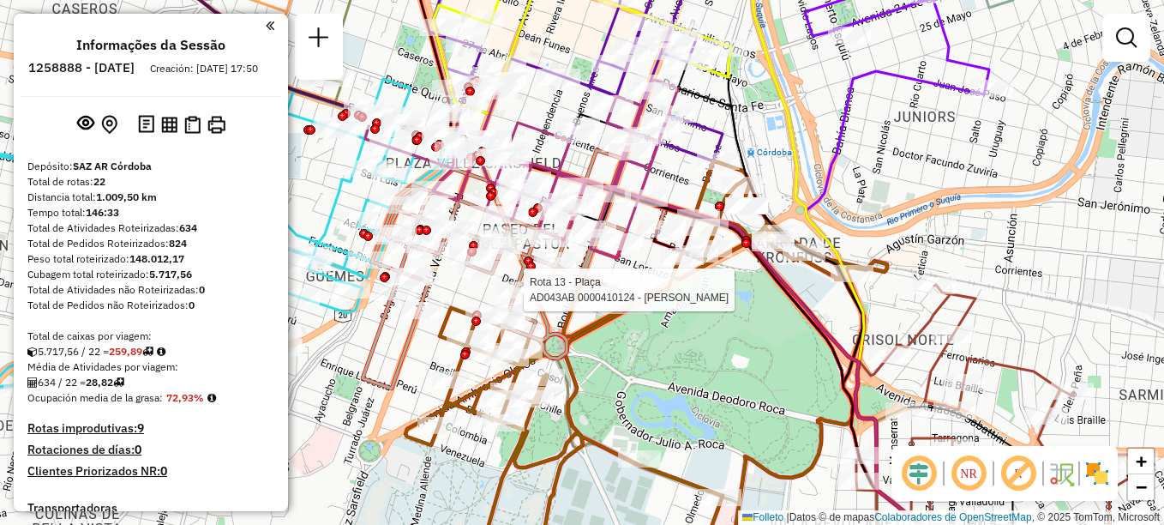
select select "**********"
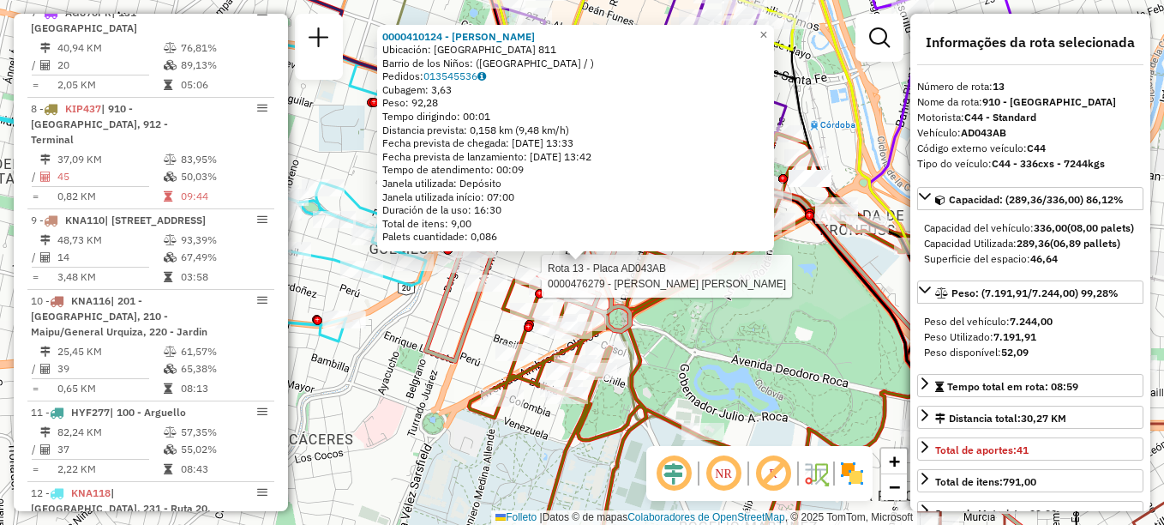
scroll to position [1747, 0]
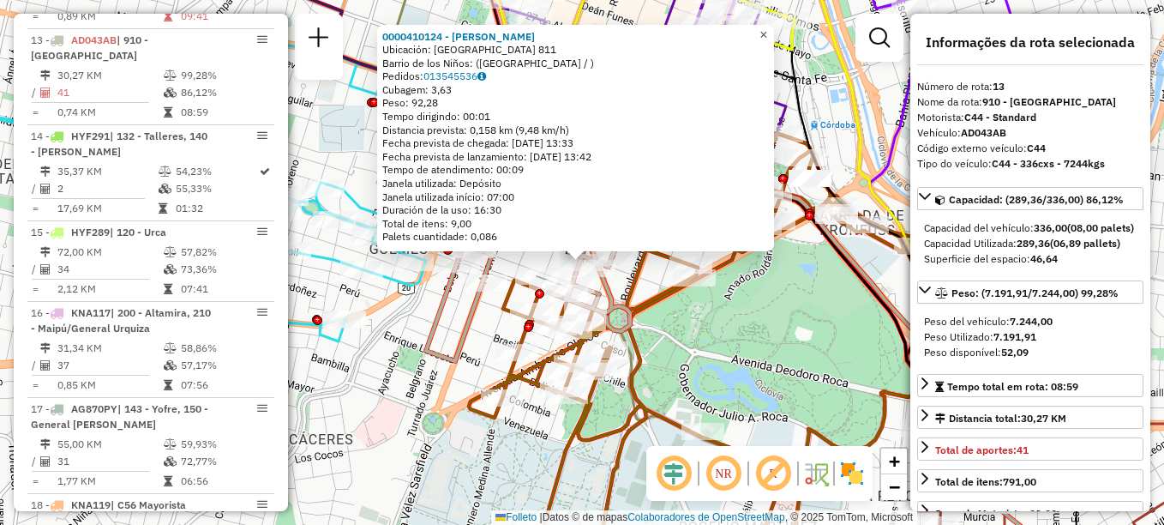
click at [767, 27] on span "×" at bounding box center [764, 34] width 8 height 15
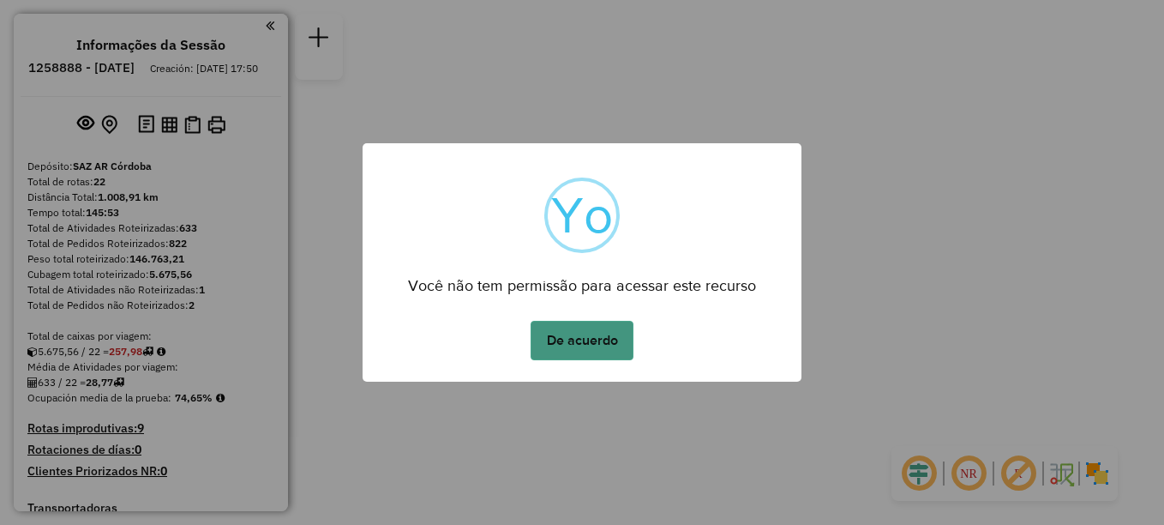
click at [575, 333] on button "De acuerdo" at bounding box center [582, 340] width 103 height 39
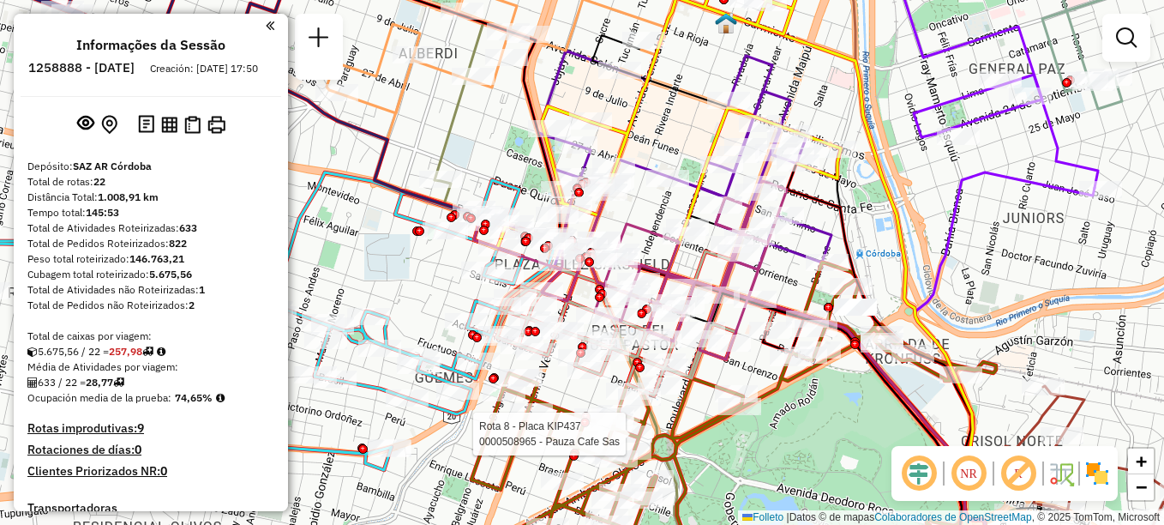
select select "**********"
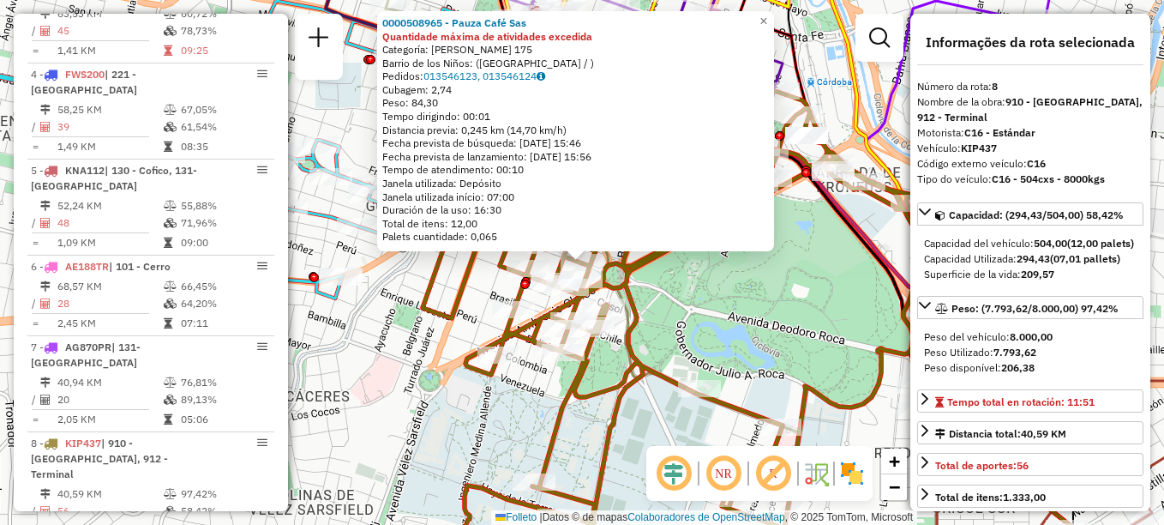
scroll to position [1236, 0]
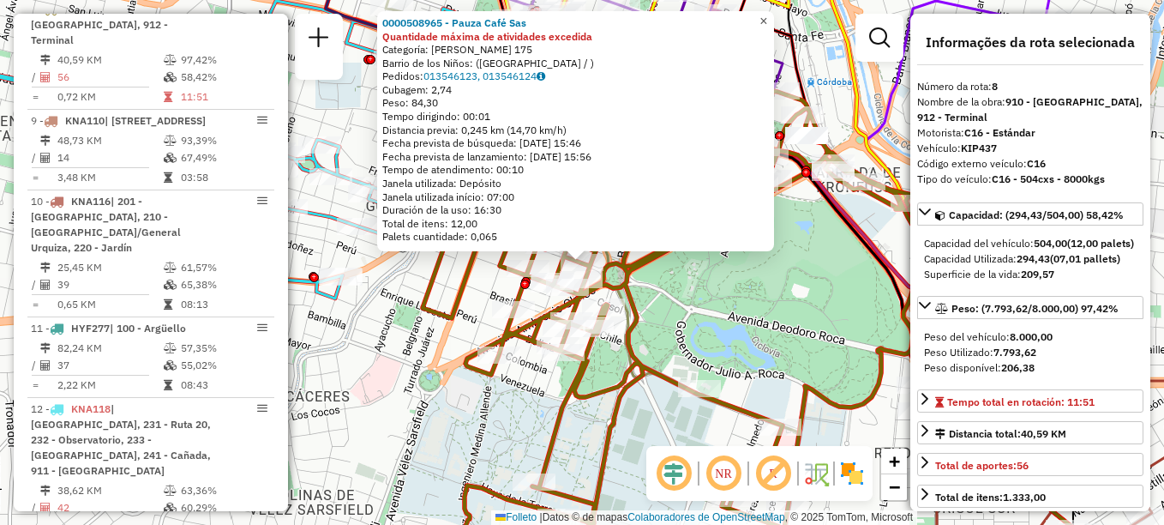
click at [767, 21] on span "×" at bounding box center [764, 21] width 8 height 15
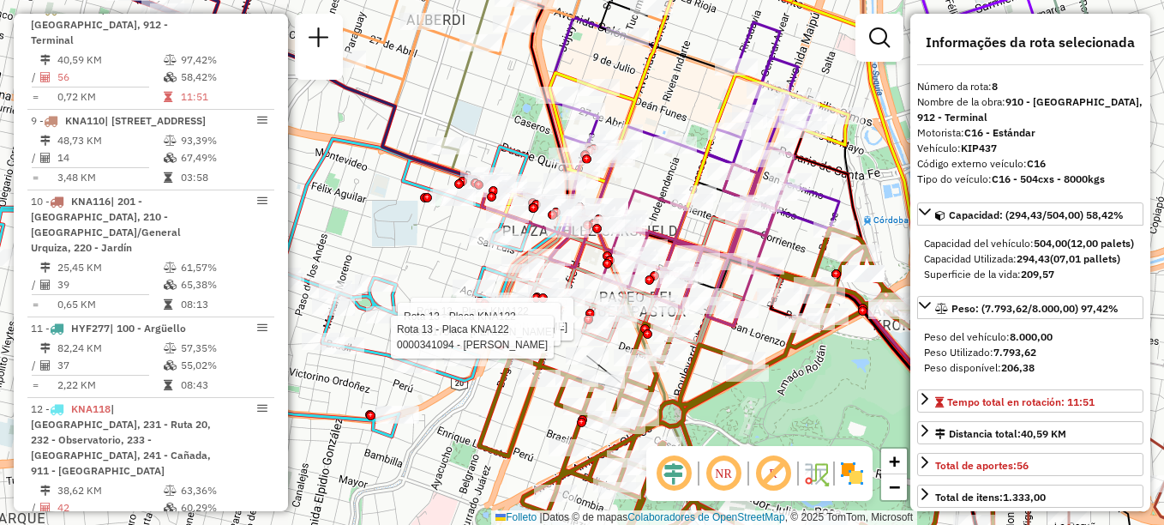
click at [664, 81] on div "Rota 13 - Placa KNA122 0000327169 - Romero Abraham Esteban Rota 13 - Placa KNA1…" at bounding box center [582, 262] width 1164 height 525
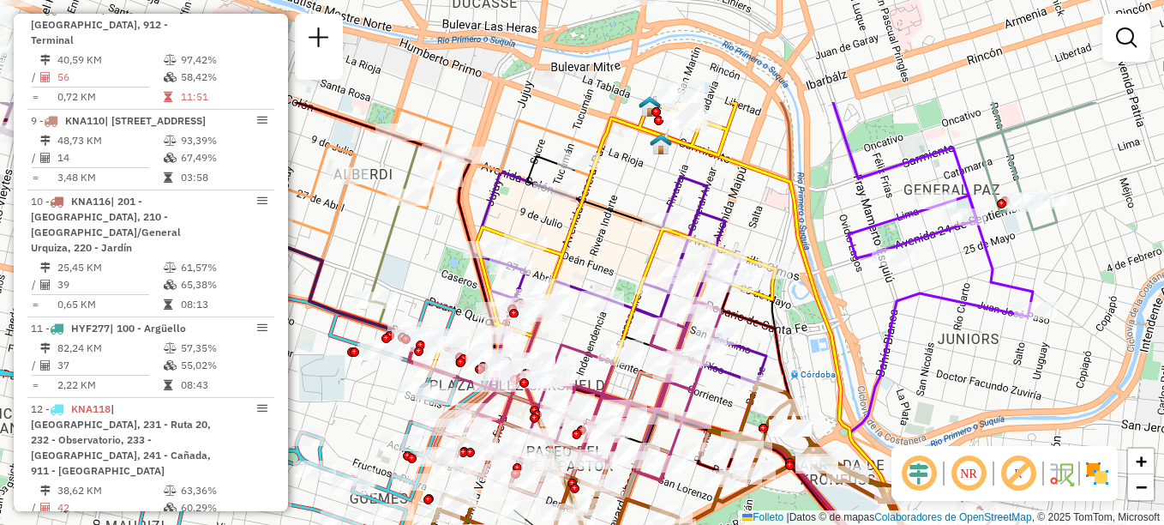
drag, startPoint x: 506, startPoint y: 189, endPoint x: 471, endPoint y: 243, distance: 64.0
click at [471, 243] on icon at bounding box center [621, 416] width 650 height 629
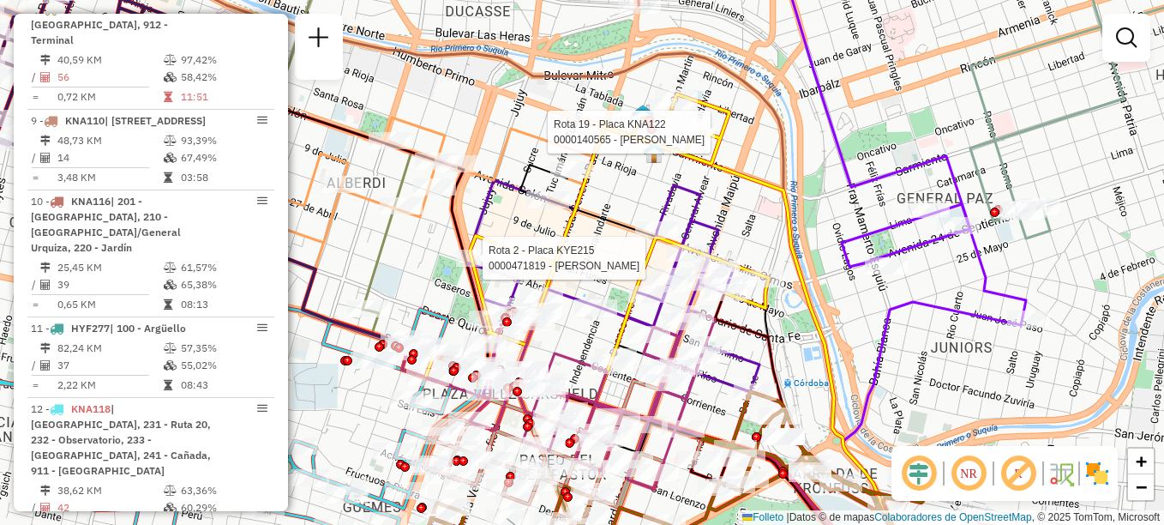
select select "**********"
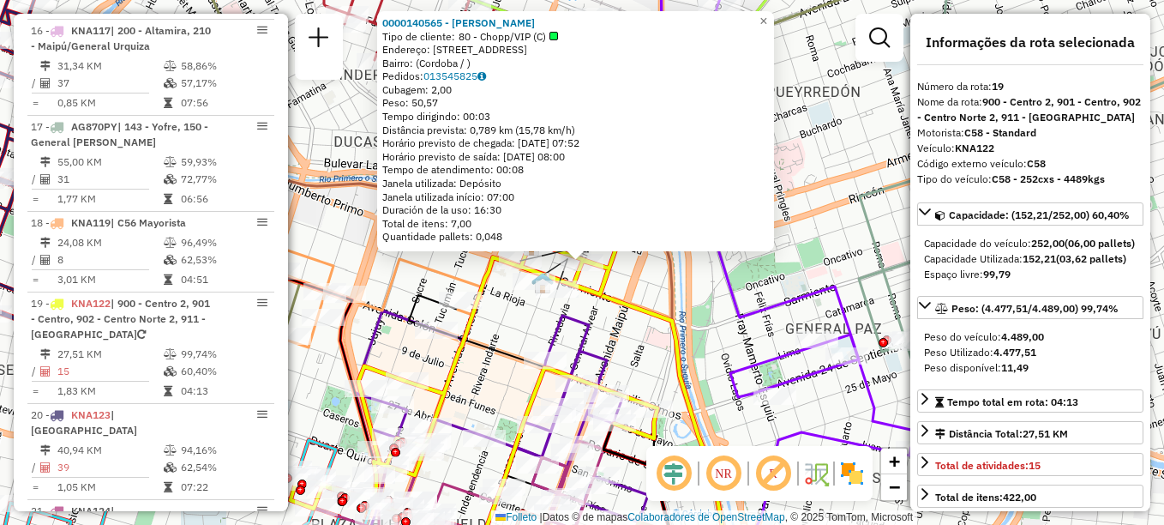
scroll to position [2292, 0]
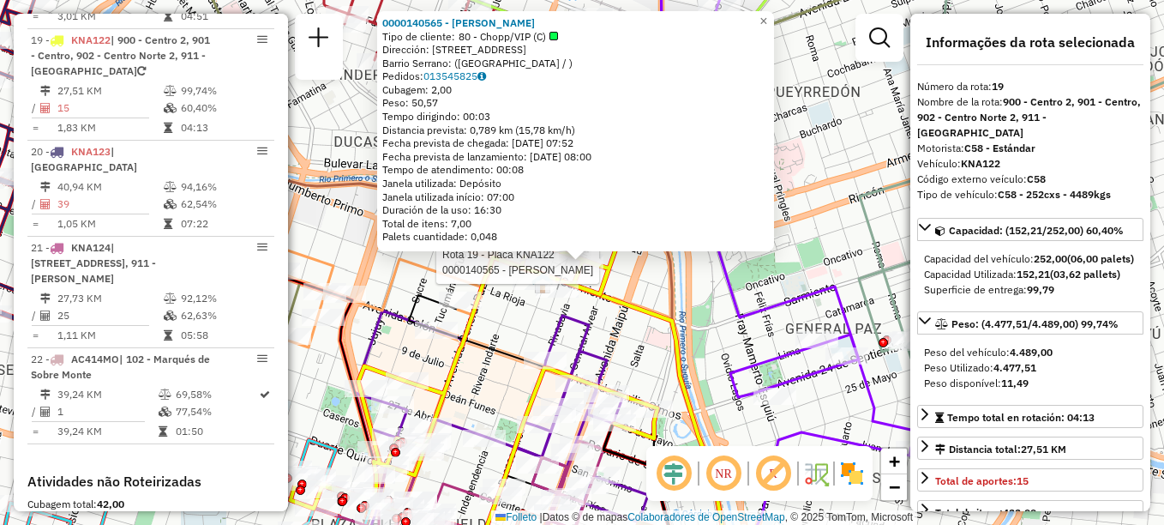
click at [682, 296] on icon at bounding box center [347, 273] width 772 height 607
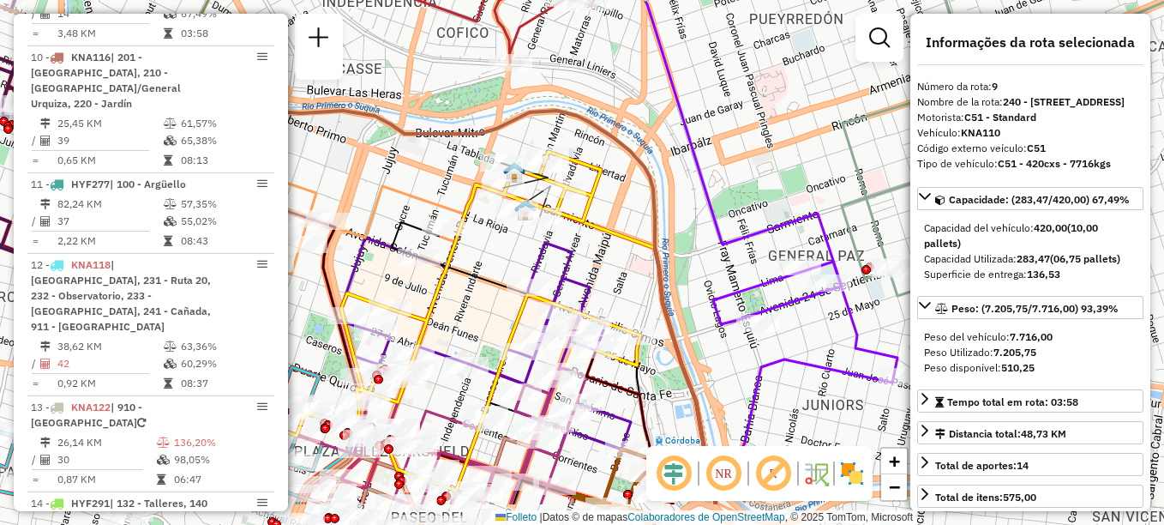
scroll to position [1332, 0]
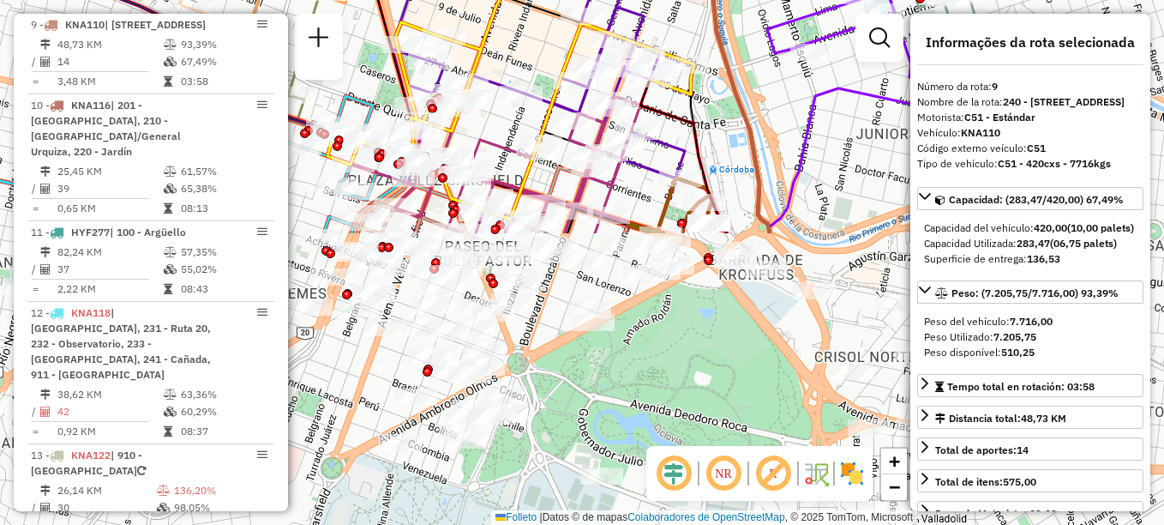
drag, startPoint x: 632, startPoint y: 266, endPoint x: 687, endPoint y: -8, distance: 278.9
click at [687, 0] on html "Aguarde... Pop-up bloqueado! Seu navegador bloqueou automáticamente a abertura …" at bounding box center [582, 262] width 1164 height 525
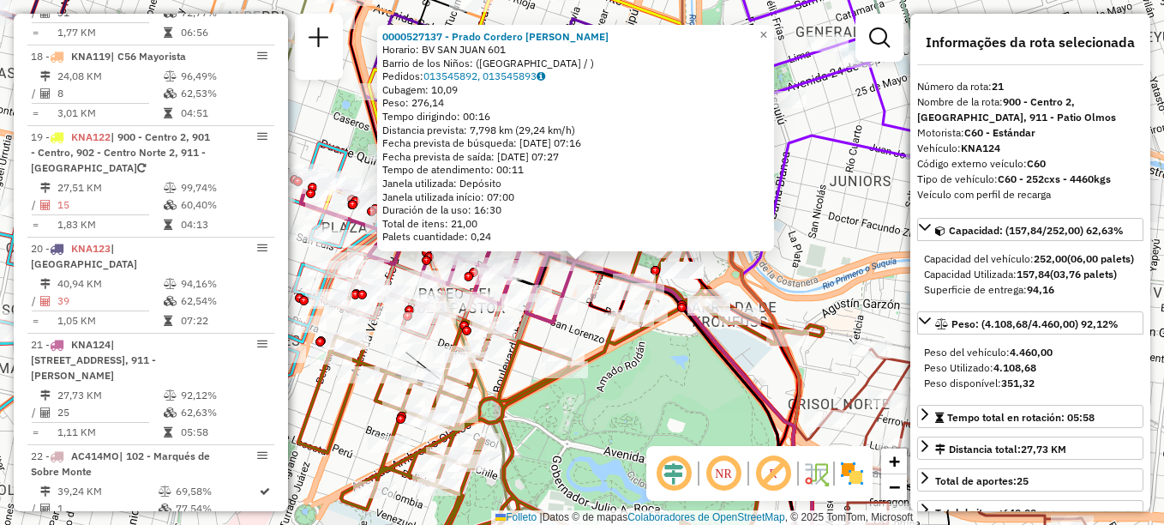
scroll to position [2484, 0]
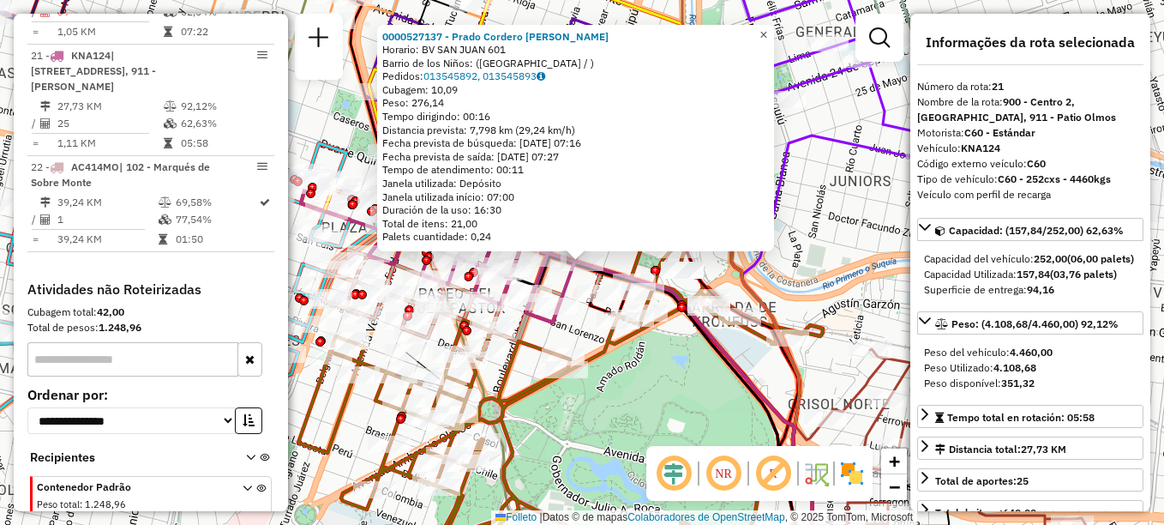
click at [767, 28] on span "×" at bounding box center [764, 34] width 8 height 15
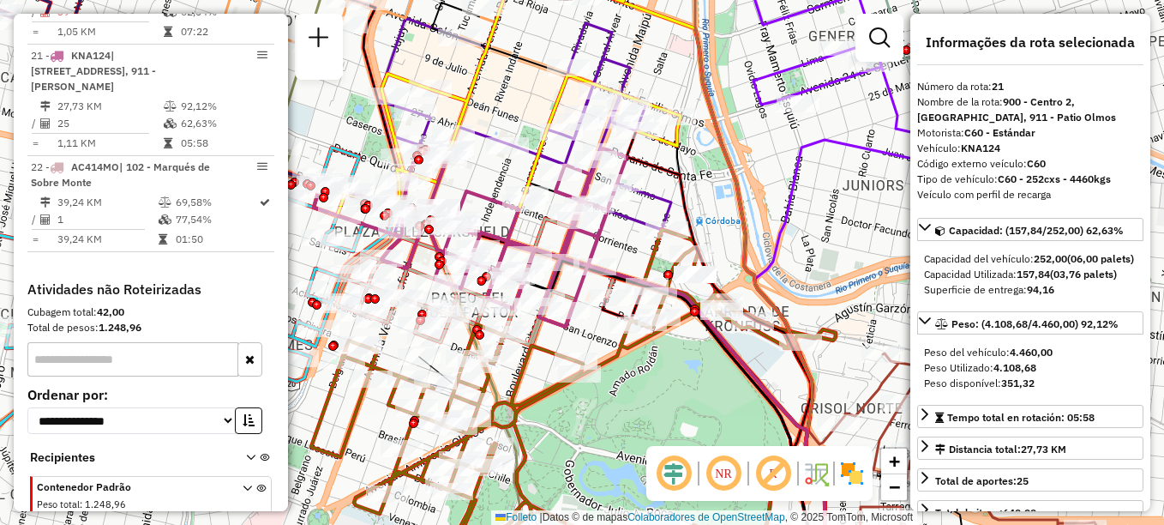
drag, startPoint x: 453, startPoint y: 195, endPoint x: 517, endPoint y: 256, distance: 88.5
click at [517, 256] on icon at bounding box center [470, 236] width 313 height 181
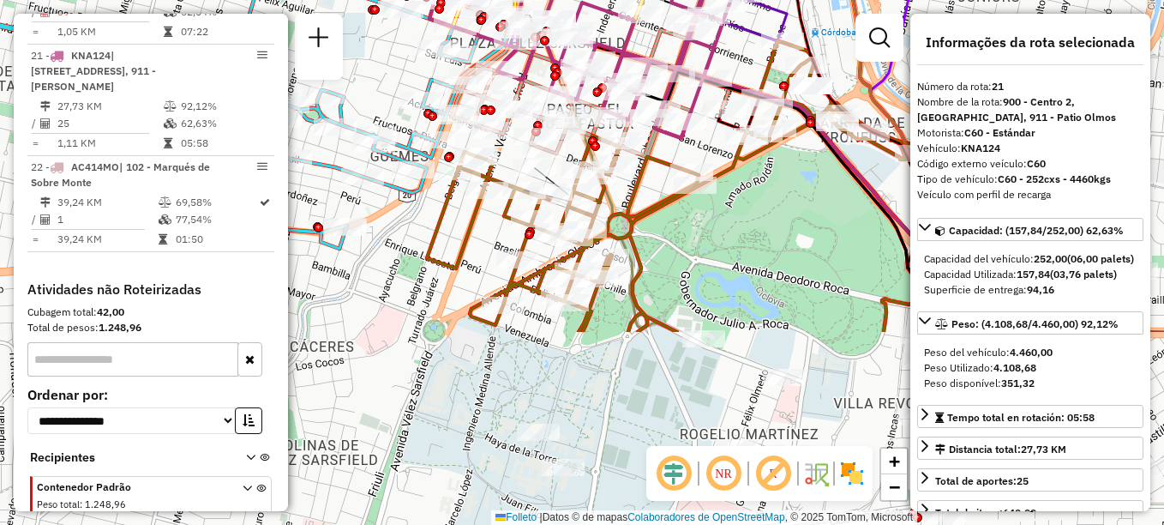
drag, startPoint x: 772, startPoint y: 165, endPoint x: 832, endPoint y: -63, distance: 235.0
click at [832, 0] on html "Aguarde... Pop-up bloqueado! Seu navegador bloqueou automáticamente a abertura …" at bounding box center [582, 262] width 1164 height 525
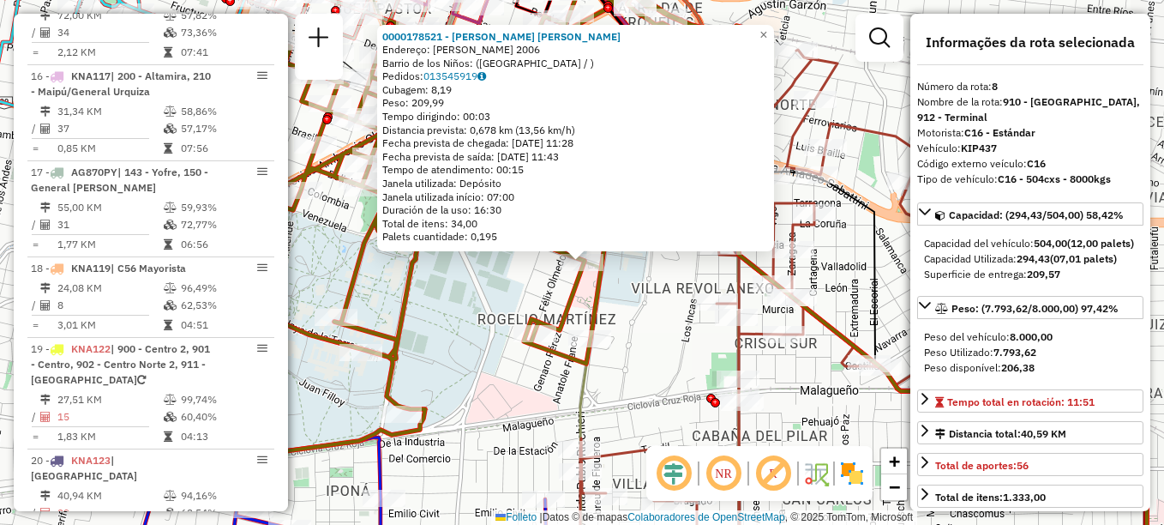
scroll to position [1236, 0]
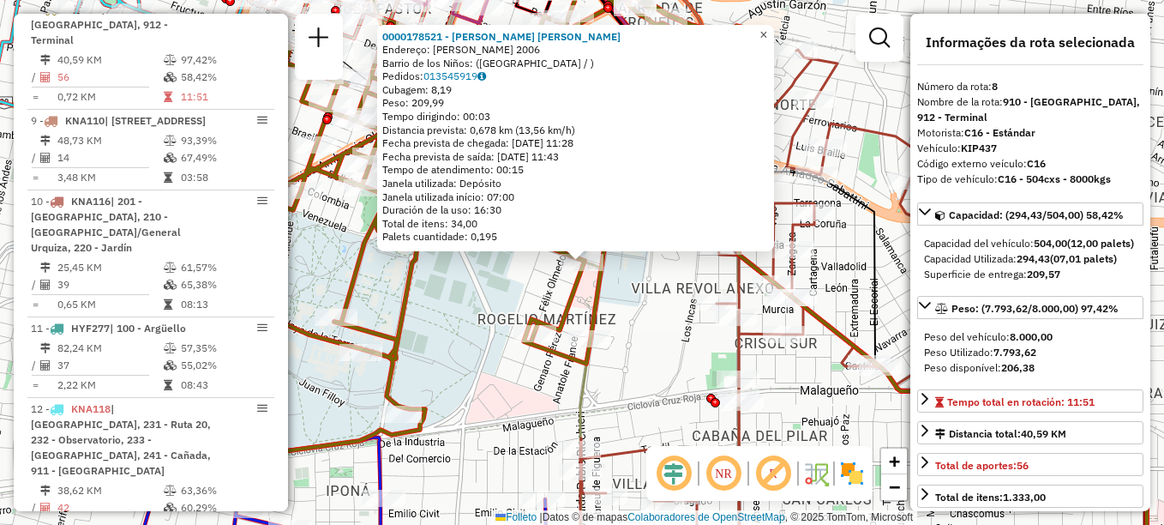
click at [767, 30] on span "×" at bounding box center [764, 34] width 8 height 15
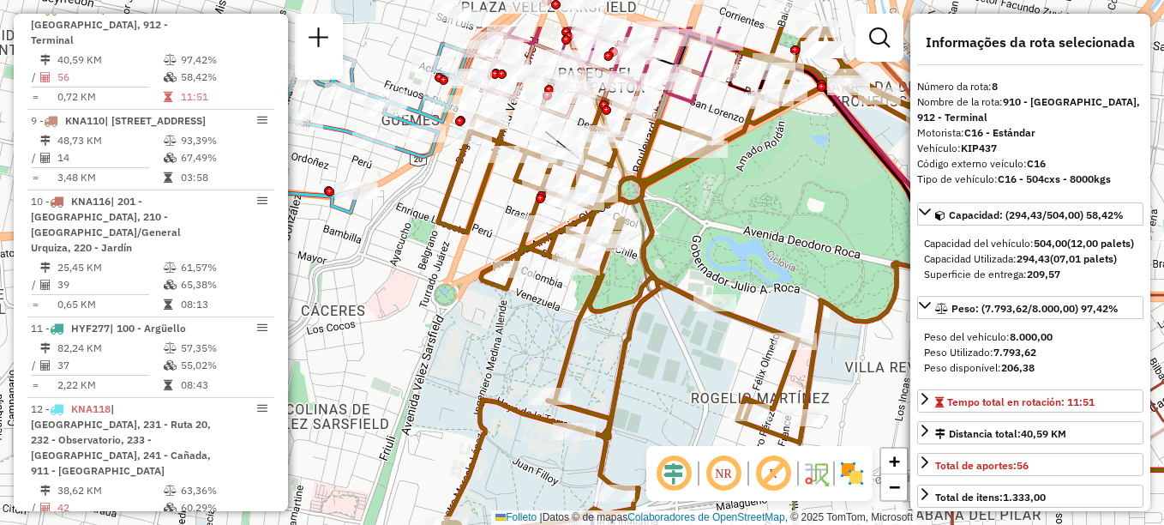
drag, startPoint x: 612, startPoint y: 187, endPoint x: 799, endPoint y: 240, distance: 194.3
click at [799, 240] on div "Janela de atendimento Grade de atendimento Capacidade Transportadoras Veículos …" at bounding box center [582, 262] width 1164 height 525
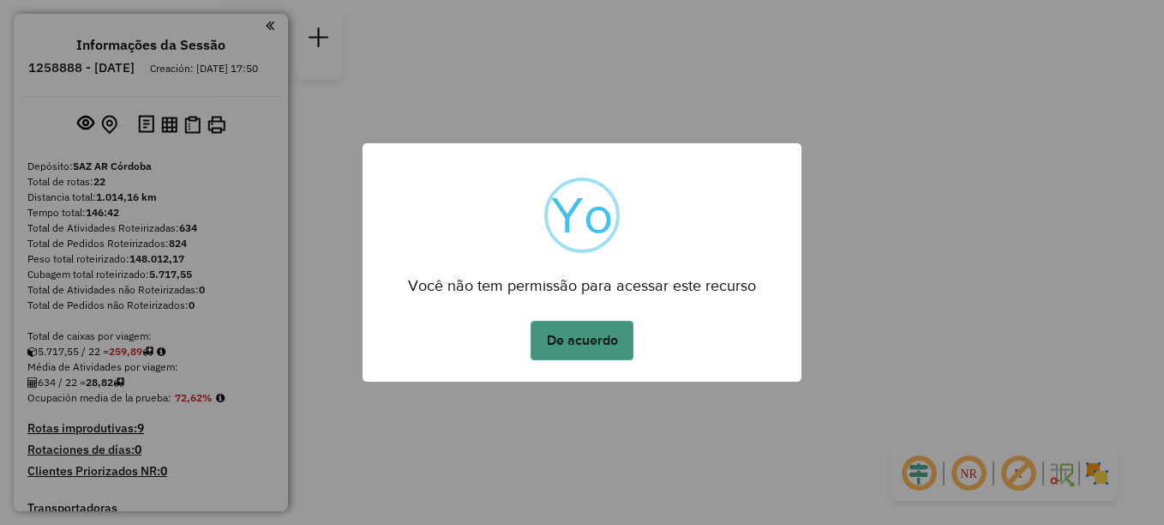
click at [576, 333] on button "De acuerdo" at bounding box center [582, 340] width 103 height 39
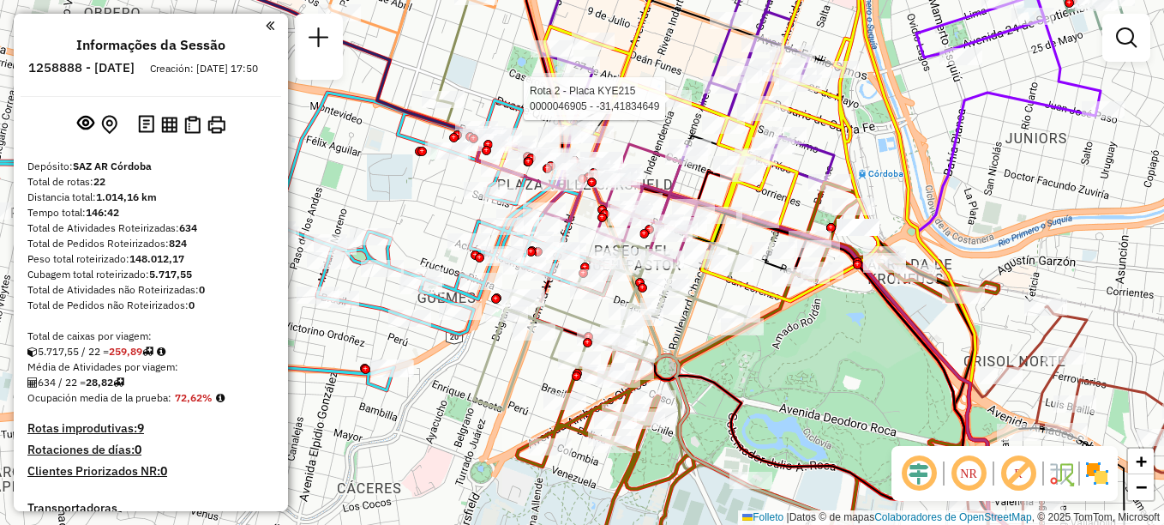
select select "**********"
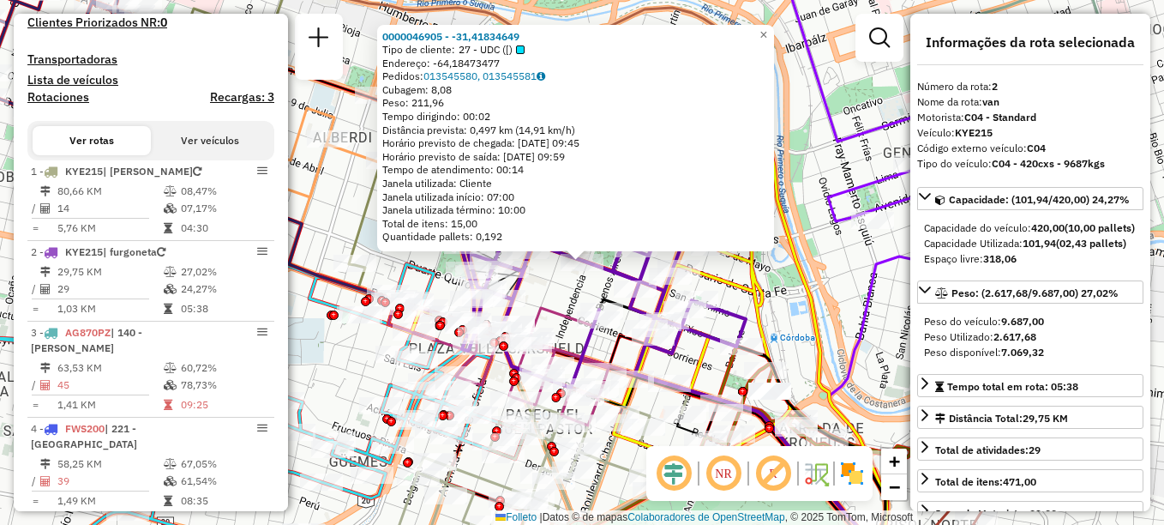
scroll to position [691, 0]
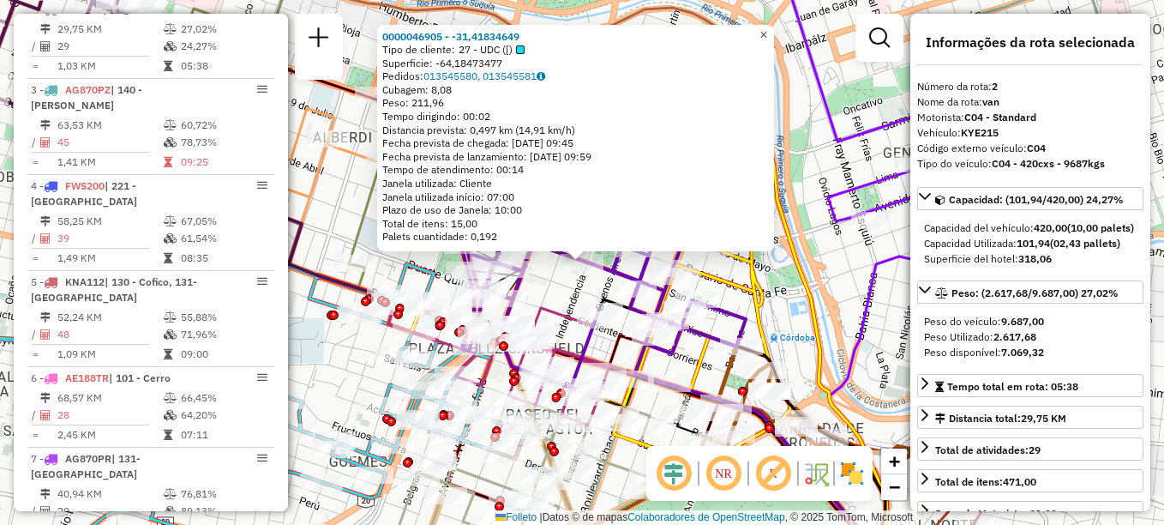
click at [774, 26] on link "×" at bounding box center [764, 35] width 21 height 21
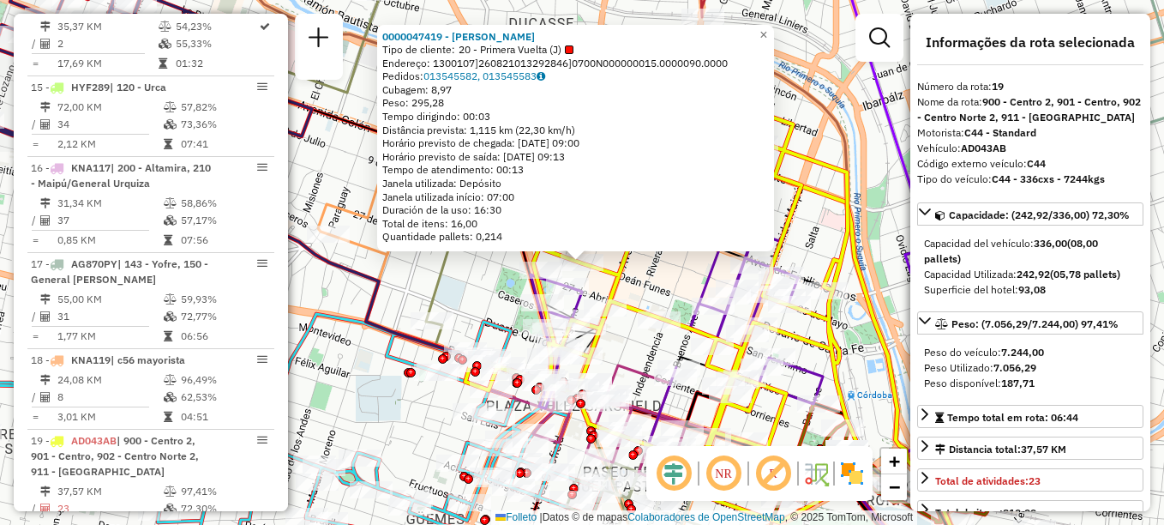
scroll to position [2224, 0]
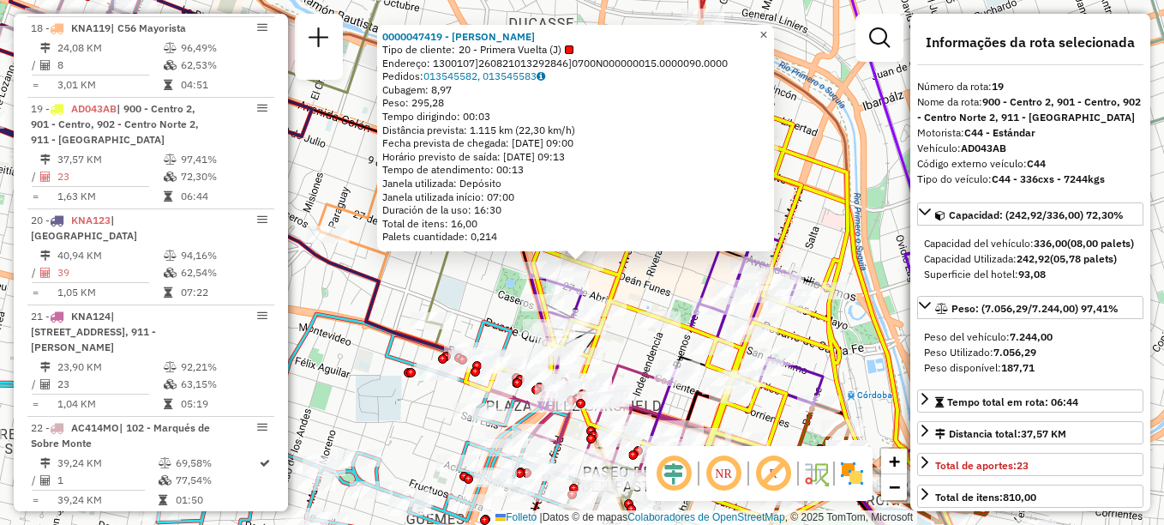
click at [774, 28] on link "×" at bounding box center [764, 35] width 21 height 21
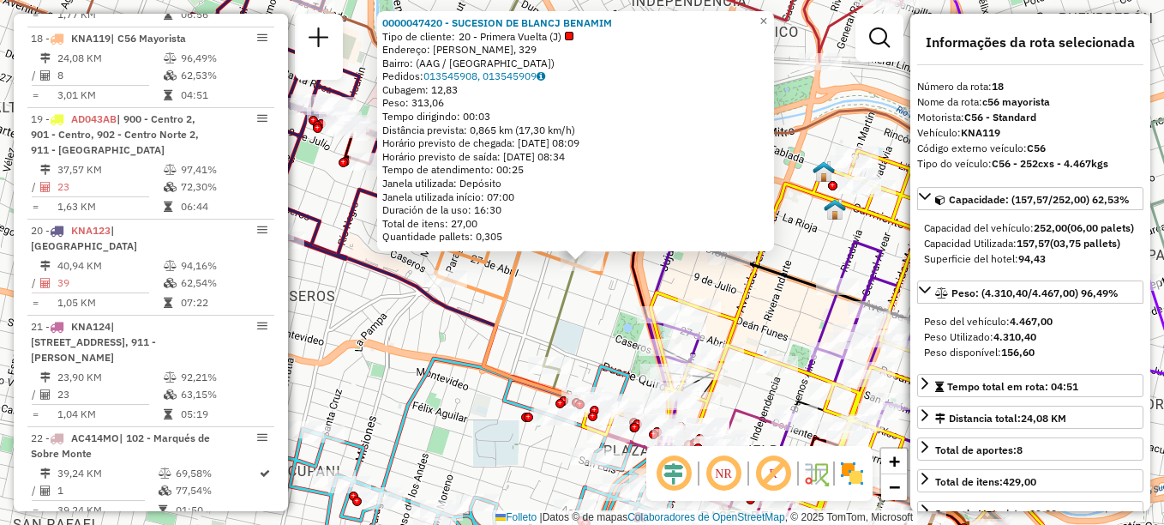
scroll to position [2212, 0]
click at [767, 14] on span "×" at bounding box center [764, 21] width 8 height 15
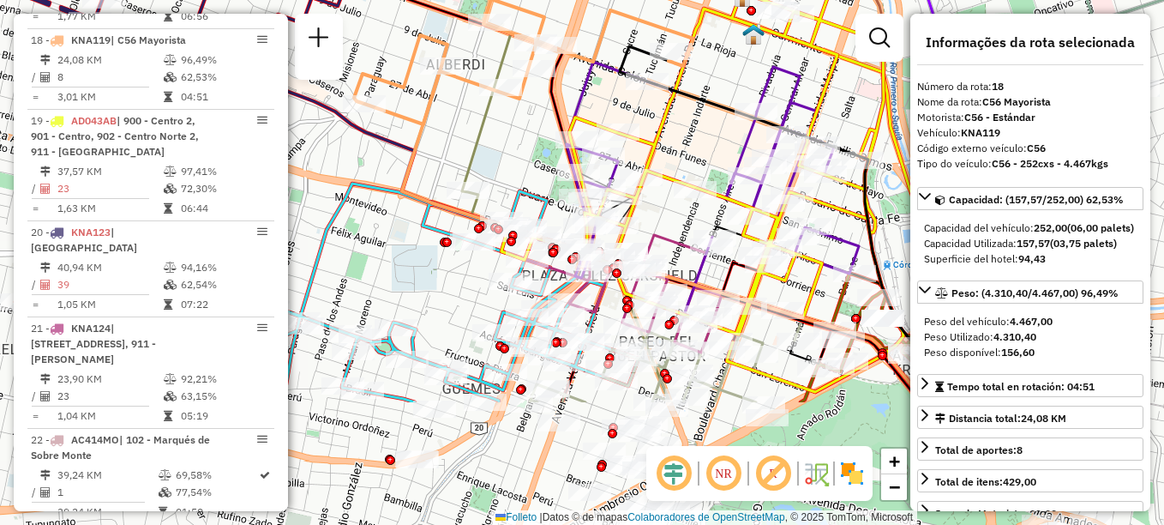
drag, startPoint x: 598, startPoint y: 127, endPoint x: 565, endPoint y: -67, distance: 196.6
click at [565, 0] on html "Aguarde... Pop-up bloqueado! Seu navegador bloqueou automáticamente a abertura …" at bounding box center [582, 262] width 1164 height 525
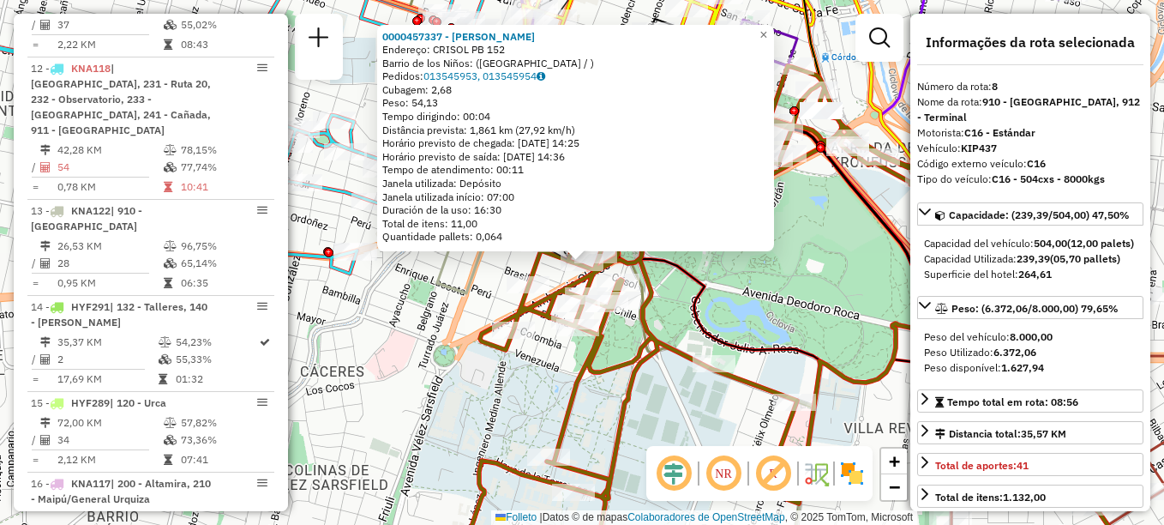
scroll to position [1236, 0]
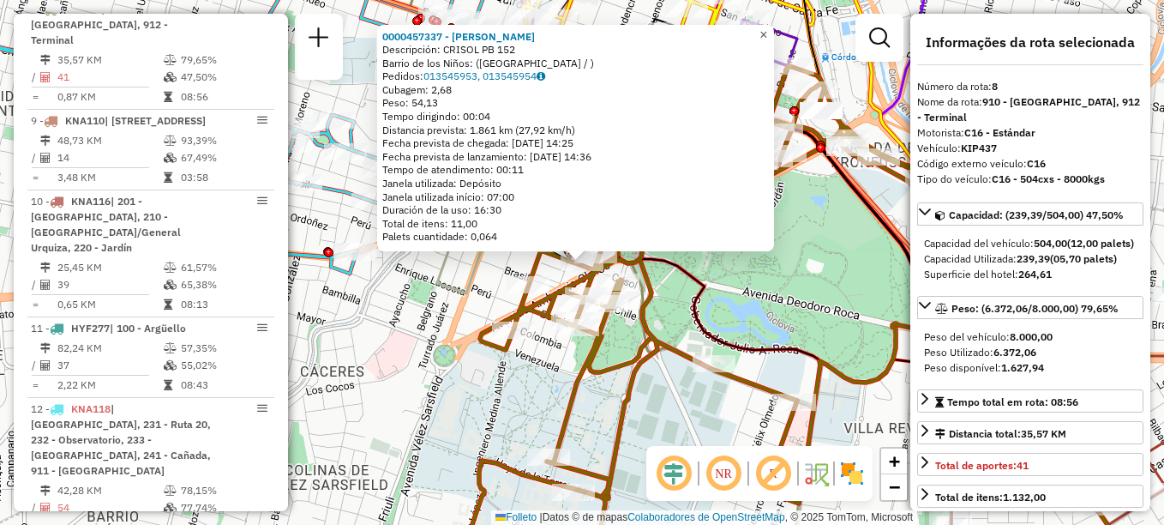
click at [774, 35] on link "×" at bounding box center [764, 35] width 21 height 21
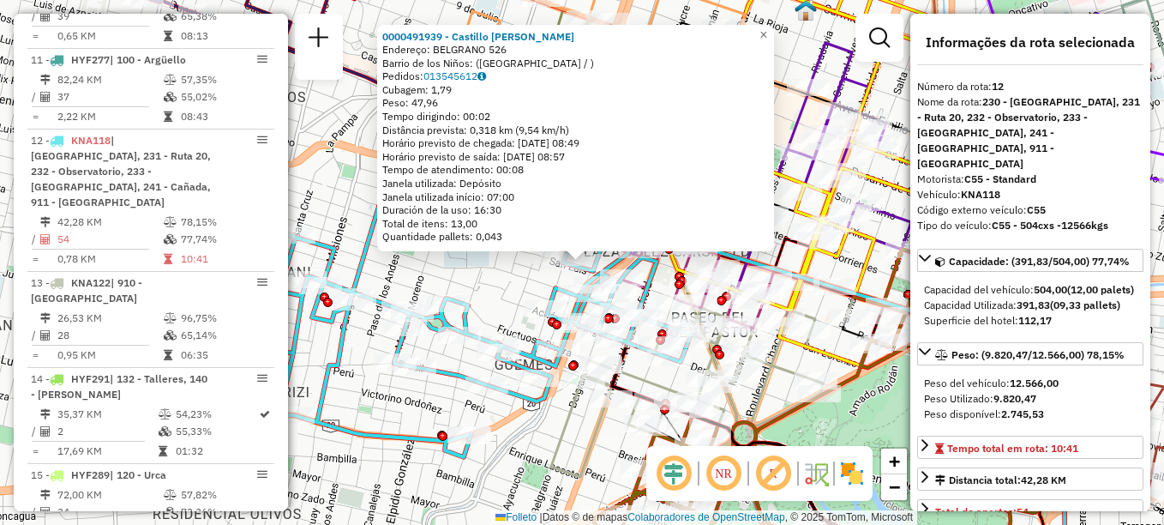
scroll to position [1620, 0]
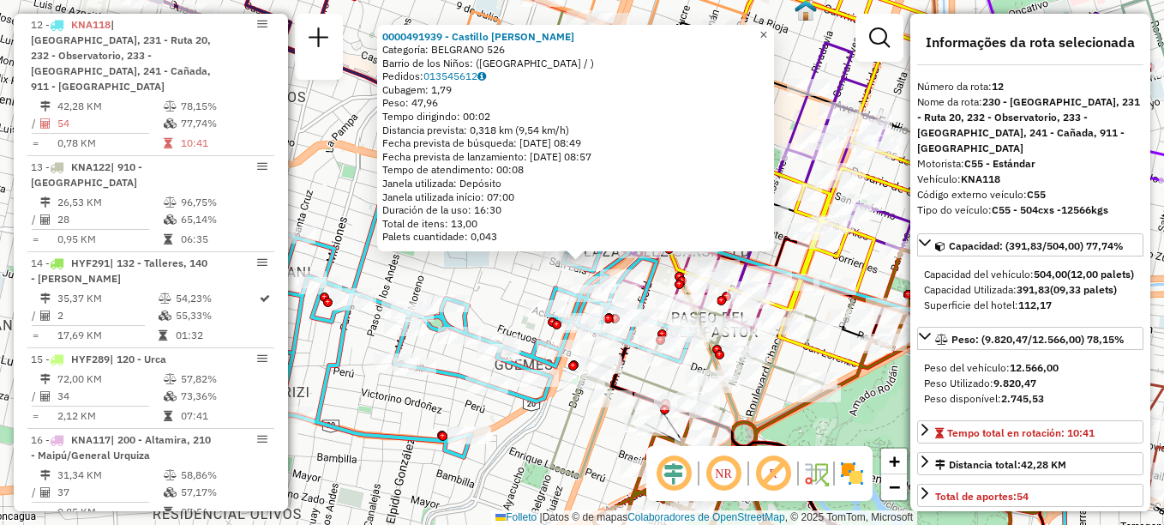
click at [767, 28] on span "×" at bounding box center [764, 34] width 8 height 15
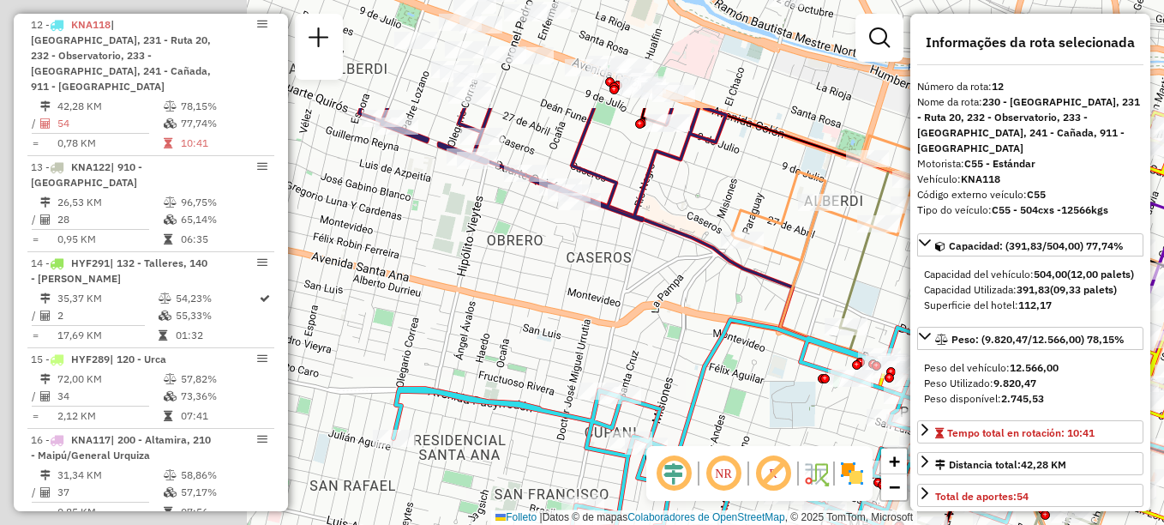
drag, startPoint x: 489, startPoint y: 188, endPoint x: 772, endPoint y: 315, distance: 311.2
click at [772, 315] on div "Janela de atendimento Grade de atendimento Capacidade Transportadoras Veículos …" at bounding box center [582, 262] width 1164 height 525
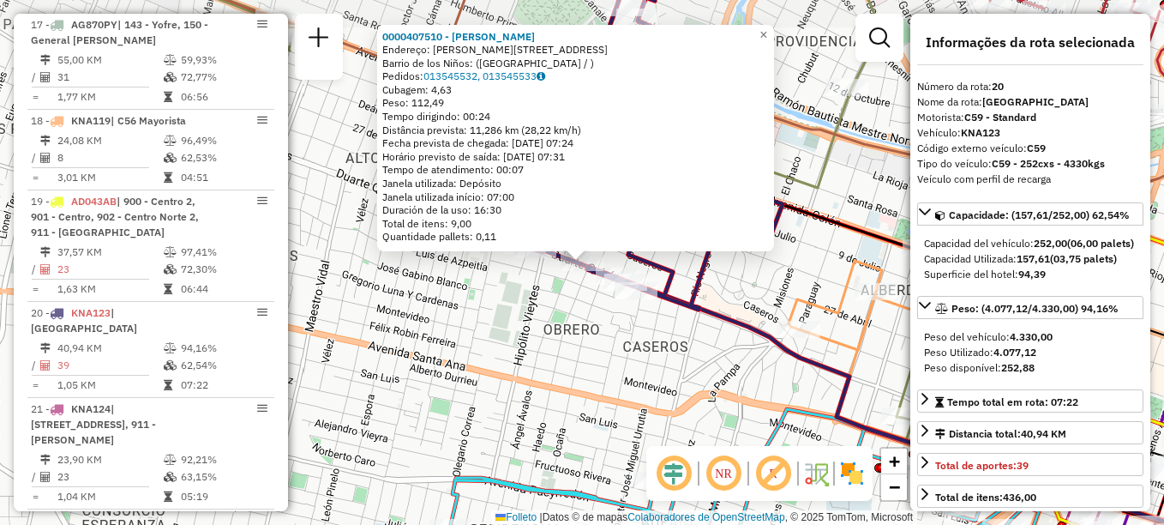
scroll to position [2224, 0]
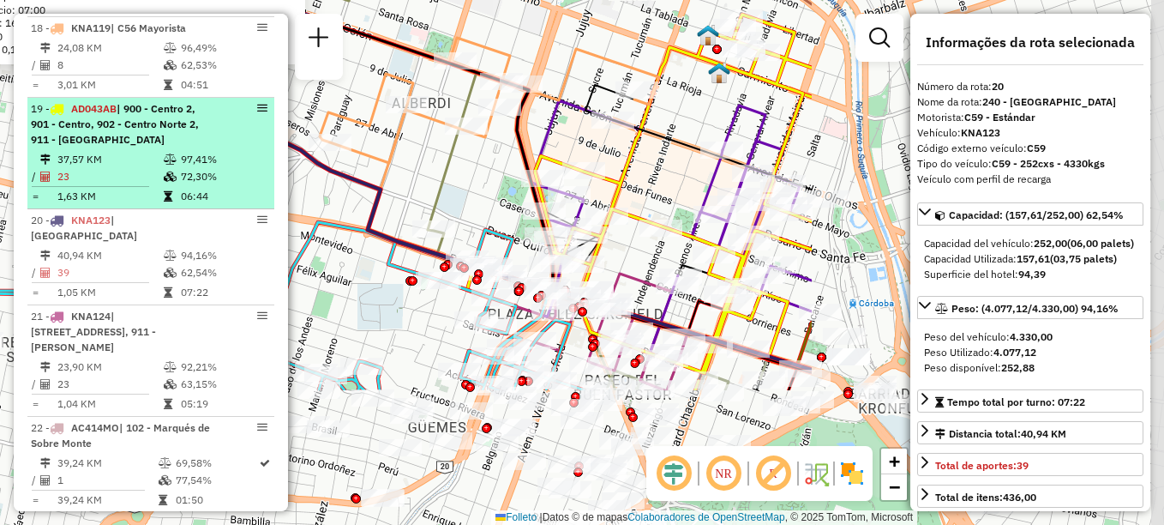
drag, startPoint x: 706, startPoint y: 388, endPoint x: 227, endPoint y: 138, distance: 540.7
click at [227, 148] on hb-router-mapa "Informações da Sessão 1258888 - [DATE] Creación: [DATE] 17:50 Depósito: SAZ AR …" at bounding box center [582, 262] width 1164 height 525
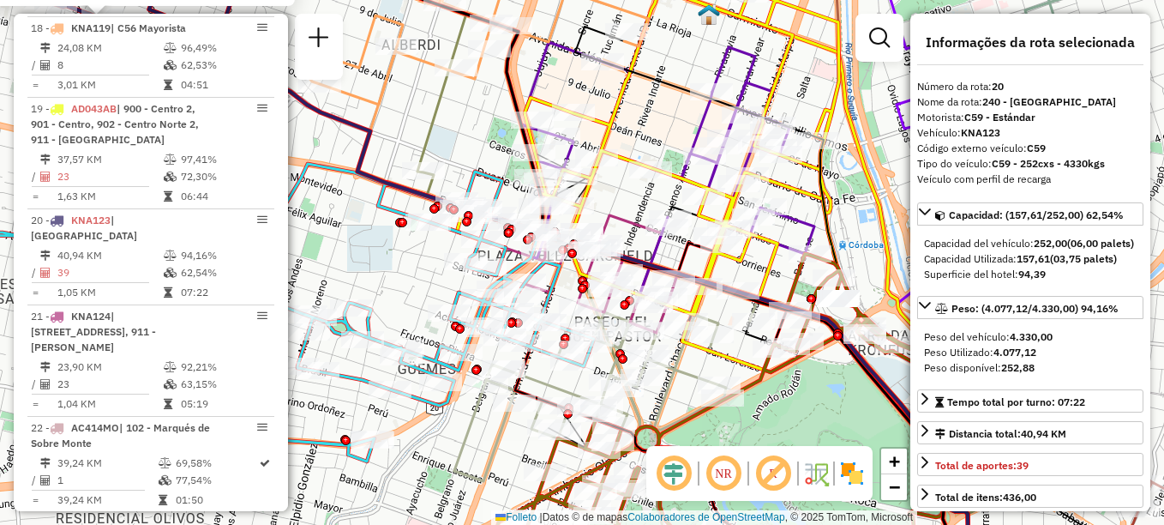
click at [814, 61] on div "0000407510 - [PERSON_NAME]: [PERSON_NAME][STREET_ADDRESS] Pedidos: 013545532, 0…" at bounding box center [582, 262] width 1164 height 525
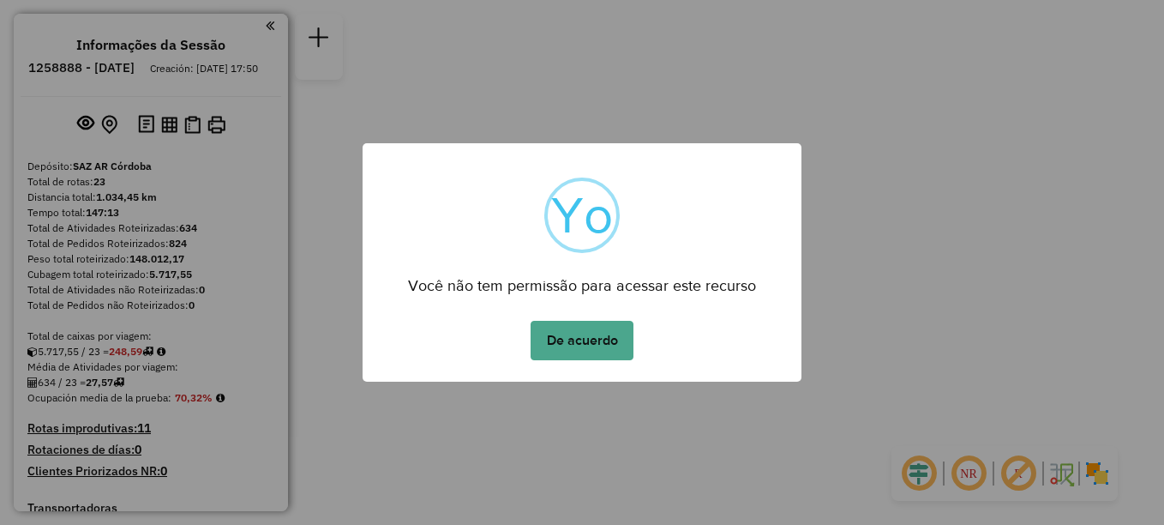
click at [569, 342] on button "De acuerdo" at bounding box center [582, 340] width 103 height 39
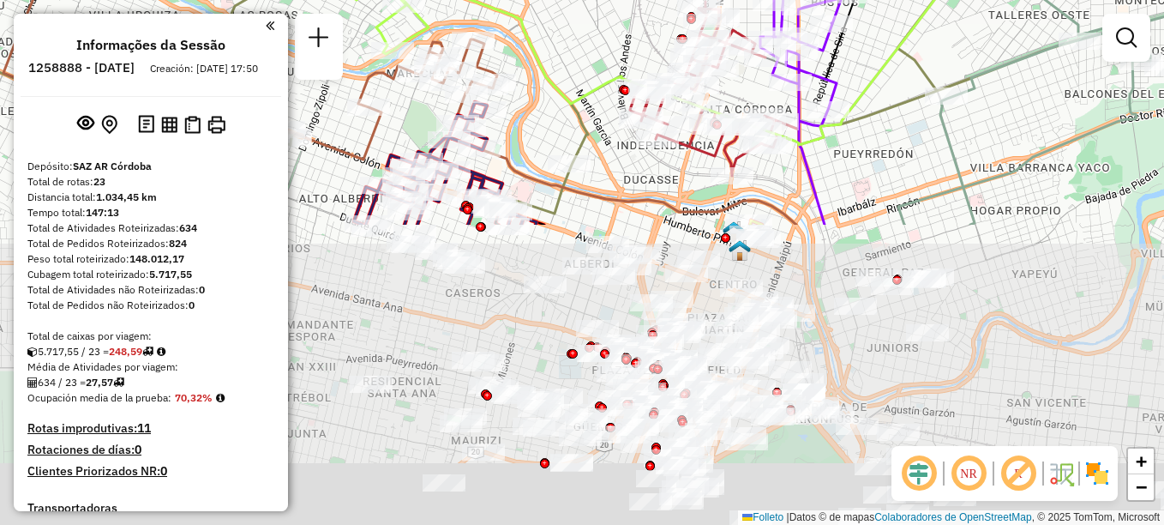
drag, startPoint x: 590, startPoint y: 231, endPoint x: 556, endPoint y: -38, distance: 271.4
click at [556, 0] on html "Aguarde... Pop-up bloqueado! Seu navegador bloqueou automáticamente a abertura …" at bounding box center [582, 262] width 1164 height 525
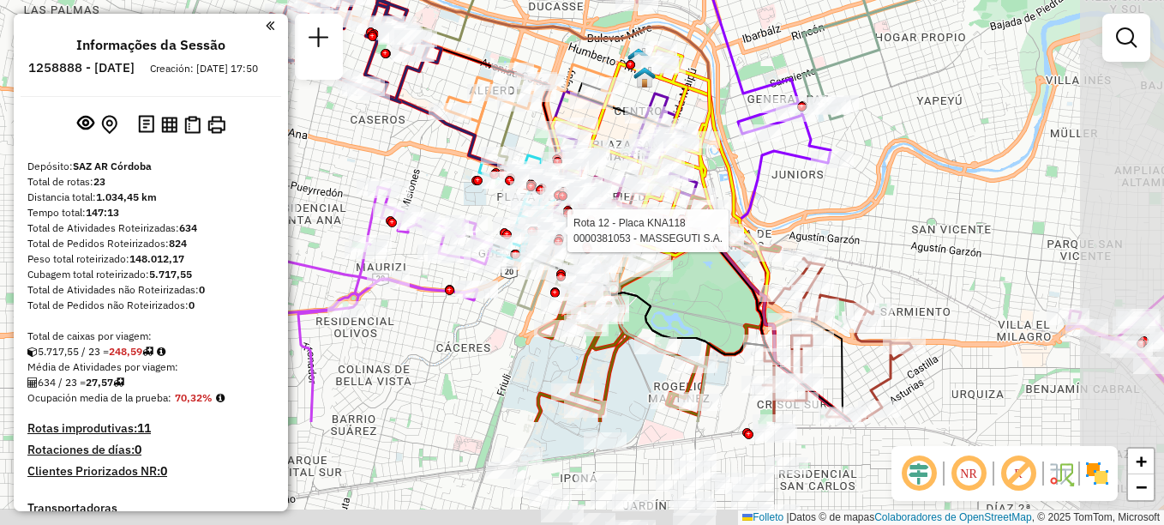
drag, startPoint x: 628, startPoint y: 369, endPoint x: 537, endPoint y: 214, distance: 180.3
click at [537, 226] on div at bounding box center [535, 230] width 9 height 9
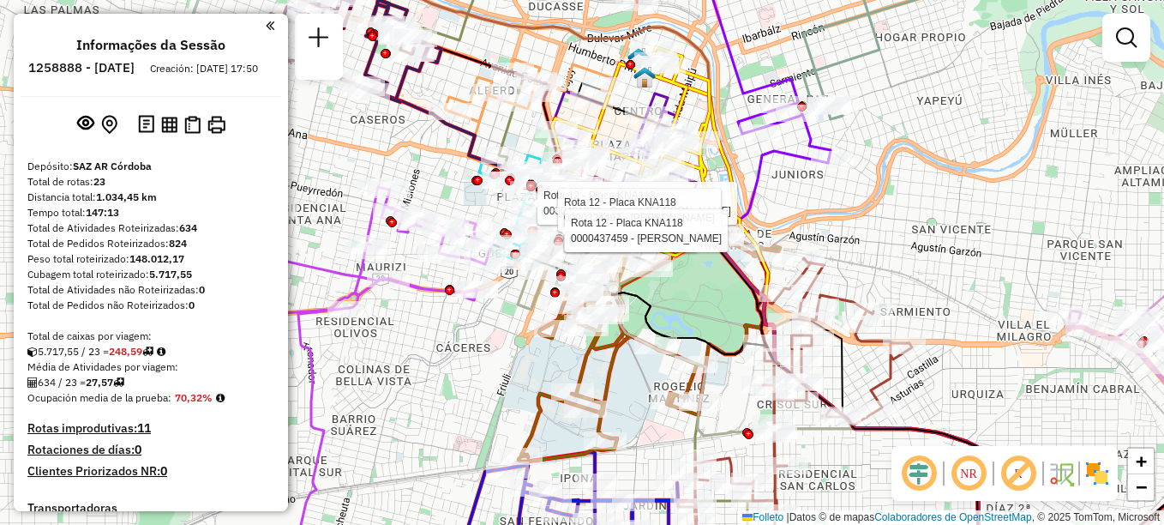
click at [534, 226] on div at bounding box center [532, 230] width 9 height 9
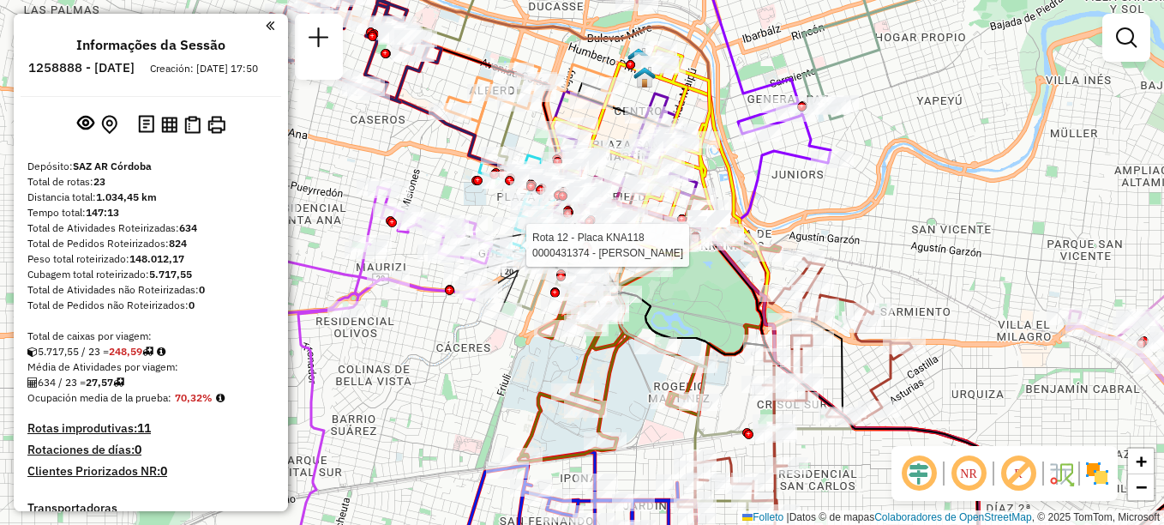
select select "**********"
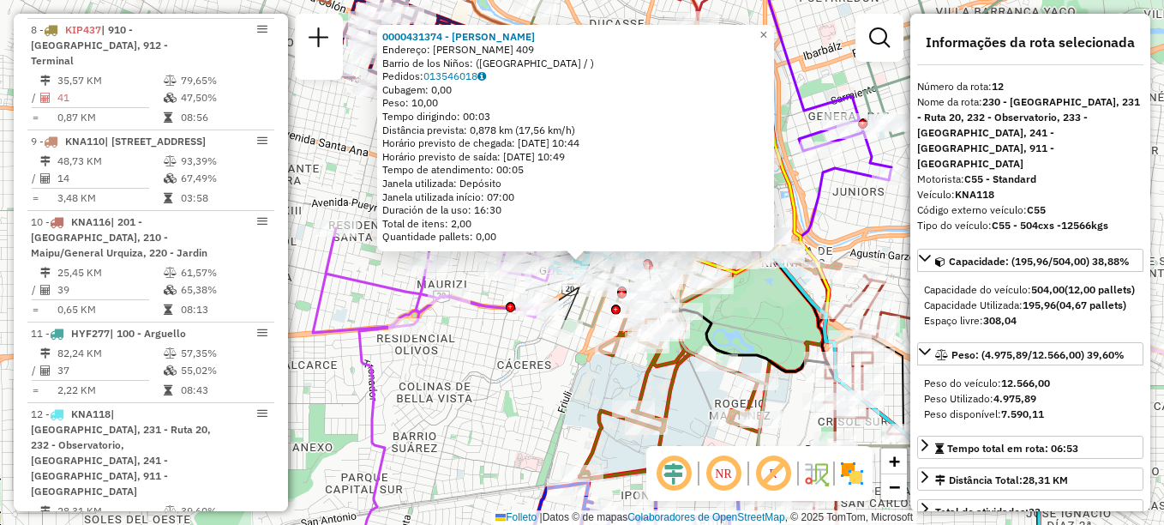
scroll to position [1620, 0]
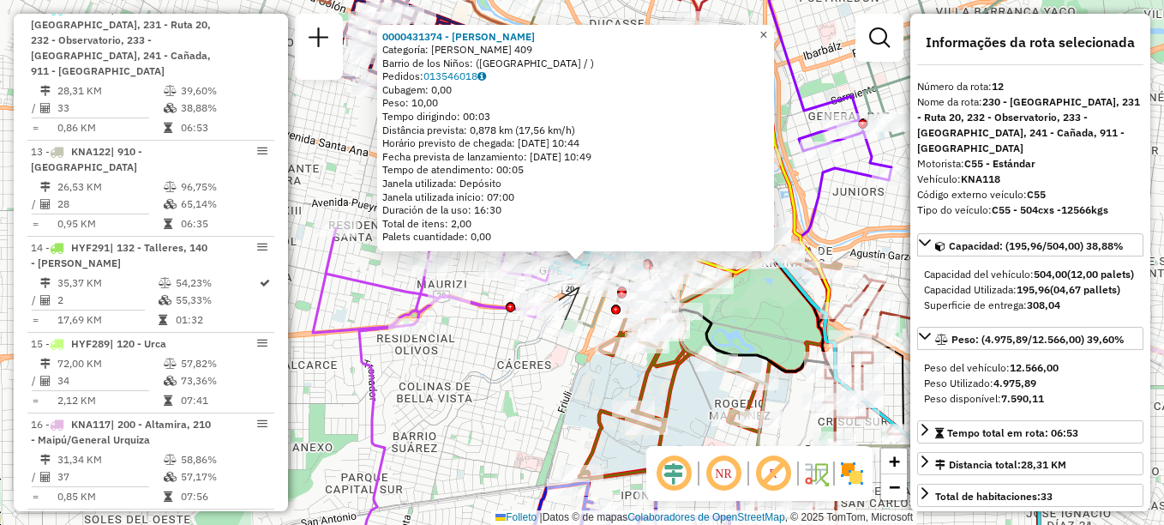
drag, startPoint x: 777, startPoint y: 28, endPoint x: 671, endPoint y: 95, distance: 124.9
click at [767, 28] on span "×" at bounding box center [764, 34] width 8 height 15
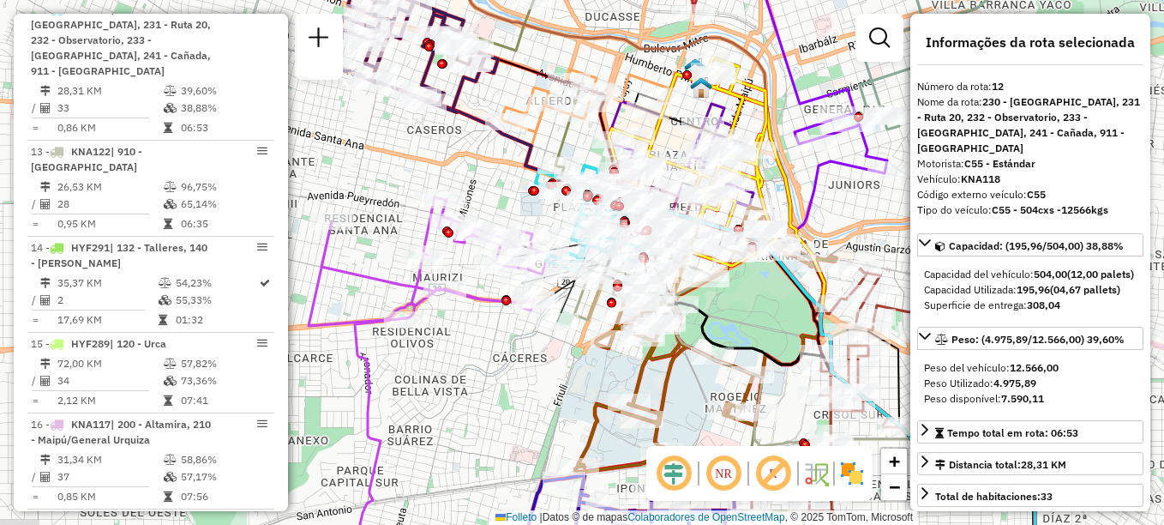
drag, startPoint x: 464, startPoint y: 151, endPoint x: 359, endPoint y: 80, distance: 126.5
click at [345, 65] on div "Janela de atendimento Grade de atendimento Capacidade Transportadoras Veículos …" at bounding box center [582, 262] width 1164 height 525
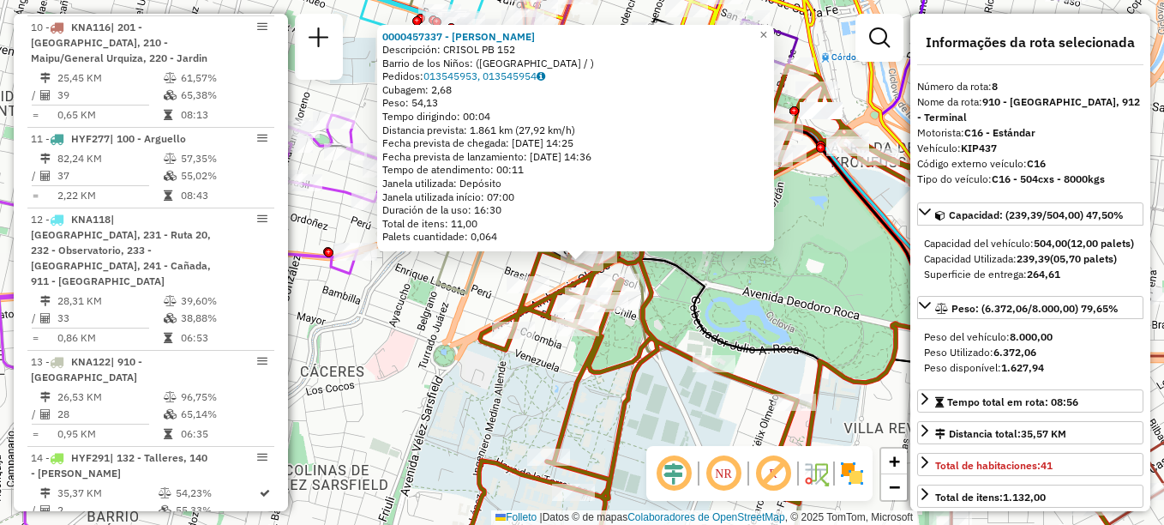
scroll to position [1236, 0]
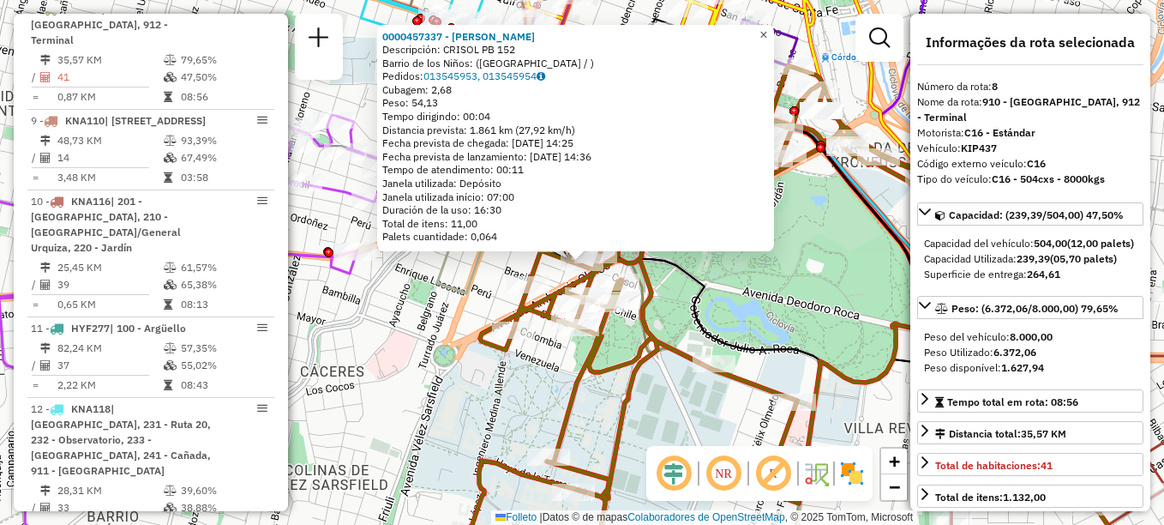
click at [767, 29] on span "×" at bounding box center [764, 34] width 8 height 15
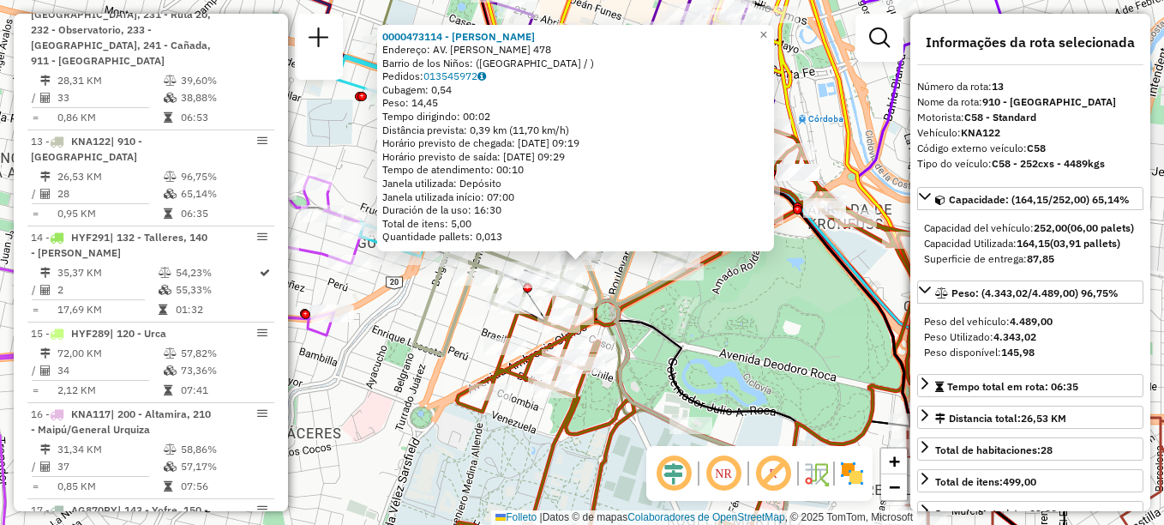
scroll to position [1747, 0]
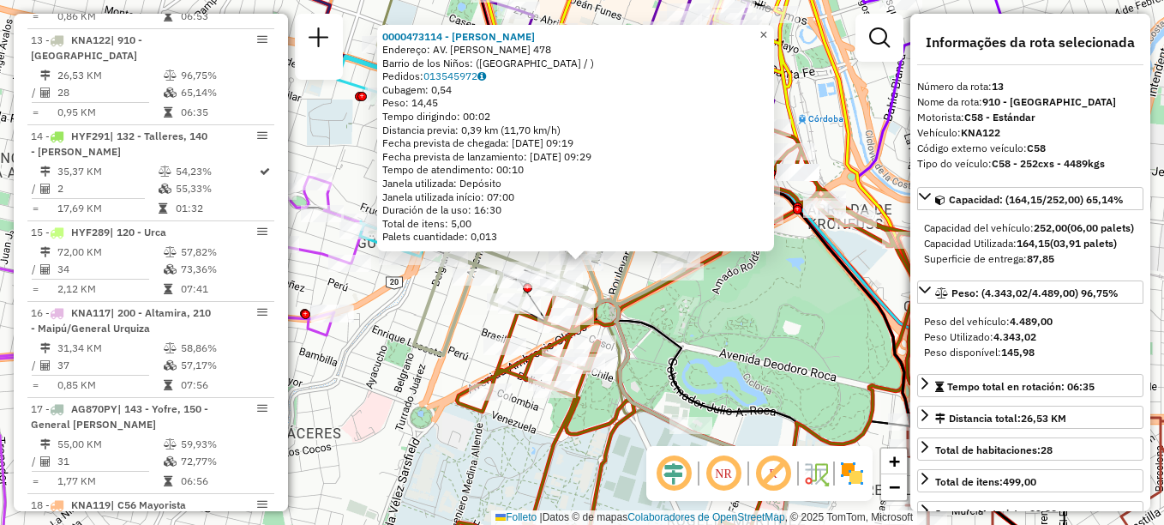
click at [767, 29] on span "×" at bounding box center [764, 34] width 8 height 15
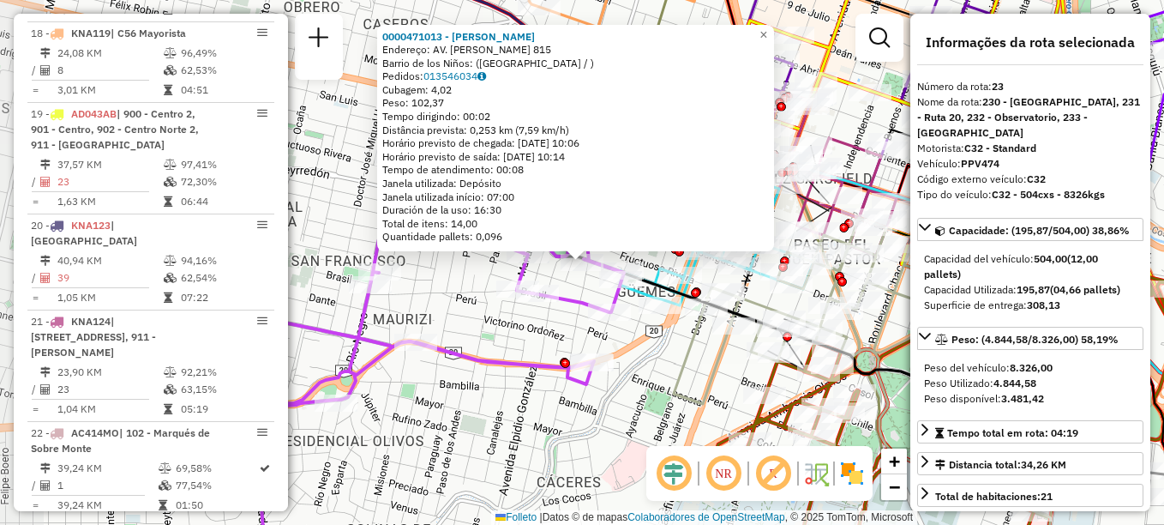
scroll to position [2335, 0]
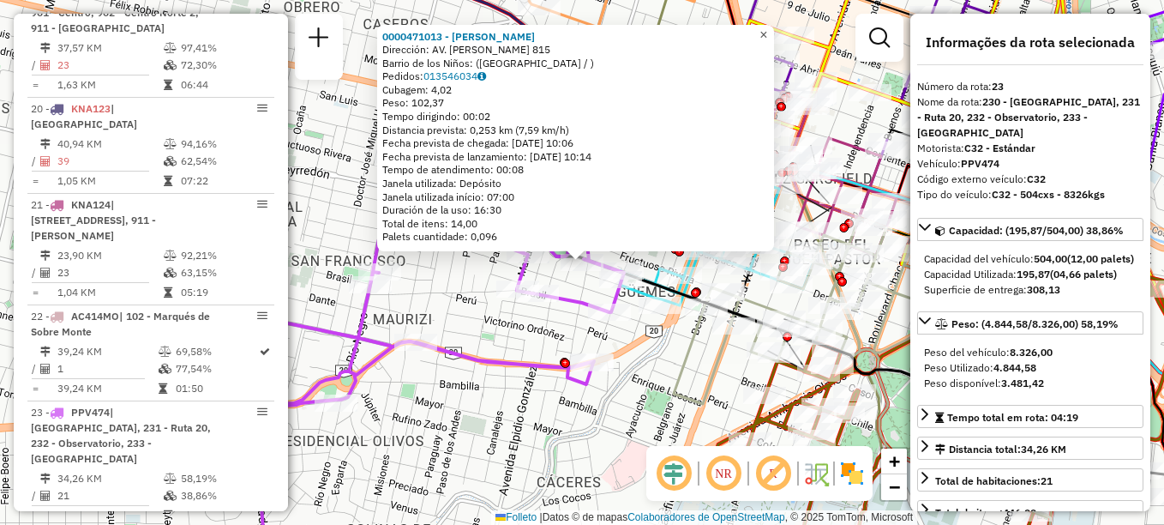
click at [767, 31] on span "×" at bounding box center [764, 34] width 8 height 15
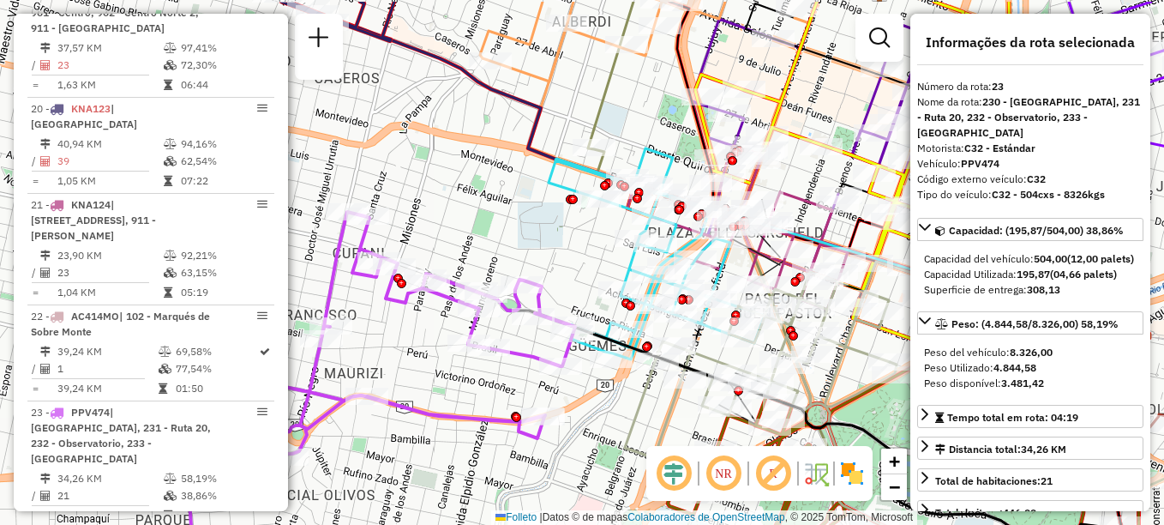
drag, startPoint x: 624, startPoint y: 167, endPoint x: 456, endPoint y: 310, distance: 220.7
click at [456, 310] on div "Rota 12 - Placa KNA118 0000432607 - De Elejalde [PERSON_NAME] de atendimento Gr…" at bounding box center [582, 262] width 1164 height 525
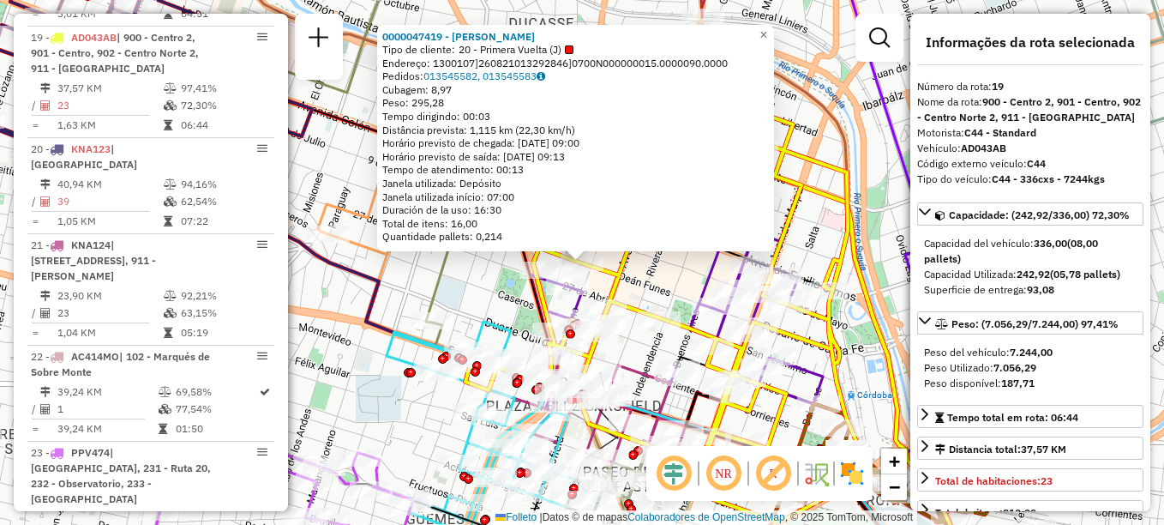
scroll to position [2292, 0]
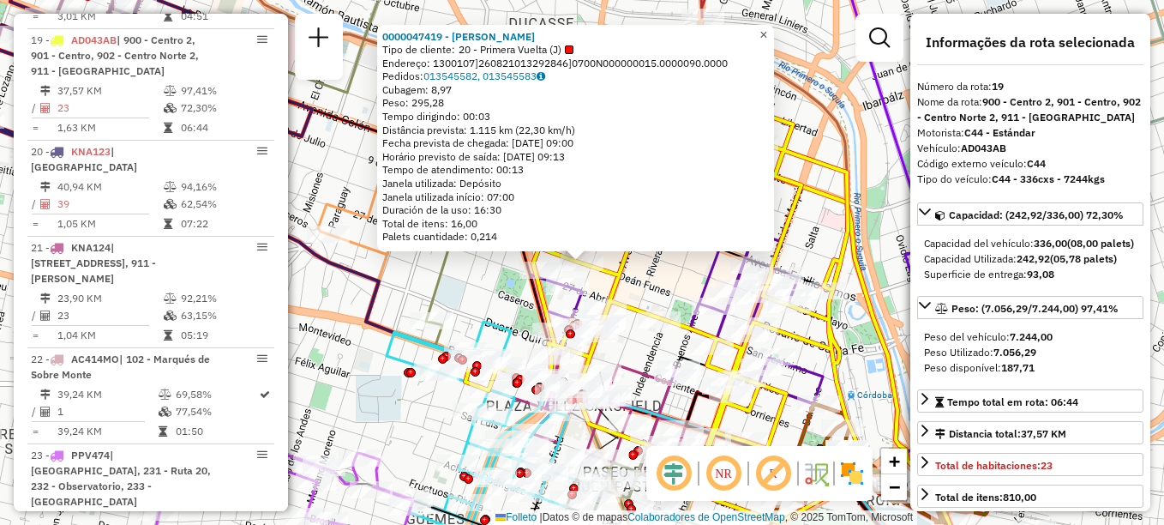
click at [774, 28] on link "×" at bounding box center [764, 35] width 21 height 21
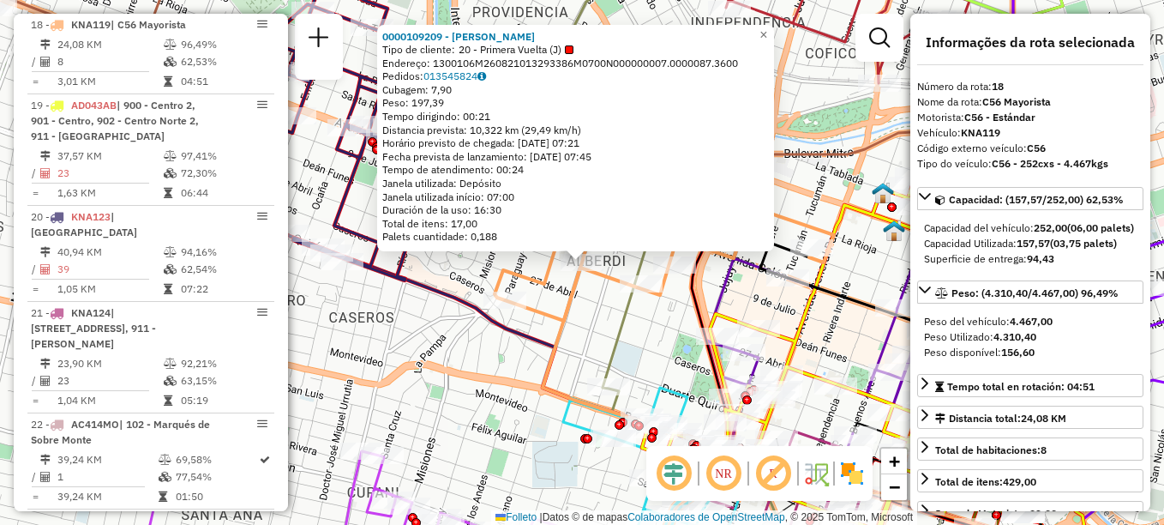
scroll to position [2212, 0]
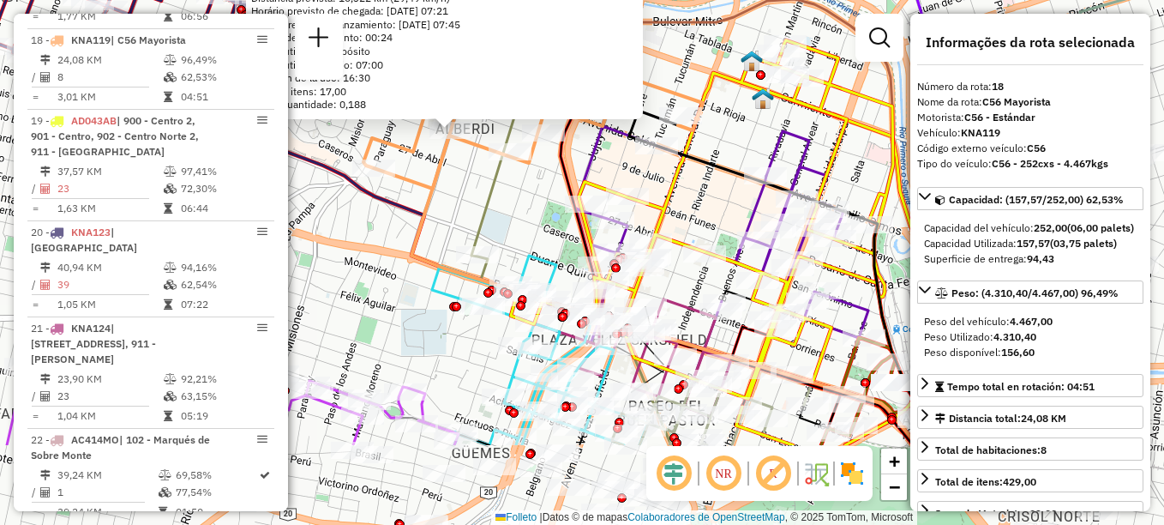
drag, startPoint x: 492, startPoint y: 219, endPoint x: 407, endPoint y: 134, distance: 120.0
click at [426, 153] on div "0000109209 - BLANCH [PERSON_NAME] Tipo de cliente: 20 - Primera Vuelta (J) Ende…" at bounding box center [582, 262] width 1164 height 525
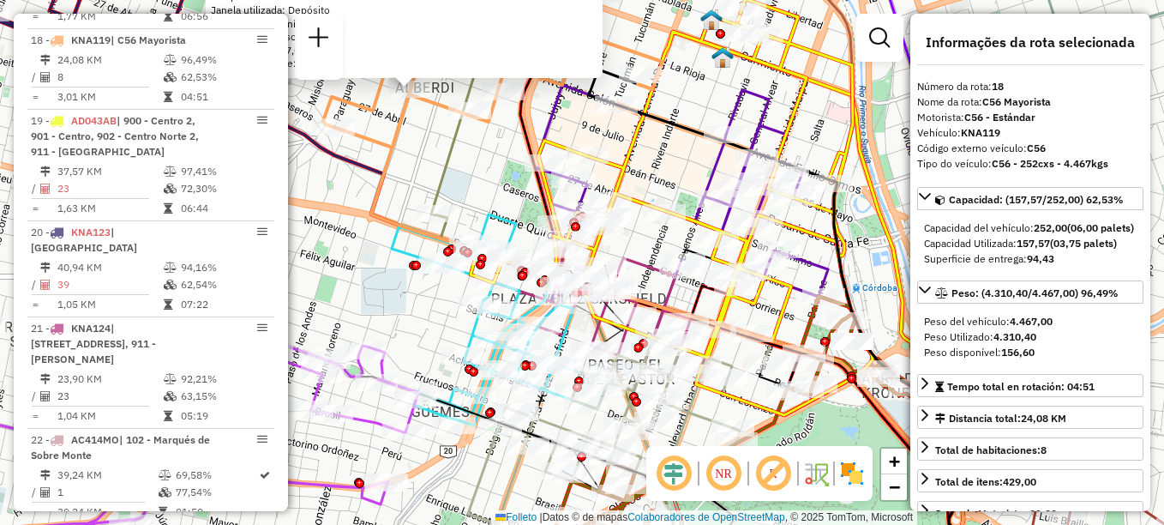
drag, startPoint x: 720, startPoint y: 302, endPoint x: 567, endPoint y: 139, distance: 223.8
click at [570, 145] on icon at bounding box center [672, 207] width 402 height 416
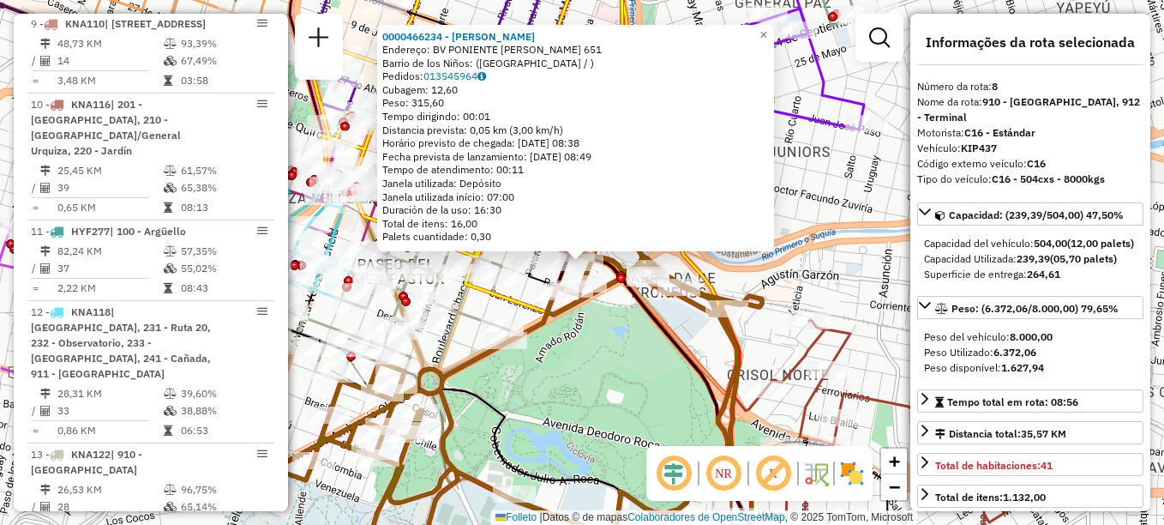
scroll to position [1236, 0]
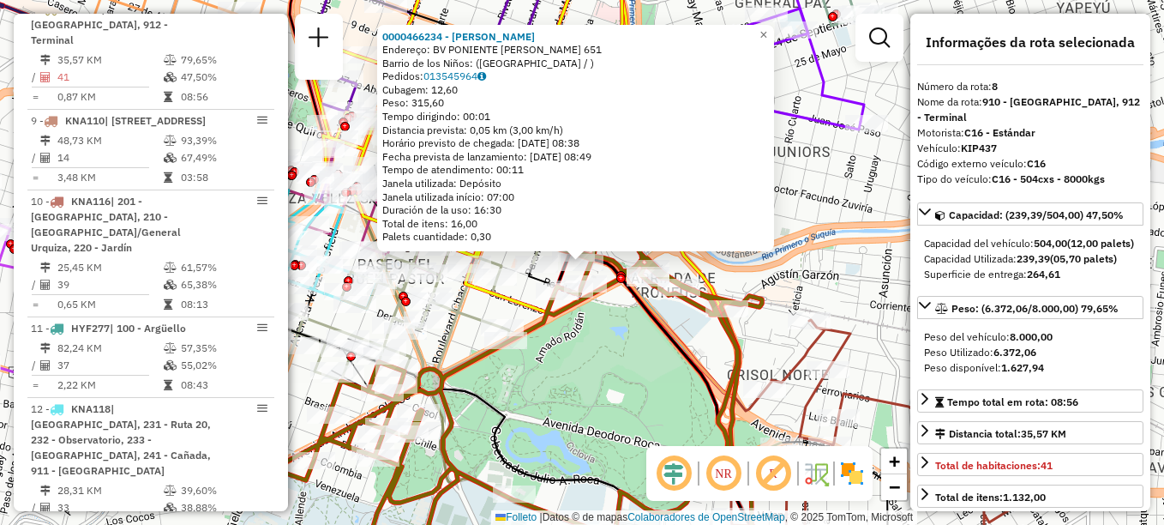
click at [842, 204] on div "Rota 8 - Placa KIP437 0000466234 - [PERSON_NAME] 0000466234 - [PERSON_NAME] [PE…" at bounding box center [582, 262] width 1164 height 525
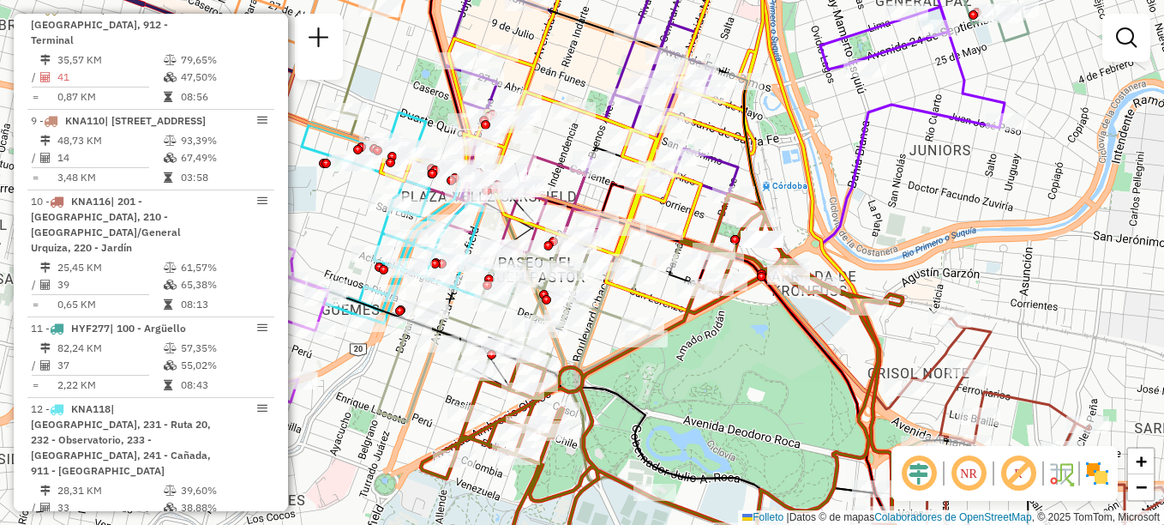
drag, startPoint x: 718, startPoint y: 366, endPoint x: 842, endPoint y: 371, distance: 123.6
click at [842, 371] on div "Janela de atendimento Grade de atendimento Capacidade Transportadoras Veículos …" at bounding box center [582, 262] width 1164 height 525
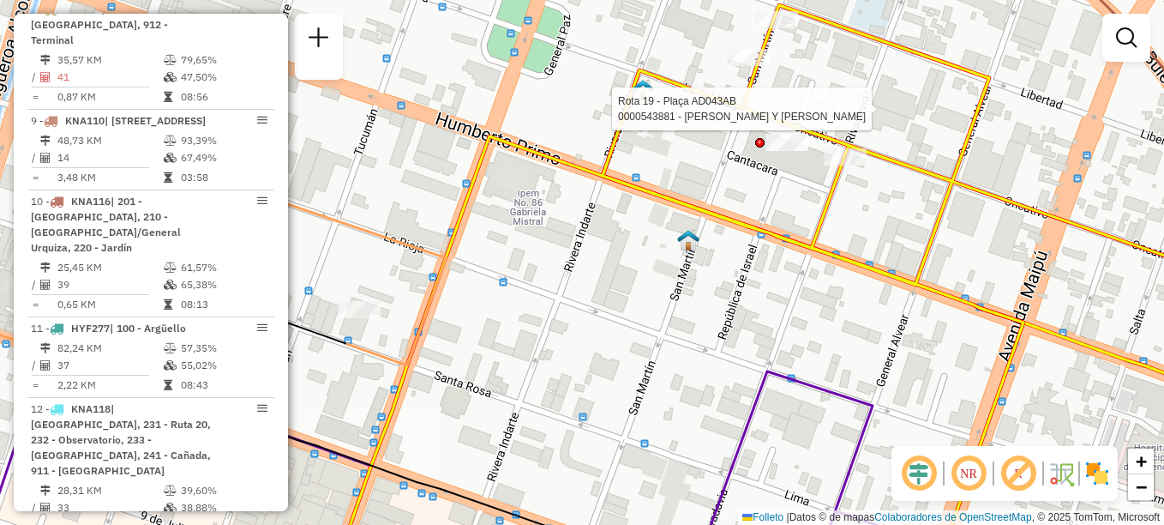
select select "**********"
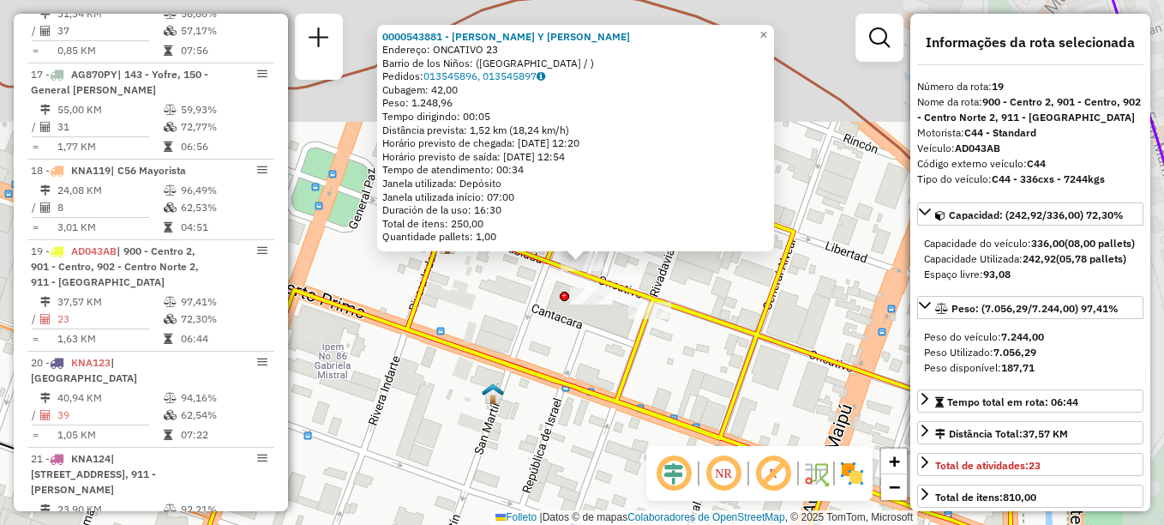
scroll to position [2292, 0]
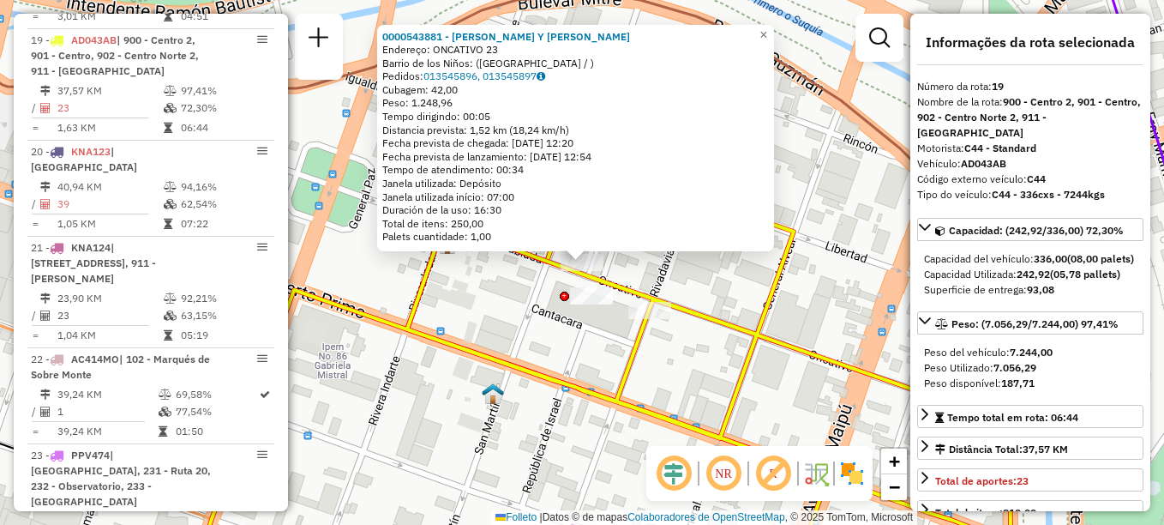
click at [679, 303] on icon at bounding box center [601, 368] width 820 height 418
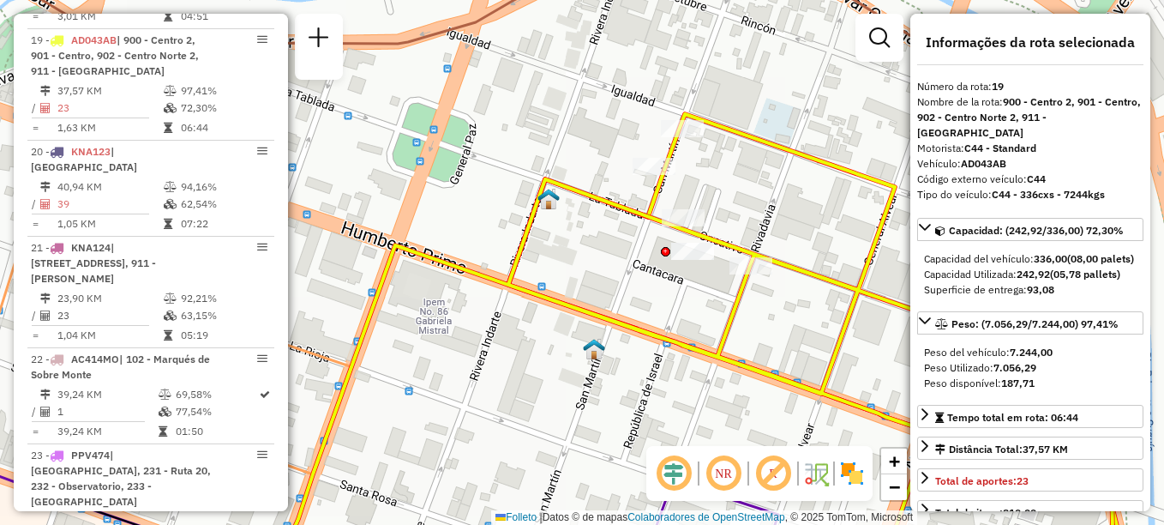
drag, startPoint x: 607, startPoint y: 375, endPoint x: 803, endPoint y: 317, distance: 204.8
click at [790, 321] on div "Janela de atendimento Grade de atendimento Capacidade Transportadoras Veículos …" at bounding box center [582, 262] width 1164 height 525
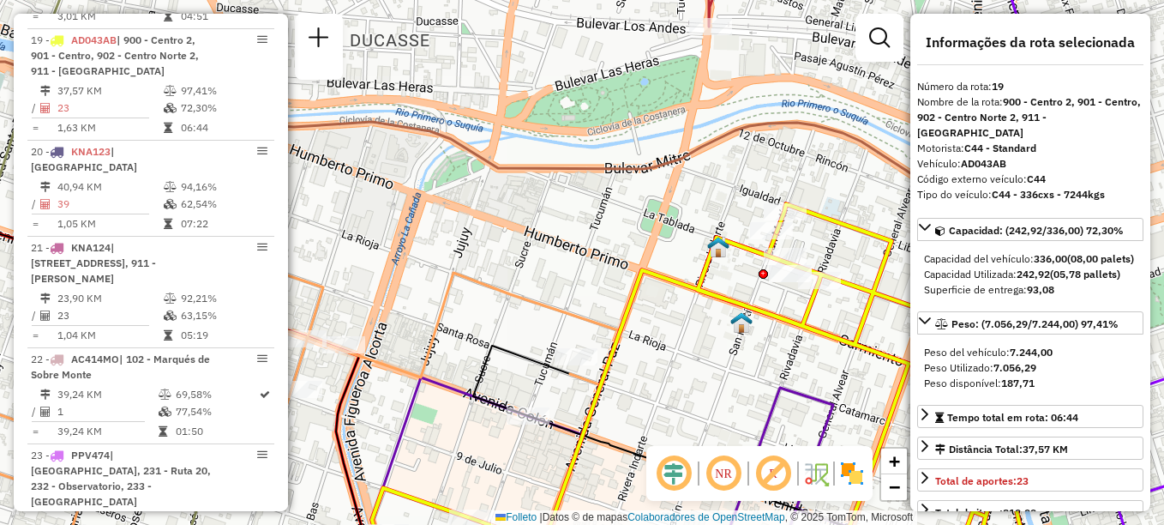
drag, startPoint x: 515, startPoint y: 350, endPoint x: 648, endPoint y: 275, distance: 152.4
click at [648, 345] on icon at bounding box center [721, 458] width 497 height 227
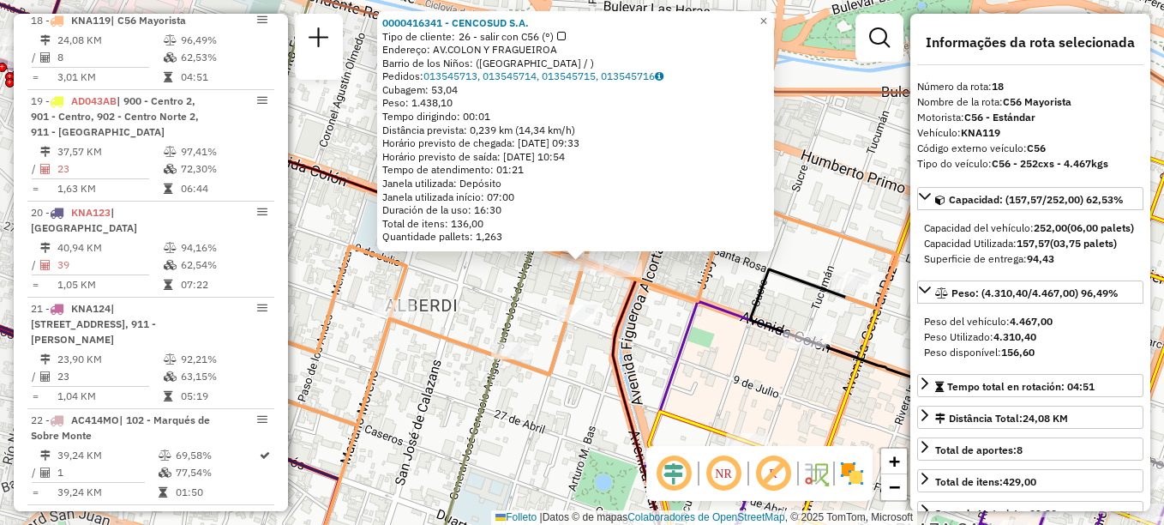
scroll to position [2212, 0]
